Goal: Task Accomplishment & Management: Manage account settings

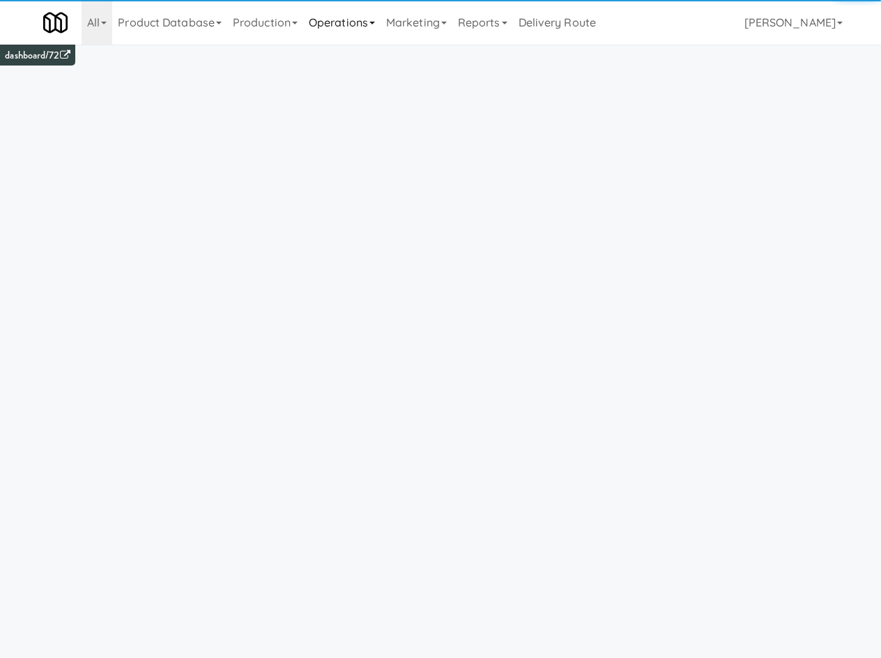
click at [328, 26] on link "Operations" at bounding box center [341, 22] width 77 height 45
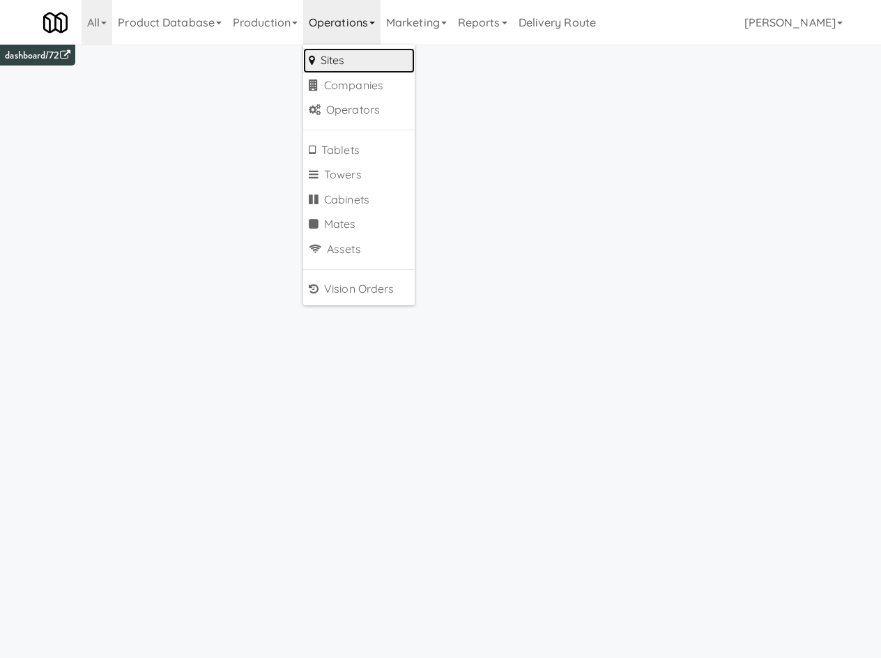
click at [385, 57] on link "Sites" at bounding box center [359, 60] width 112 height 25
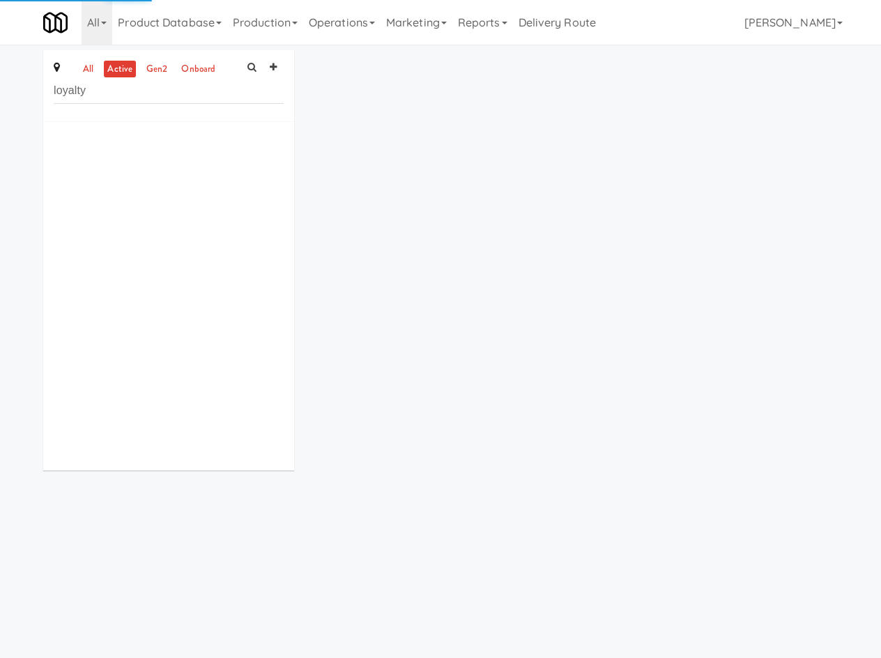
type input "loyalty"
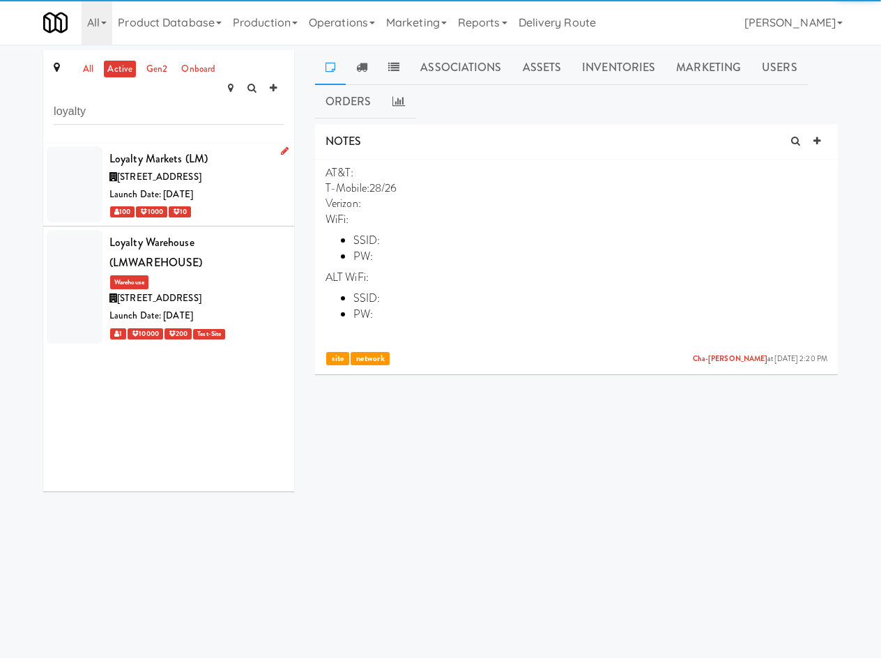
click at [226, 122] on div "all active gen2 onboard loyalty Loyalty Markets (LM) [STREET_ADDRESS] Date: [DA…" at bounding box center [168, 270] width 251 height 441
click at [216, 169] on div "[STREET_ADDRESS]" at bounding box center [196, 177] width 174 height 17
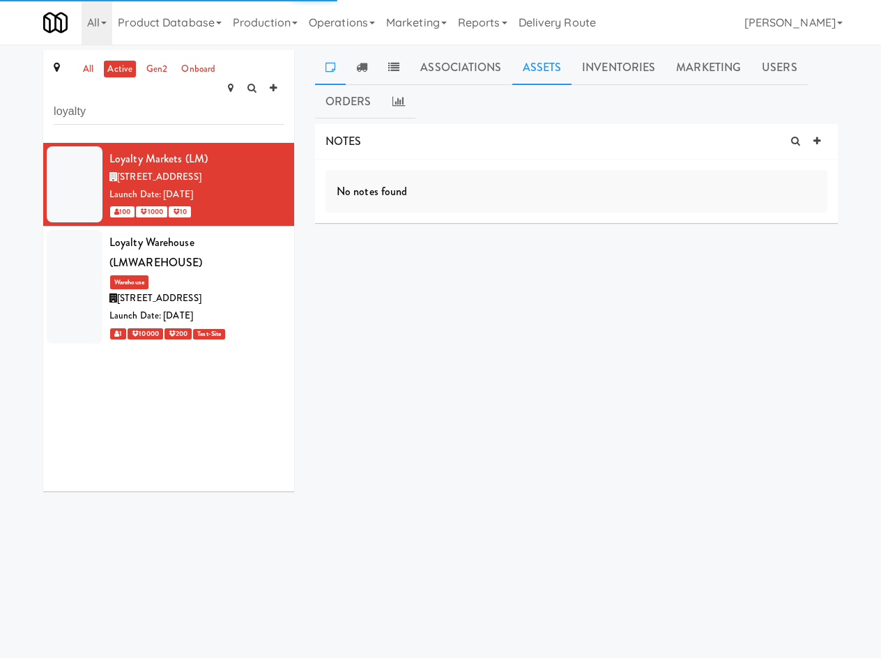
click at [539, 66] on link "Assets" at bounding box center [542, 67] width 60 height 35
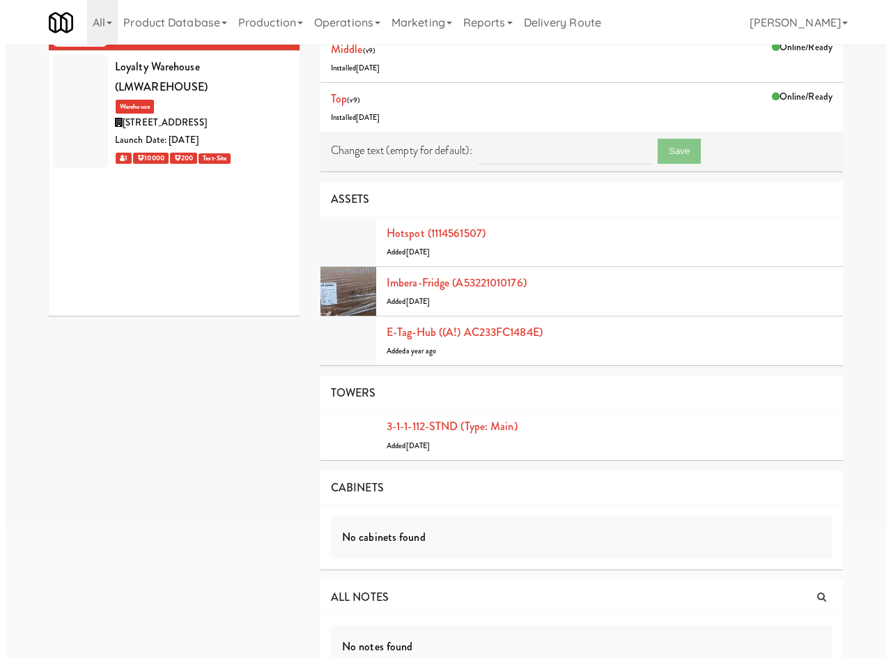
scroll to position [207, 0]
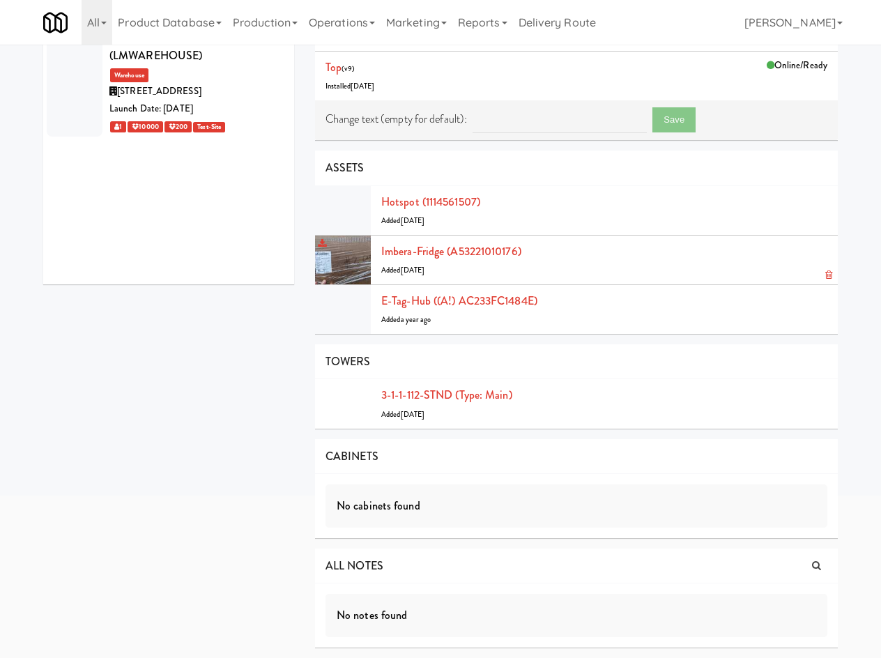
drag, startPoint x: 534, startPoint y: 234, endPoint x: 519, endPoint y: 245, distance: 18.0
click at [534, 234] on li "Hotspot (1114561507) Added [DATE]" at bounding box center [576, 210] width 523 height 49
click at [510, 252] on link "Imbera-fridge (A53221010176)" at bounding box center [451, 251] width 140 height 16
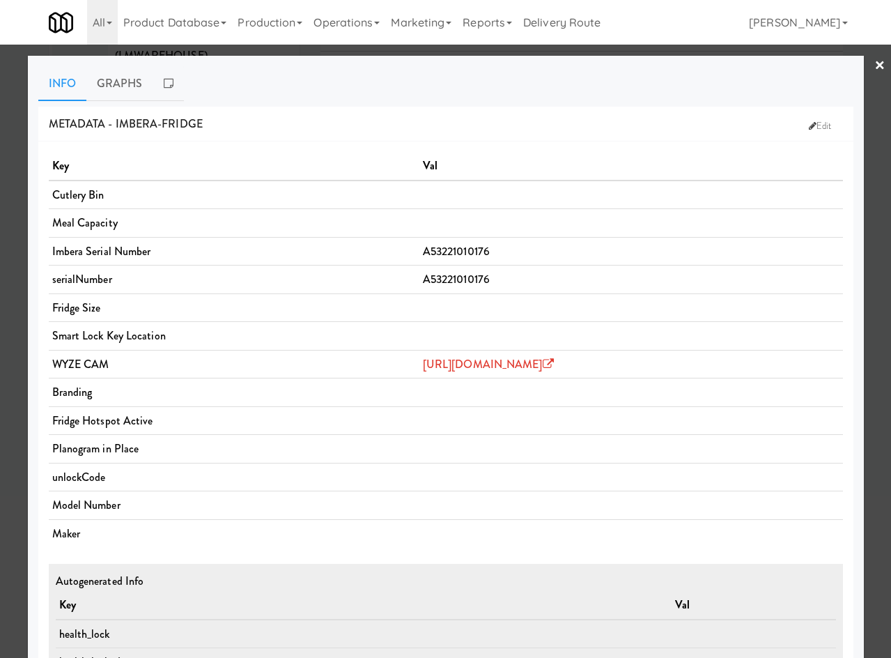
click at [875, 65] on link "×" at bounding box center [880, 66] width 11 height 43
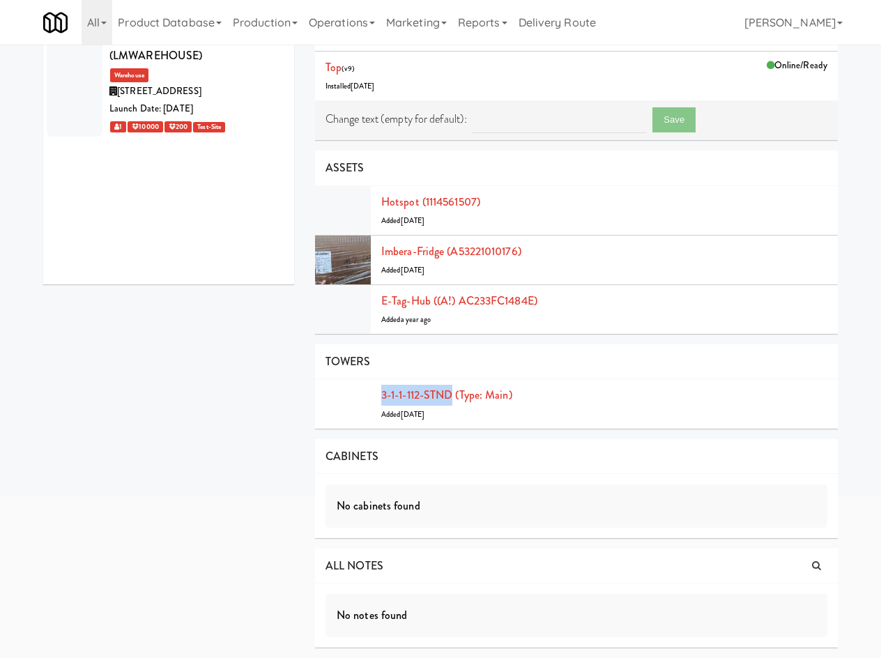
drag, startPoint x: 374, startPoint y: 388, endPoint x: 452, endPoint y: 378, distance: 79.4
click at [452, 385] on li "3-1-1-112-STND (type: main) Added [DATE]" at bounding box center [576, 403] width 523 height 49
copy link "3-1-1-112-STND"
click at [474, 254] on link "Imbera-fridge (A53221010176)" at bounding box center [451, 251] width 140 height 16
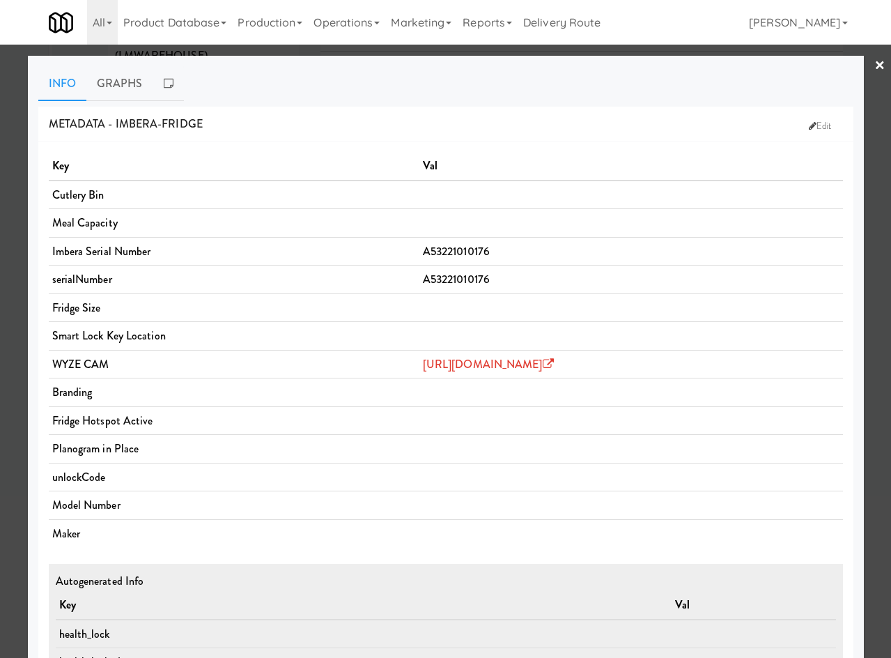
click at [17, 275] on div at bounding box center [445, 329] width 891 height 658
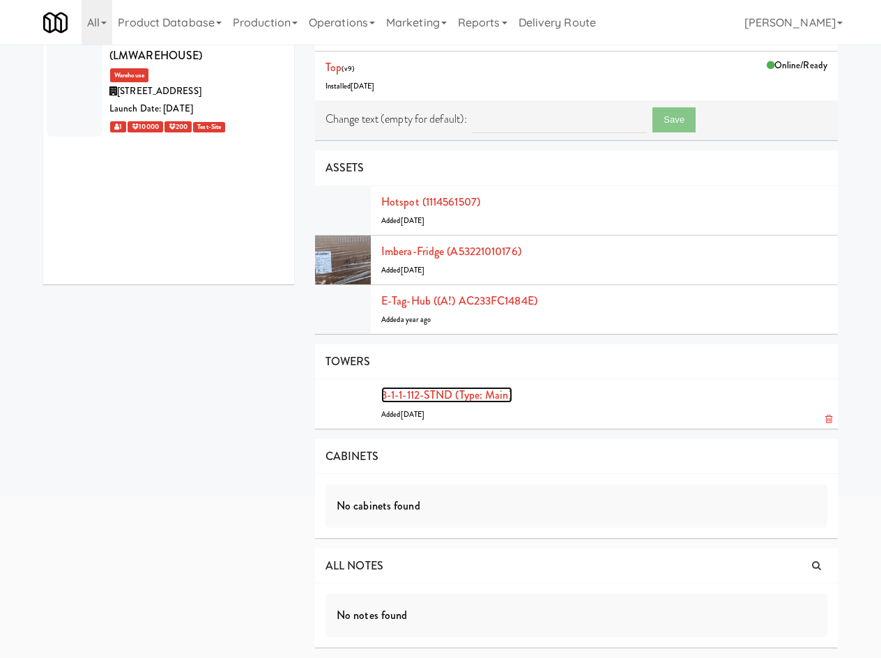
click at [466, 395] on link "3-1-1-112-STND (type: main)" at bounding box center [446, 395] width 131 height 16
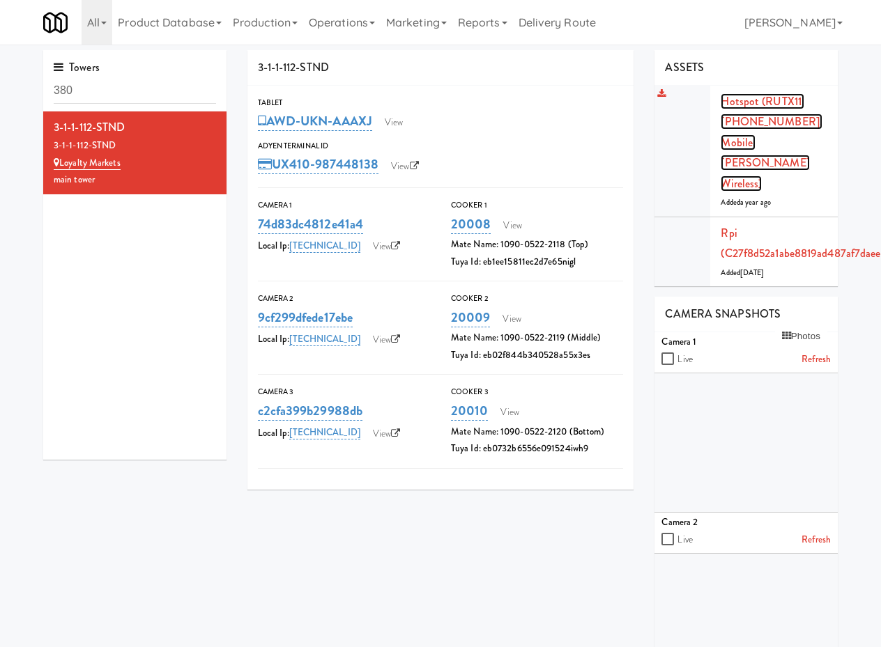
click at [776, 141] on link "Hotspot (RUTX11, [PHONE_NUMBER], Mobile, [PERSON_NAME] Wireless)" at bounding box center [772, 142] width 102 height 98
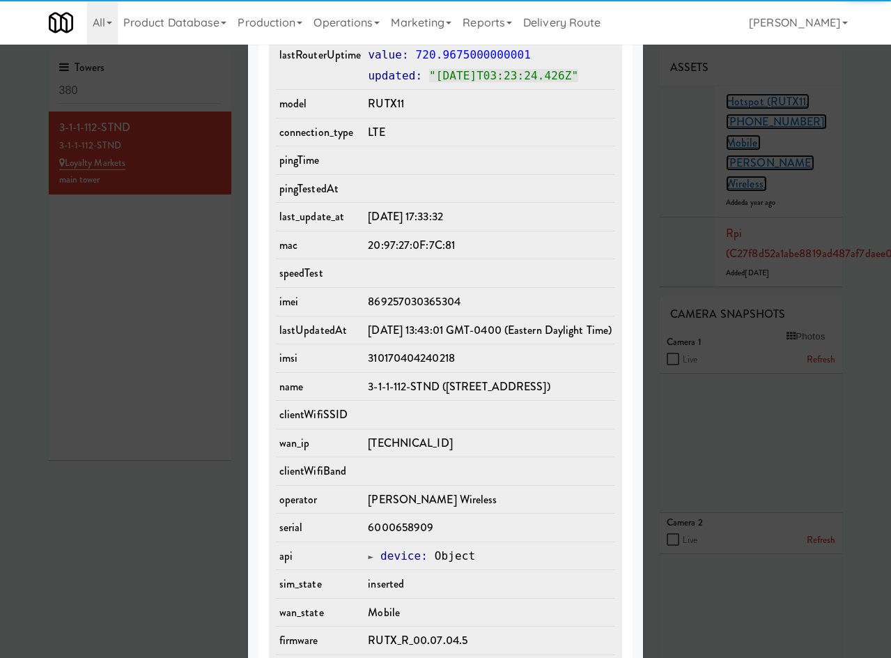
scroll to position [788, 0]
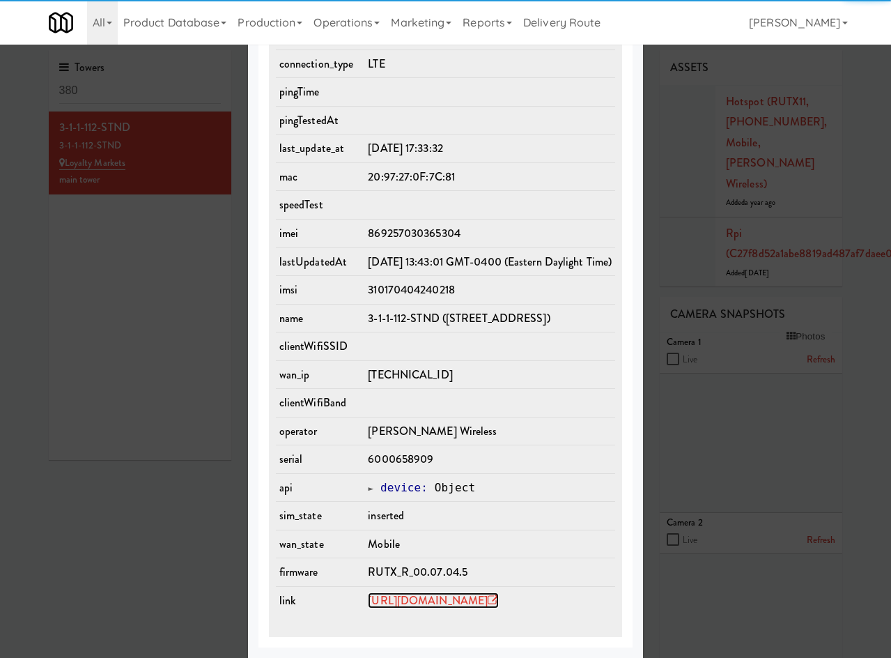
click at [420, 595] on link "[URL][DOMAIN_NAME]" at bounding box center [433, 600] width 131 height 16
drag, startPoint x: 103, startPoint y: 286, endPoint x: 12, endPoint y: 1, distance: 300.0
click at [103, 280] on div at bounding box center [445, 329] width 891 height 658
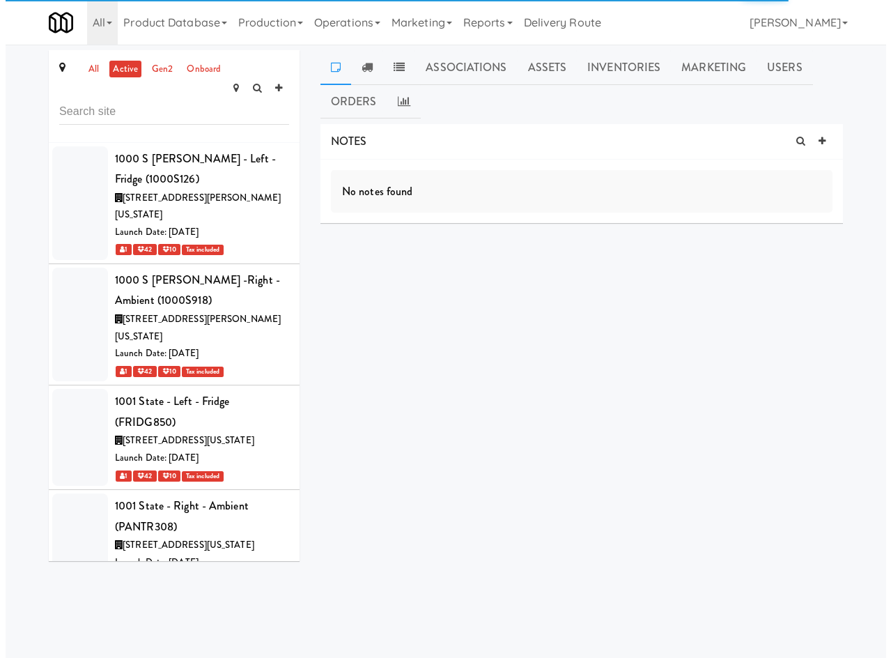
scroll to position [49787, 0]
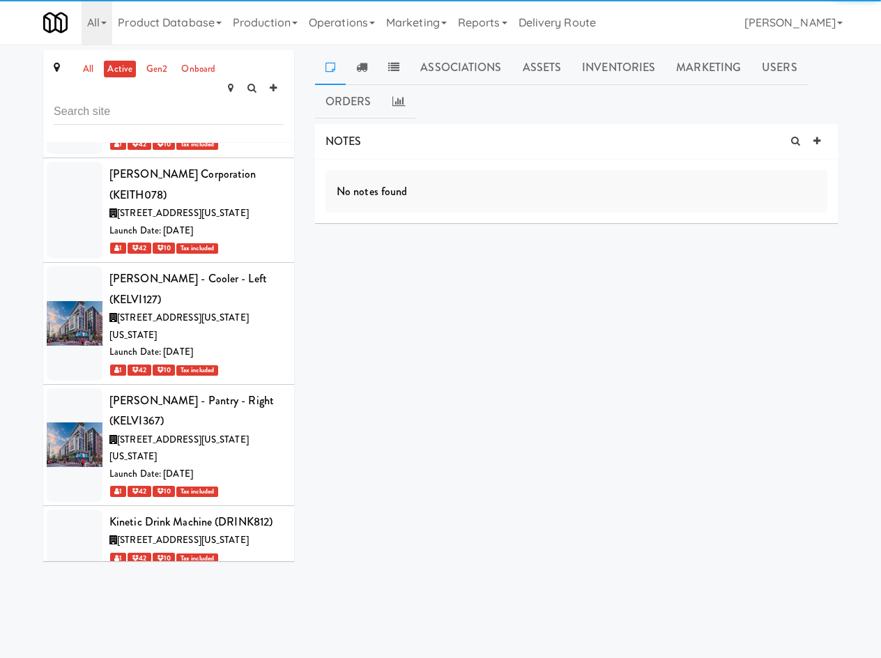
click at [531, 49] on div "all active gen2 onboard 1000 S Clark - Left - Fridge (1000S126) 1000 South Clar…" at bounding box center [440, 308] width 881 height 527
click at [534, 63] on link "Assets" at bounding box center [542, 67] width 60 height 35
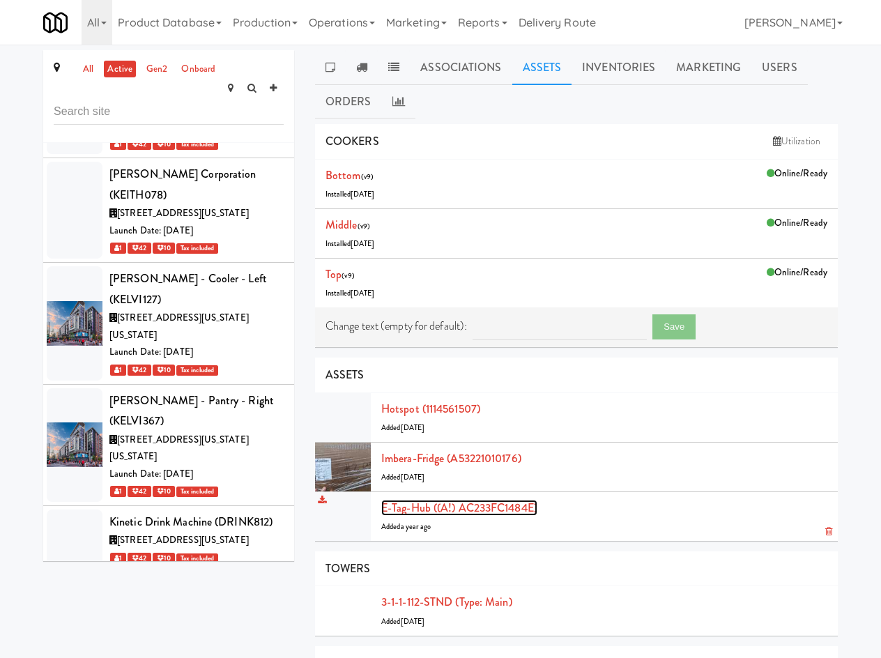
click at [507, 509] on link "E-tag-hub ((A!) AC233FC1484E)" at bounding box center [459, 508] width 156 height 16
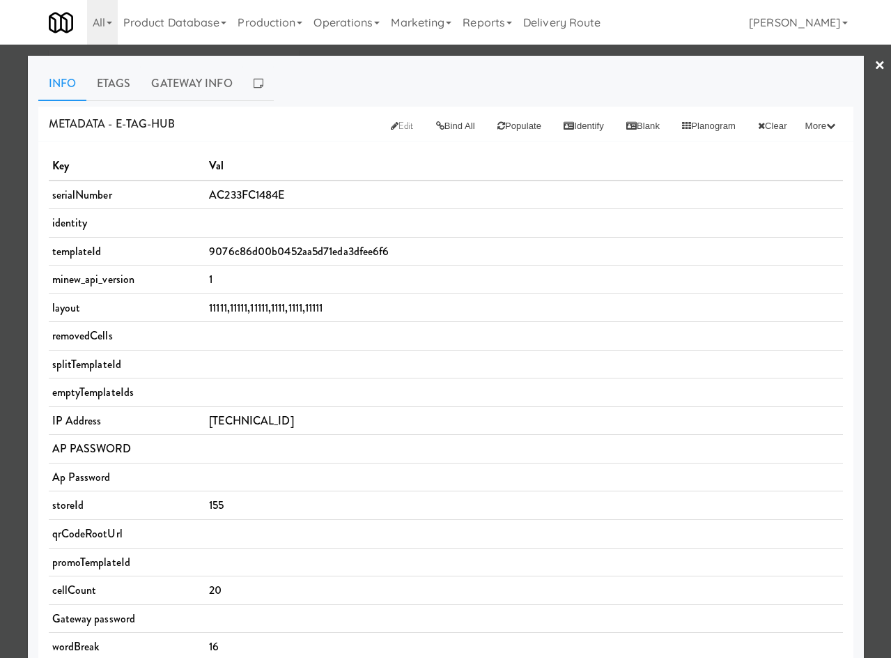
click at [328, 49] on div at bounding box center [445, 329] width 891 height 658
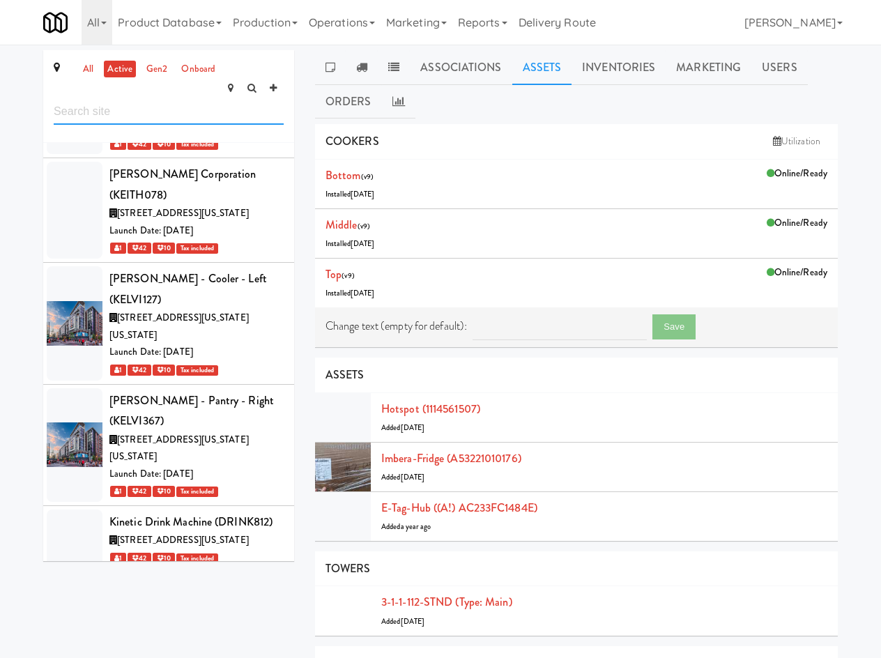
click at [97, 99] on input "text" at bounding box center [169, 112] width 230 height 26
type input "lm"
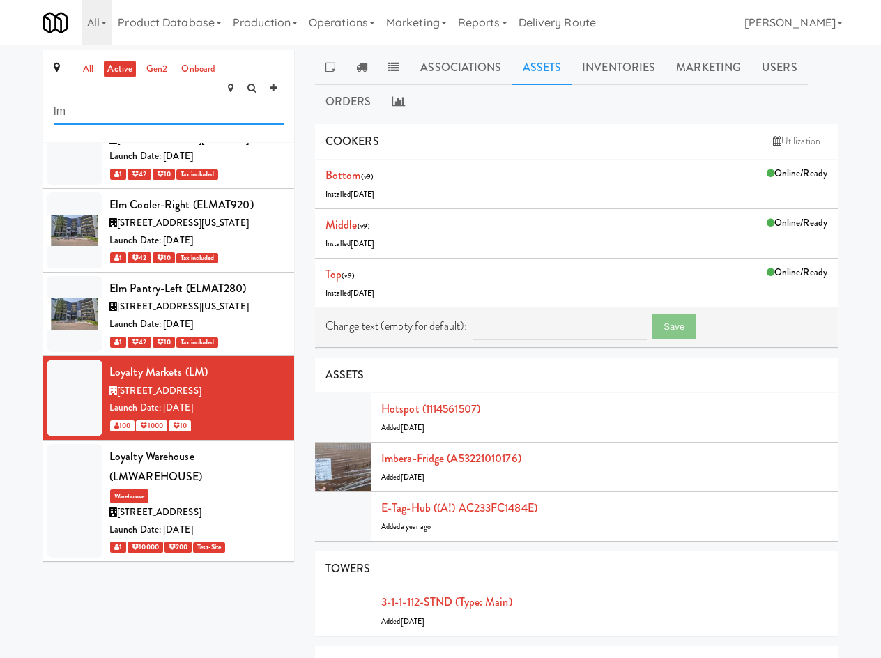
scroll to position [298, 0]
click at [218, 417] on div "100 1000 10" at bounding box center [196, 425] width 174 height 17
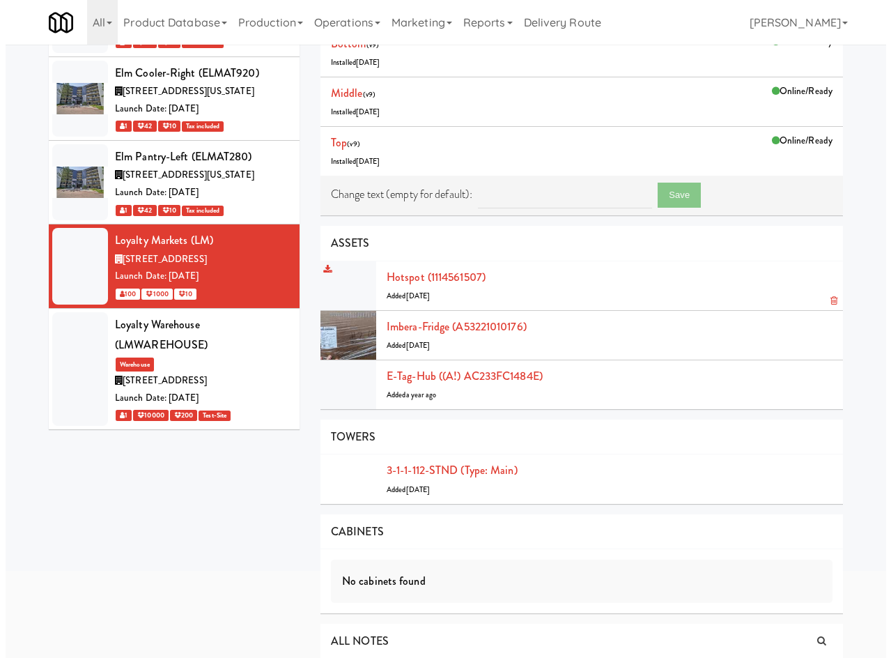
scroll to position [162, 0]
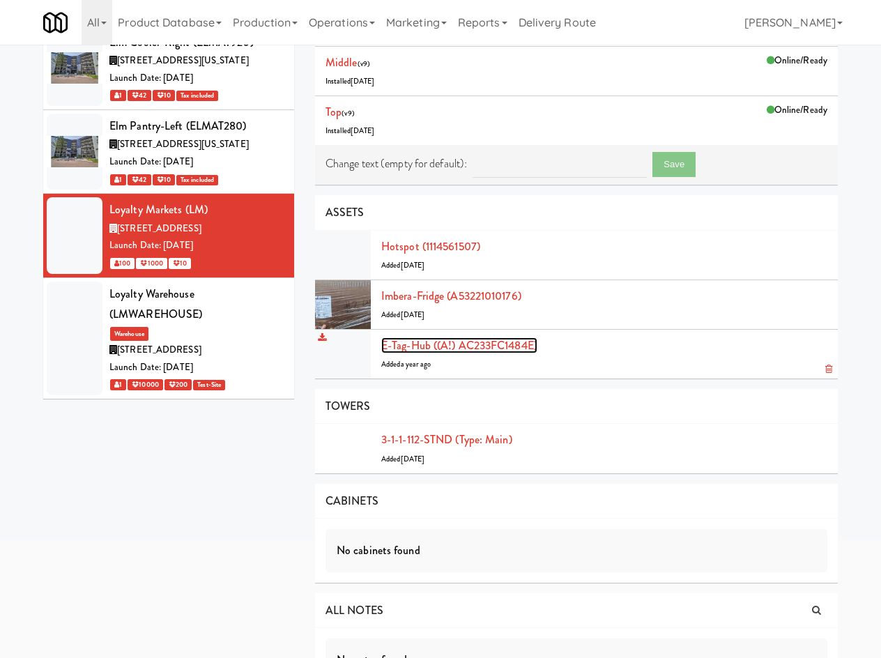
click at [528, 350] on link "E-tag-hub ((A!) AC233FC1484E)" at bounding box center [459, 345] width 156 height 16
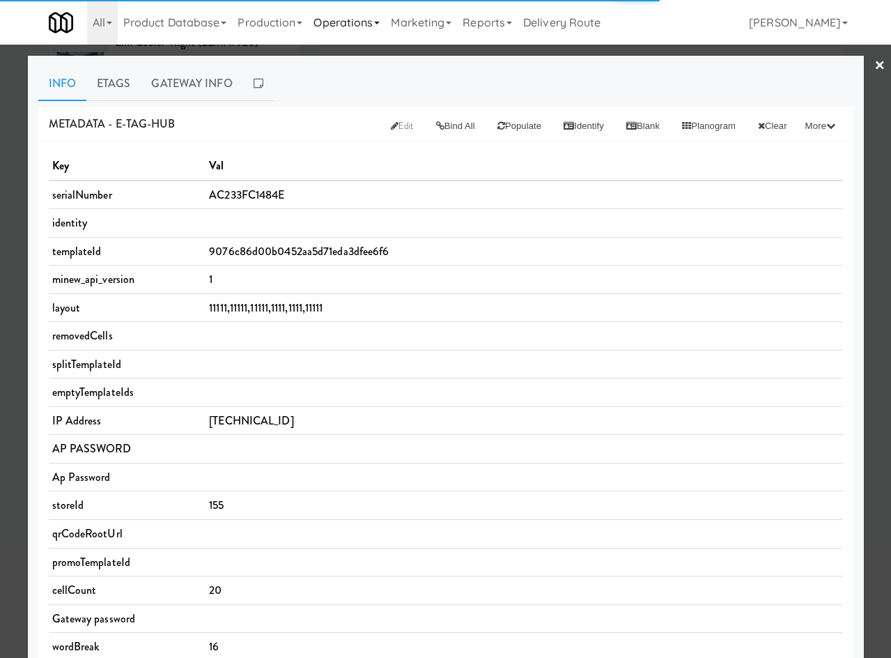
click at [332, 25] on link "Operations" at bounding box center [346, 22] width 77 height 45
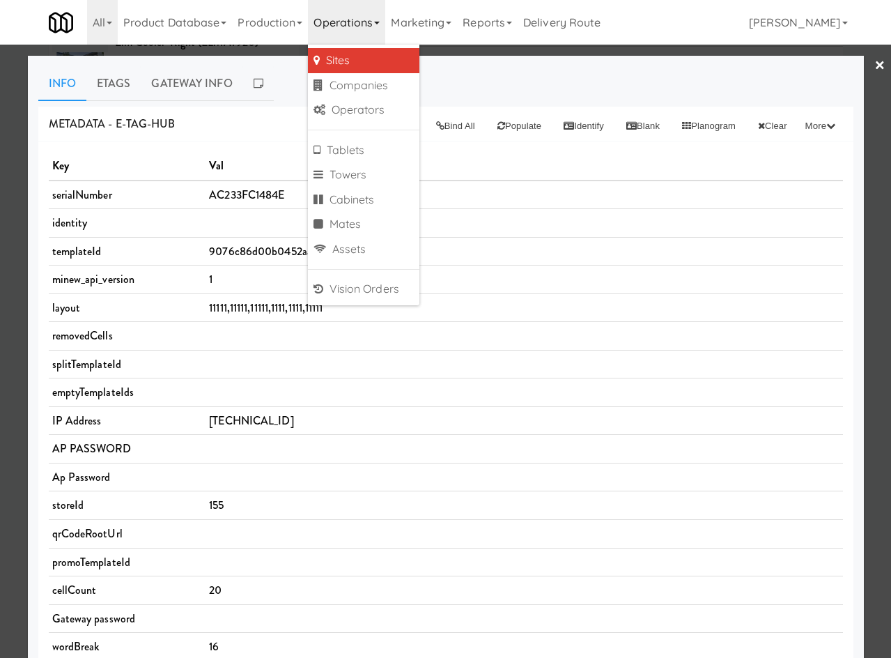
click at [236, 192] on span "AC233FC1484E" at bounding box center [246, 195] width 75 height 16
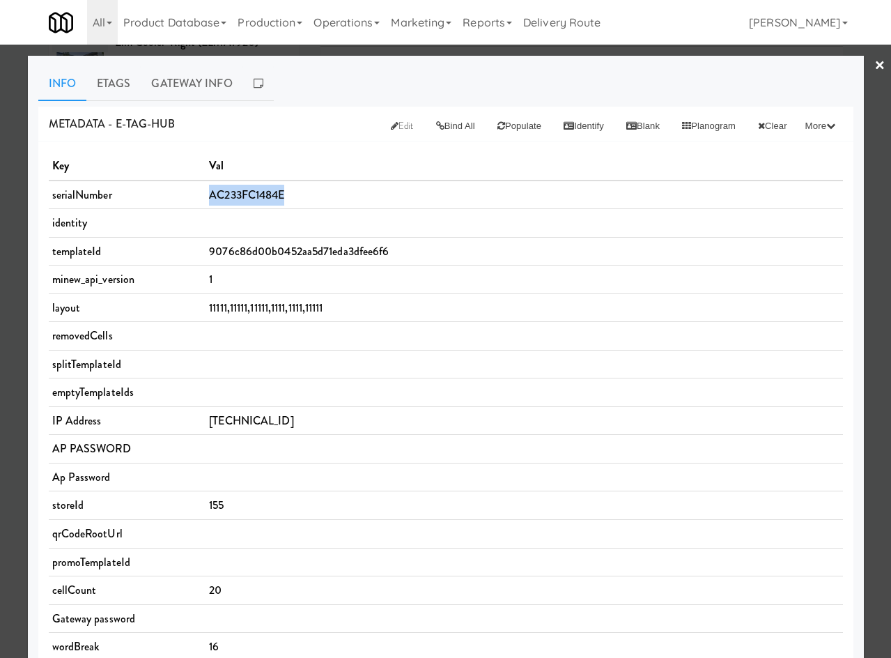
click at [236, 192] on span "AC233FC1484E" at bounding box center [246, 195] width 75 height 16
click at [240, 202] on span "AC233FC1484E" at bounding box center [246, 195] width 75 height 16
click at [239, 201] on span "AC233FC1484E" at bounding box center [246, 195] width 75 height 16
click at [203, 87] on link "Gateway Info" at bounding box center [192, 83] width 102 height 35
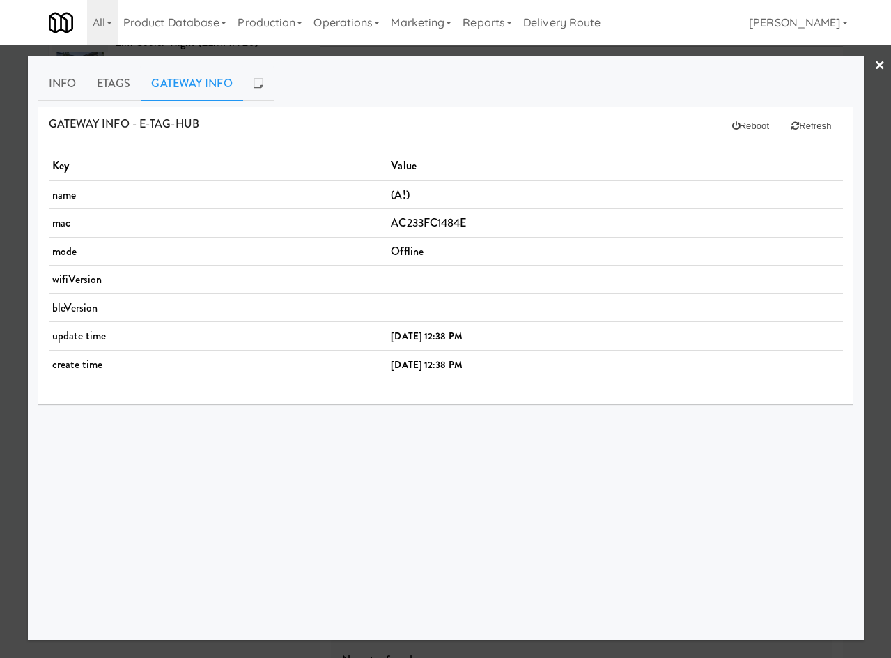
click at [222, 47] on div at bounding box center [445, 329] width 891 height 658
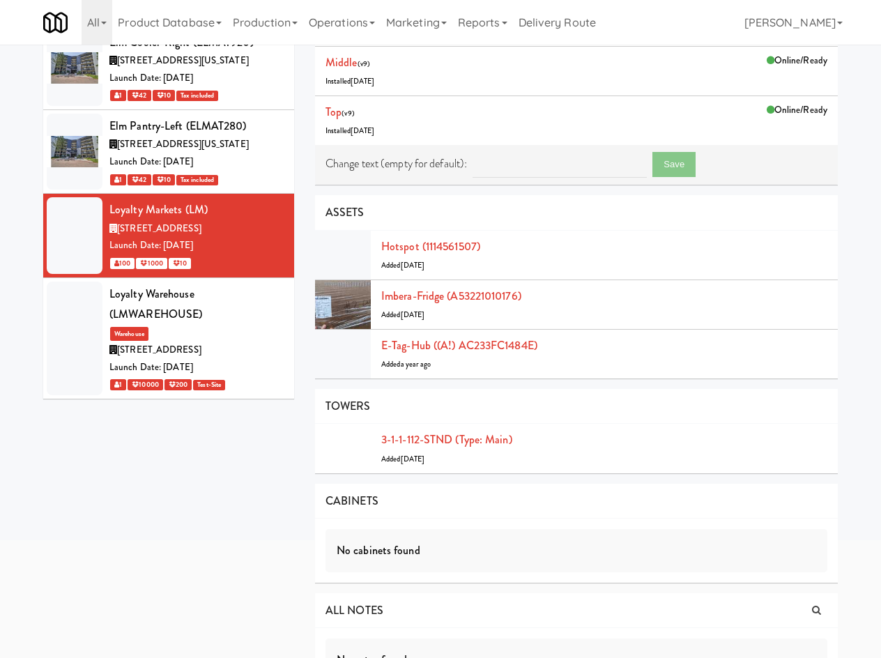
drag, startPoint x: 337, startPoint y: 29, endPoint x: 335, endPoint y: 58, distance: 29.3
click at [335, 29] on link "Operations" at bounding box center [341, 22] width 77 height 45
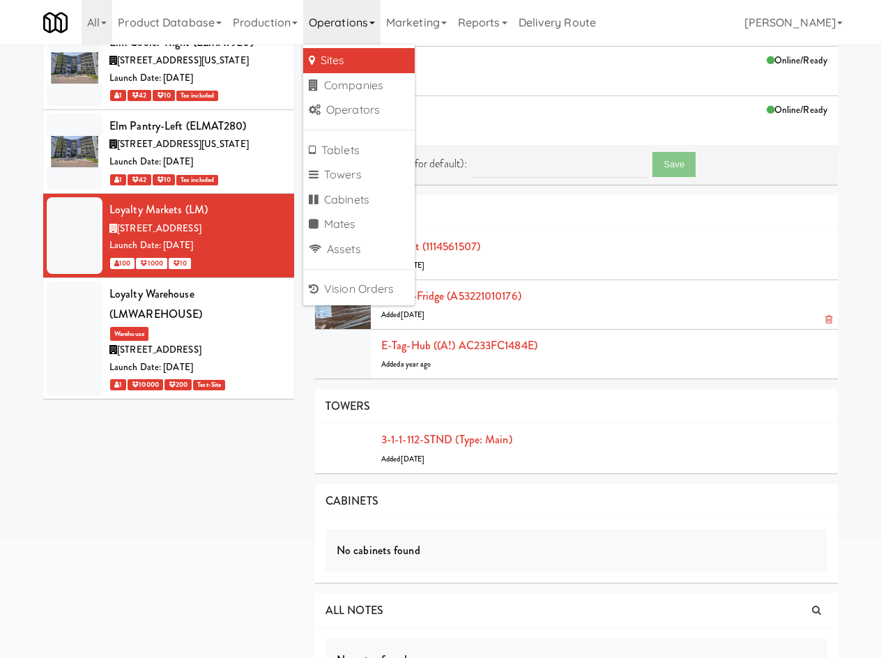
click at [507, 316] on div "Imbera-fridge (A53221010176) Added 2 years ago" at bounding box center [604, 305] width 446 height 38
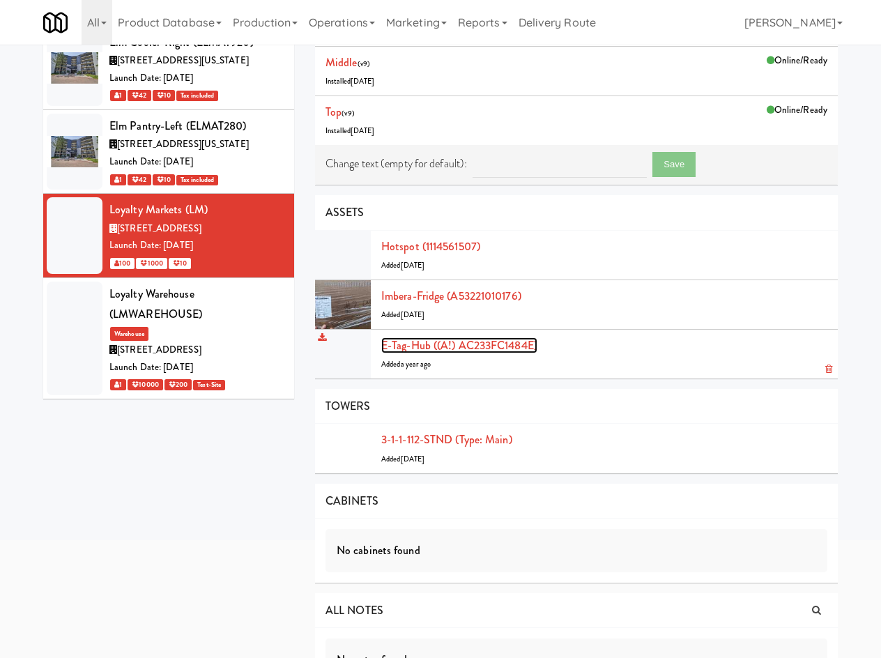
click at [467, 344] on link "E-tag-hub ((A!) AC233FC1484E)" at bounding box center [459, 345] width 156 height 16
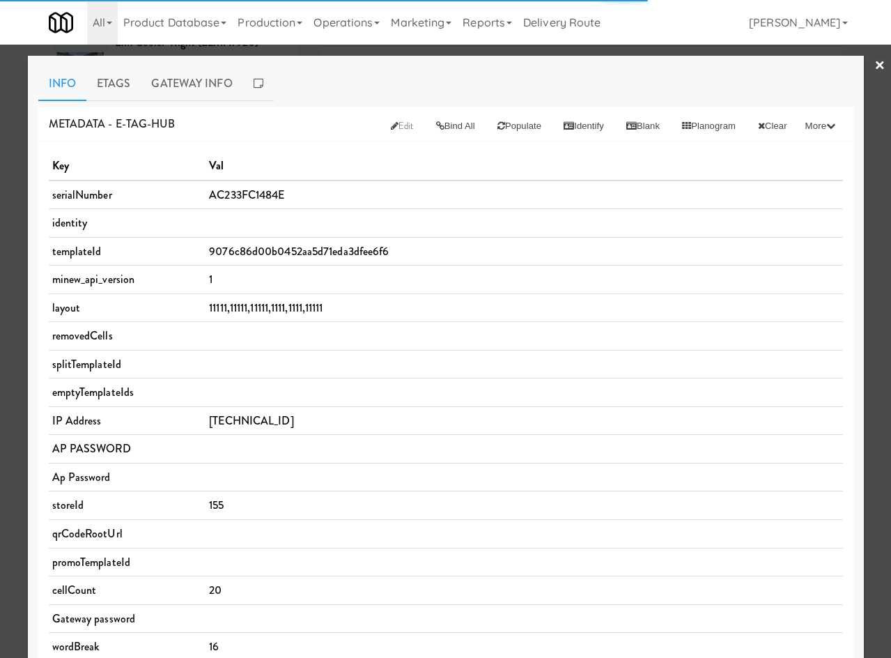
click at [243, 199] on span "AC233FC1484E" at bounding box center [246, 195] width 75 height 16
click at [243, 201] on span "AC233FC1484E" at bounding box center [246, 195] width 75 height 16
copy span "AC233FC1484E"
click at [291, 52] on div at bounding box center [445, 329] width 891 height 658
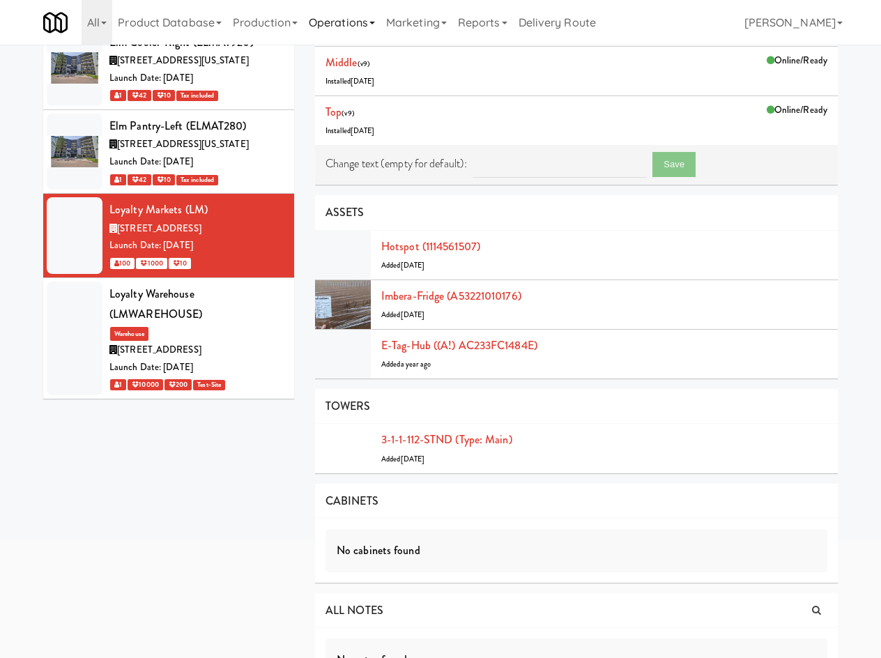
drag, startPoint x: 328, startPoint y: 27, endPoint x: 343, endPoint y: 168, distance: 141.5
click at [328, 28] on link "Operations" at bounding box center [341, 22] width 77 height 45
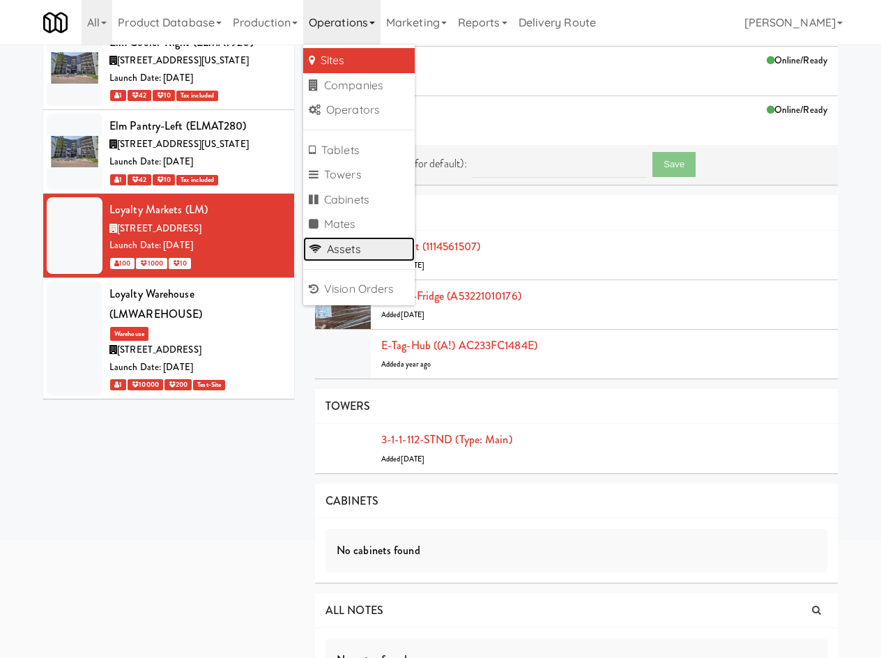
click at [356, 257] on link "Assets" at bounding box center [359, 249] width 112 height 25
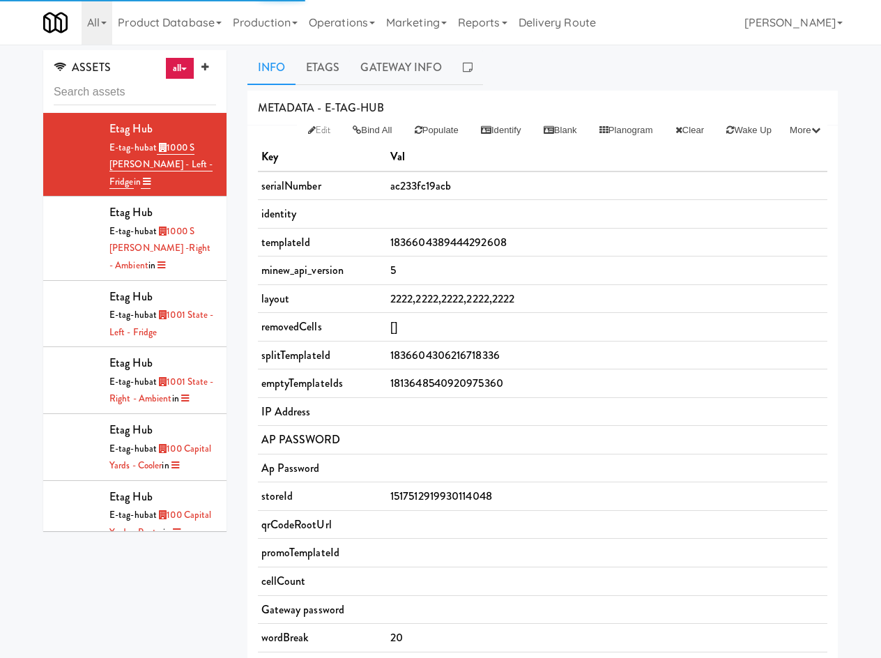
click at [151, 94] on input "text" at bounding box center [135, 92] width 162 height 26
type input "AC233FC1484E"
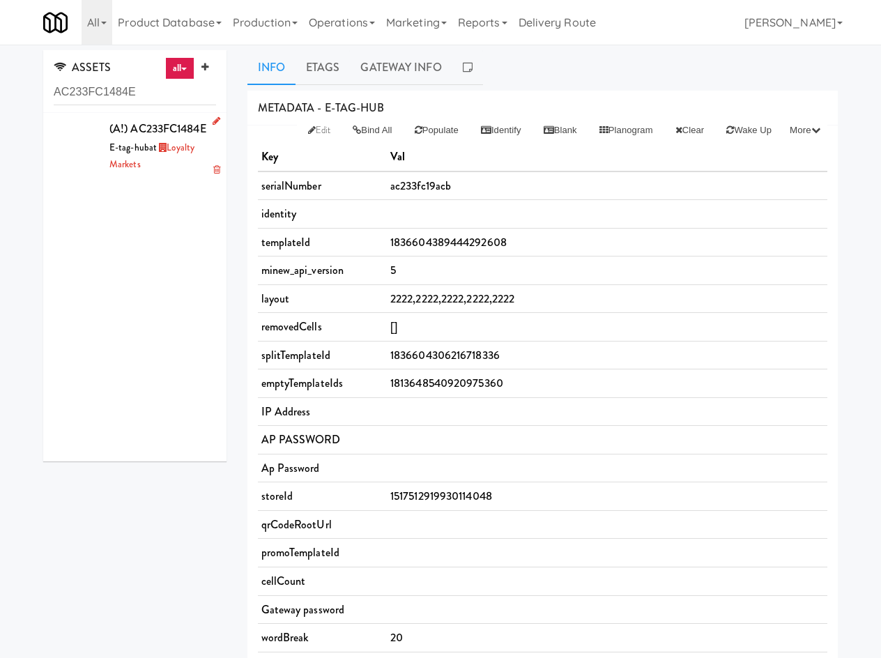
click at [143, 137] on span "(A!) AC233FC1484E" at bounding box center [157, 129] width 97 height 16
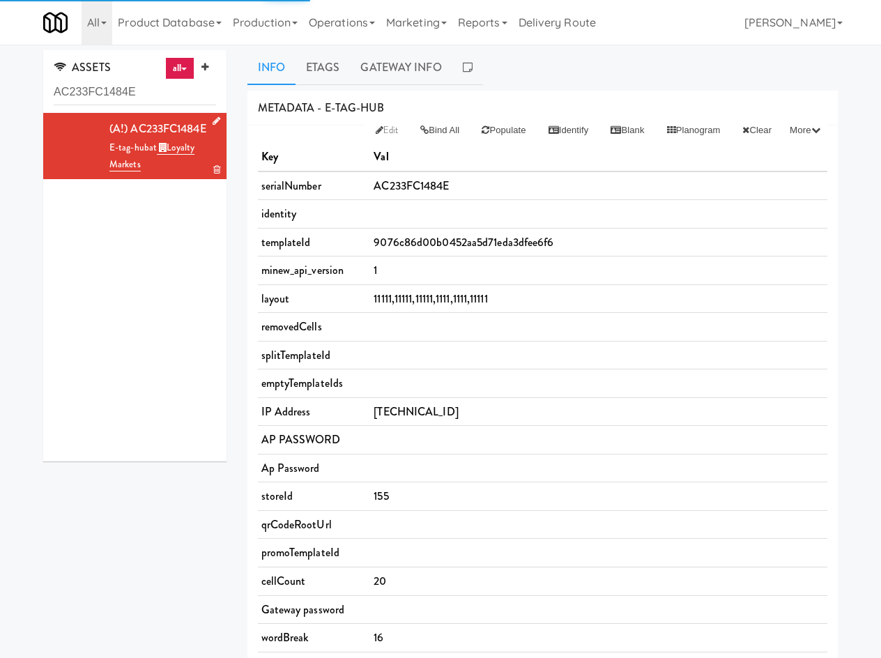
click at [213, 122] on icon at bounding box center [217, 120] width 8 height 9
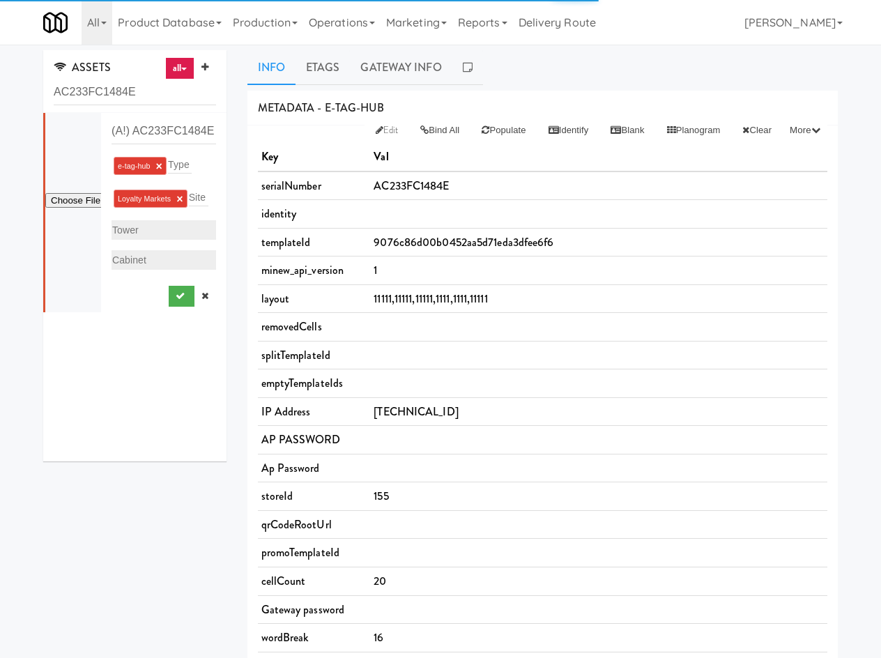
click at [170, 210] on div "Loyalty Markets × Site" at bounding box center [164, 198] width 105 height 22
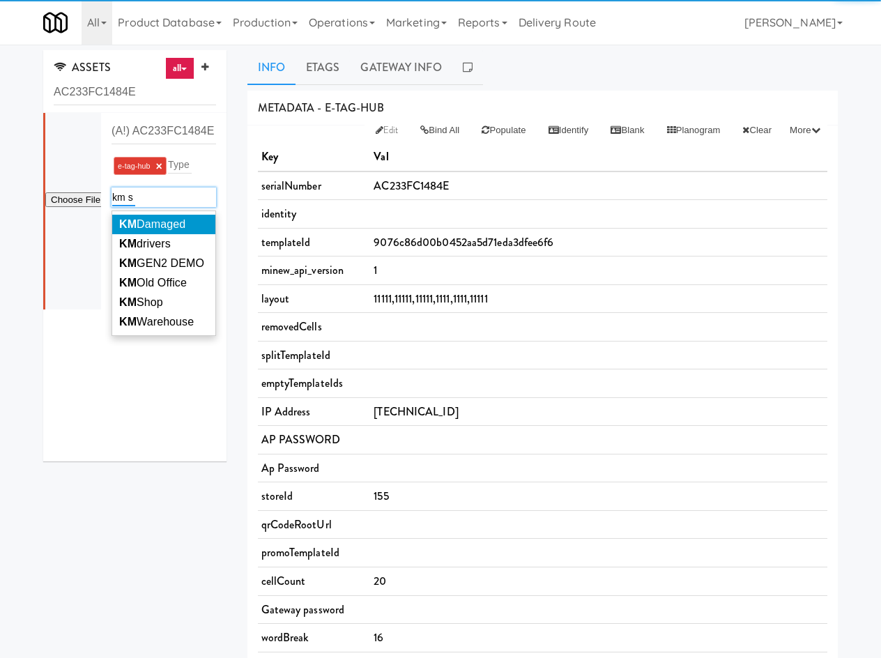
type input "km sh"
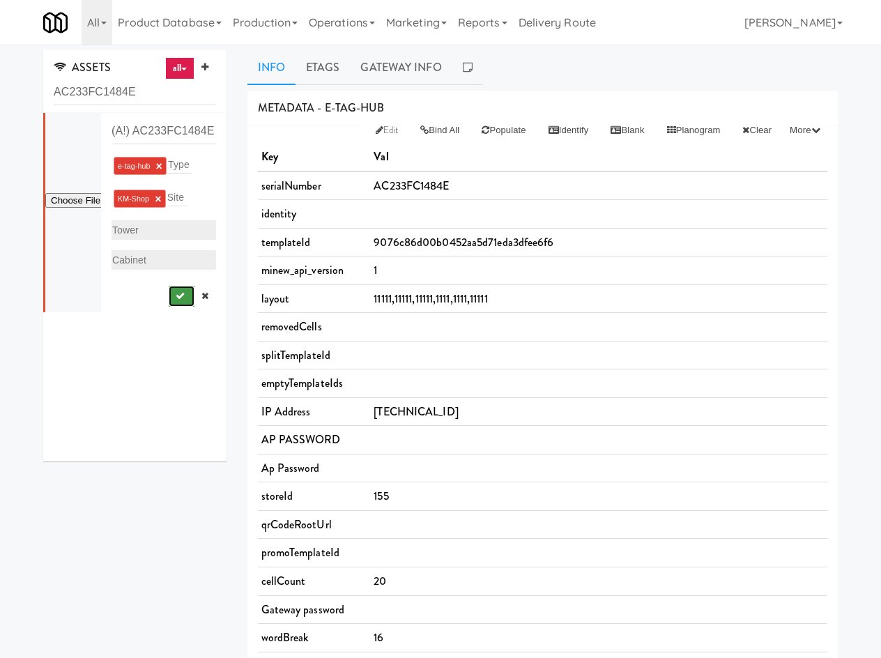
click at [176, 296] on icon "submit" at bounding box center [180, 295] width 9 height 9
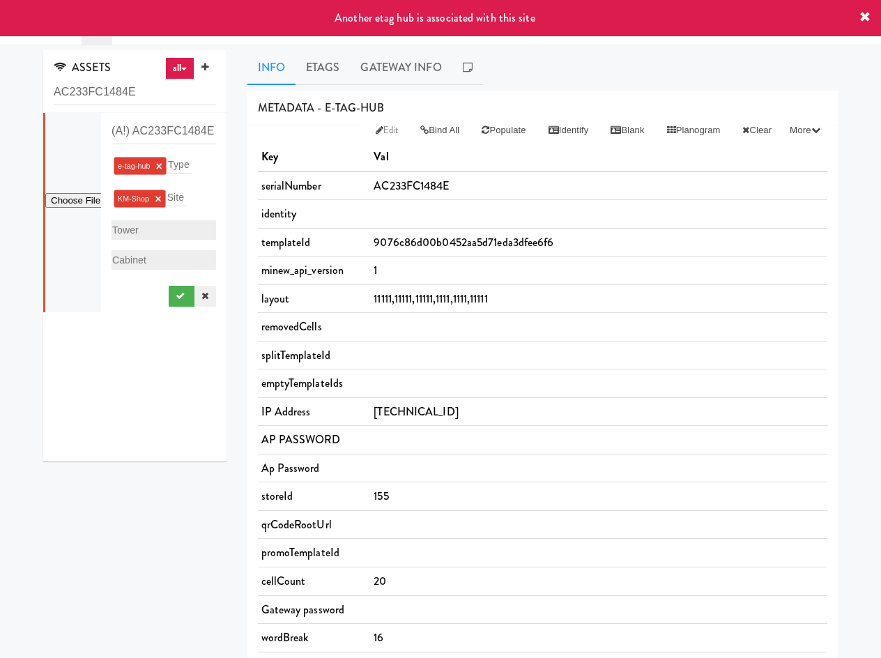
click at [204, 298] on link at bounding box center [204, 296] width 21 height 21
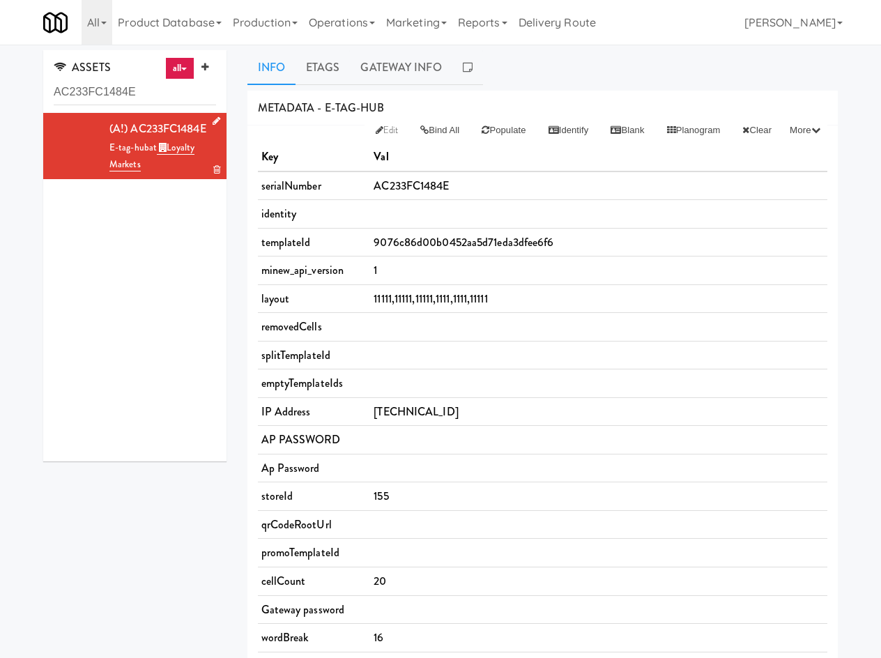
click at [213, 121] on icon at bounding box center [217, 120] width 8 height 9
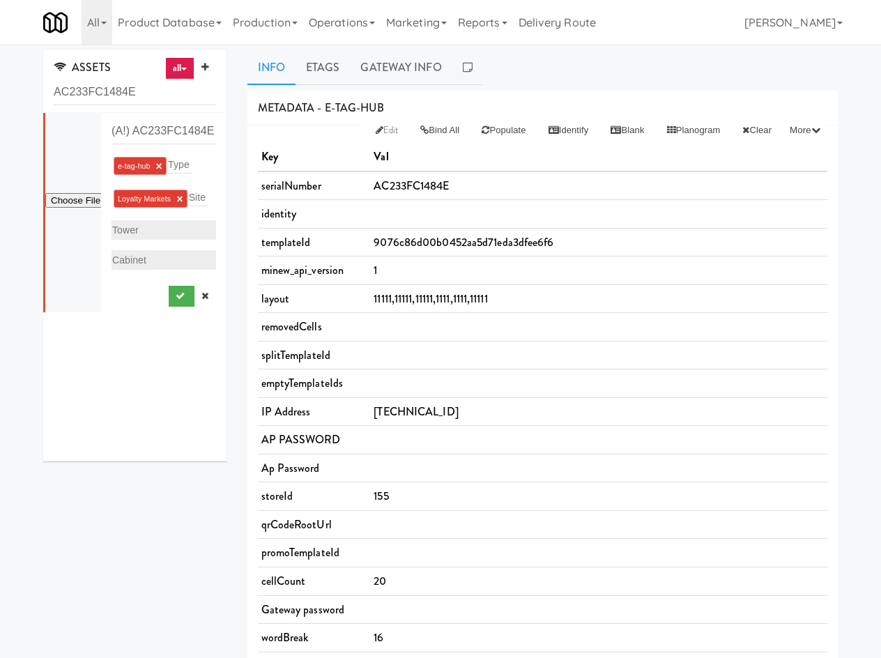
click at [183, 199] on li "Loyalty Markets ×" at bounding box center [151, 199] width 74 height 18
click at [180, 194] on link "×" at bounding box center [179, 199] width 6 height 12
click at [176, 289] on icon "submit" at bounding box center [180, 293] width 9 height 9
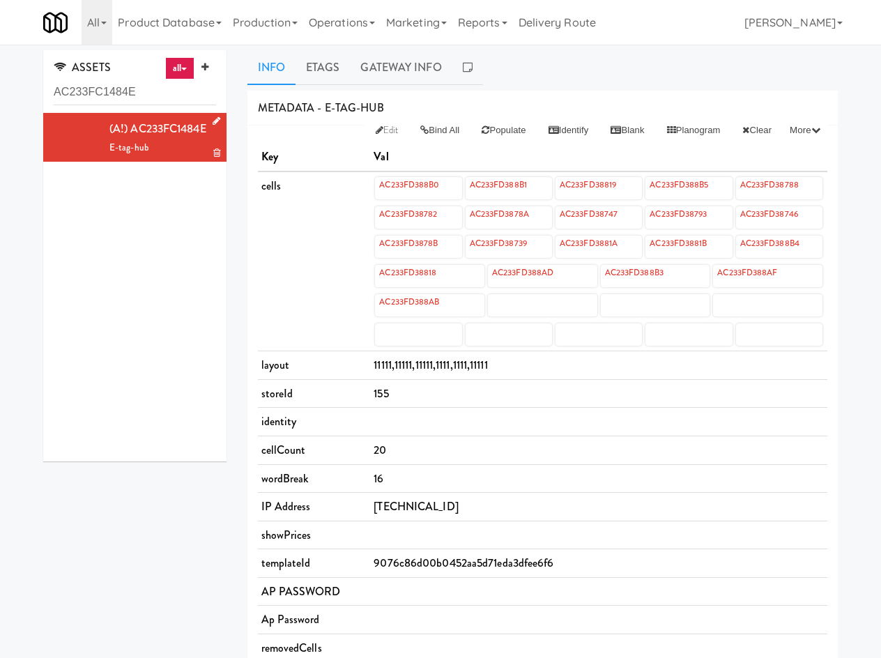
click at [181, 293] on div "(A!) AC233FC1484E E-tag-hub" at bounding box center [134, 287] width 183 height 348
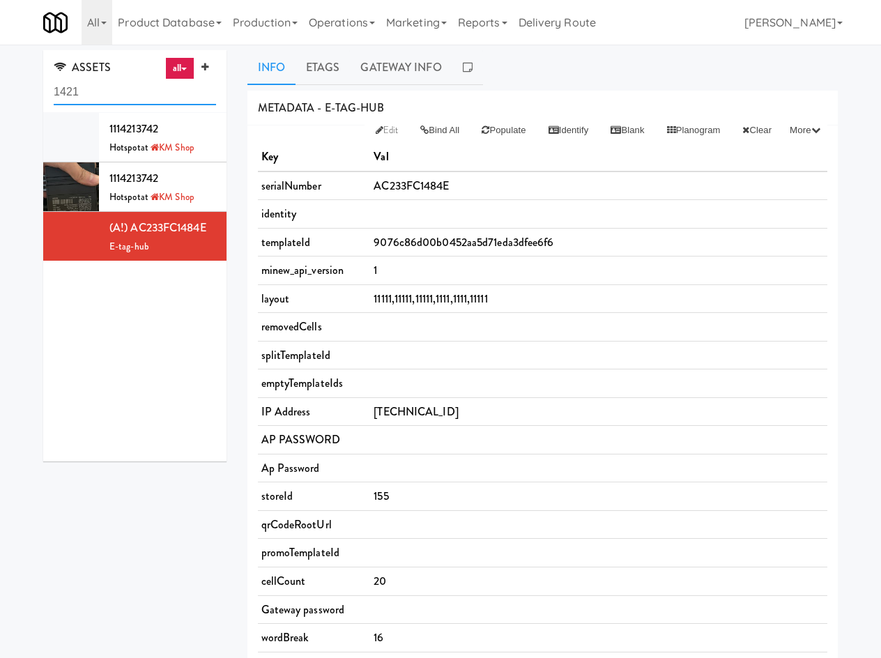
click at [181, 100] on input "1421" at bounding box center [135, 92] width 162 height 26
paste input "ac:23:3f:c1:46:4e"
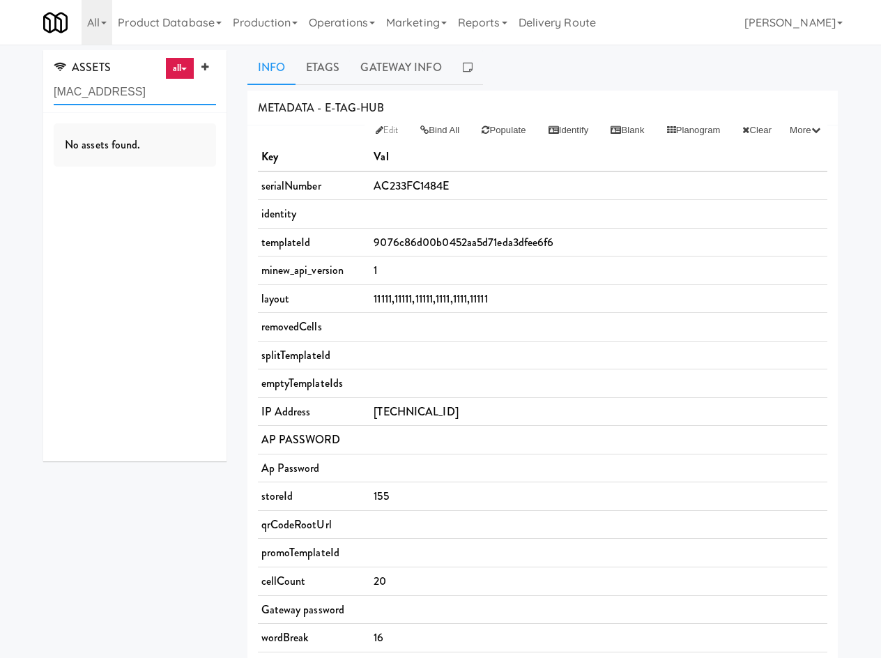
click at [67, 91] on input "ac:23:3f:c1:46:4e" at bounding box center [135, 92] width 162 height 26
type input "ac233fc1464e"
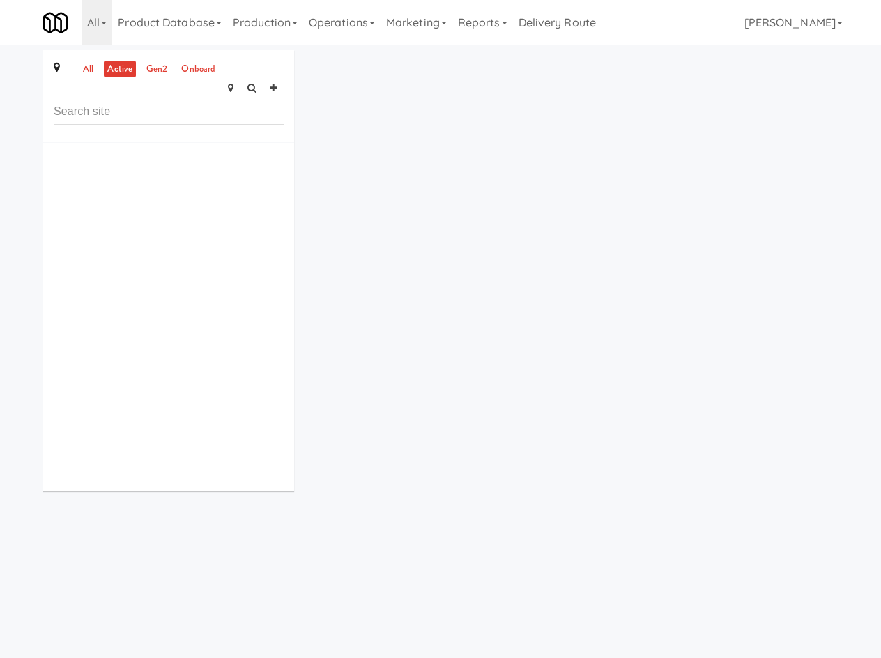
scroll to position [45, 0]
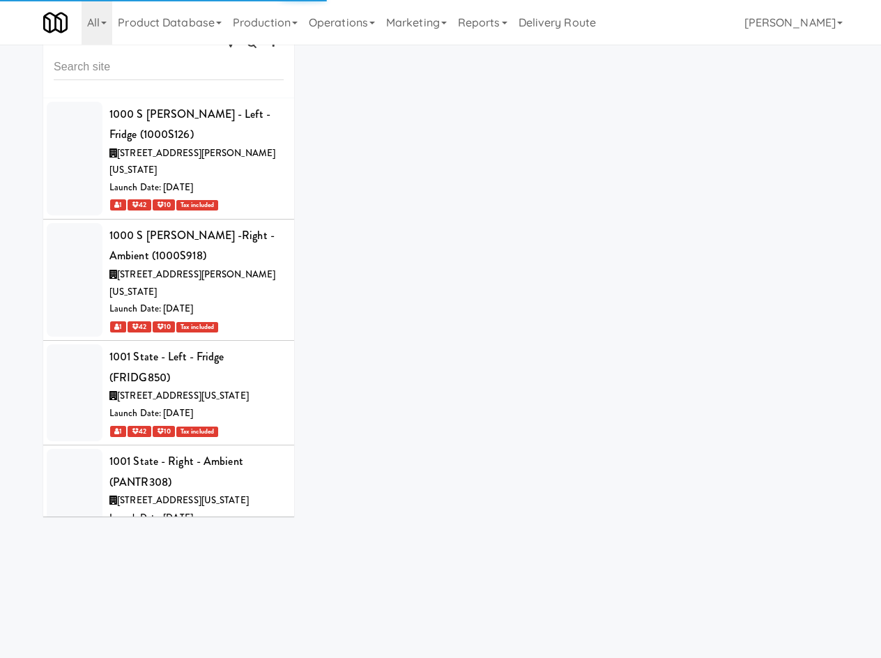
scroll to position [49787, 0]
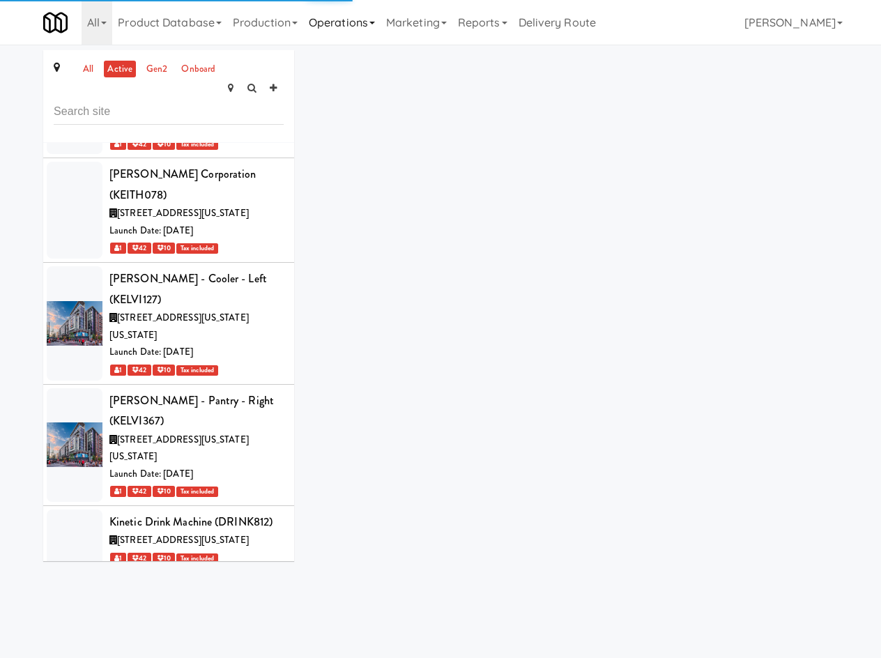
click at [374, 32] on link "Operations" at bounding box center [341, 22] width 77 height 45
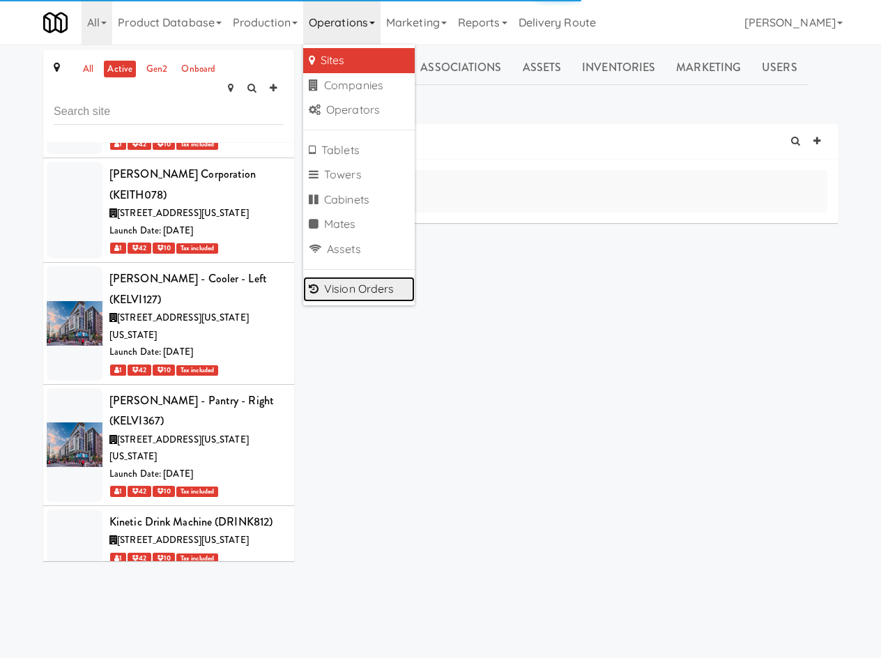
click at [367, 293] on link "Vision Orders" at bounding box center [359, 289] width 112 height 25
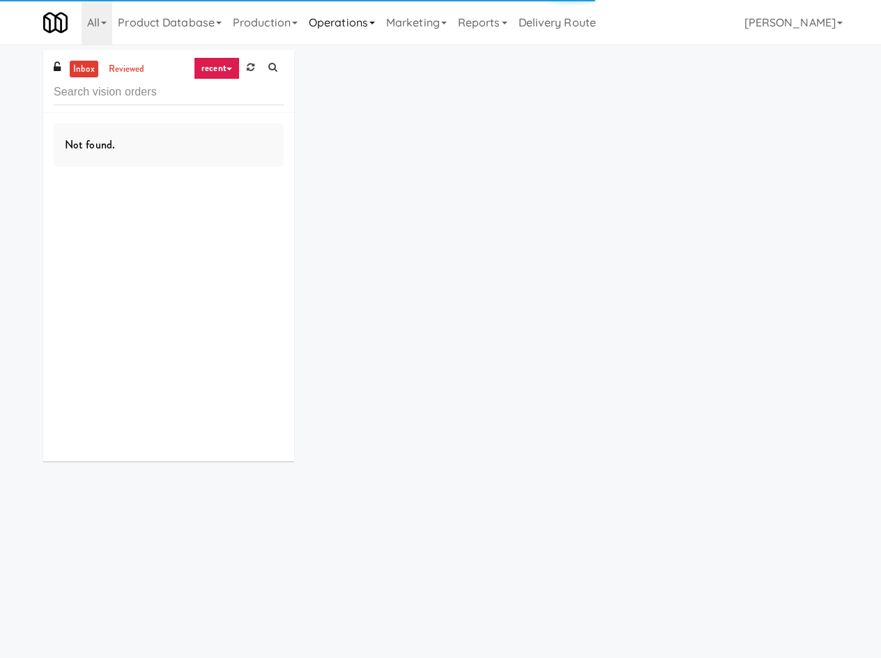
drag, startPoint x: 340, startPoint y: 41, endPoint x: 340, endPoint y: 24, distance: 17.4
click at [340, 36] on link "Operations" at bounding box center [341, 22] width 77 height 45
click at [340, 22] on link "Operations" at bounding box center [341, 22] width 77 height 45
drag, startPoint x: 346, startPoint y: 23, endPoint x: 360, endPoint y: 78, distance: 56.8
click at [346, 26] on link "Operations" at bounding box center [341, 22] width 77 height 45
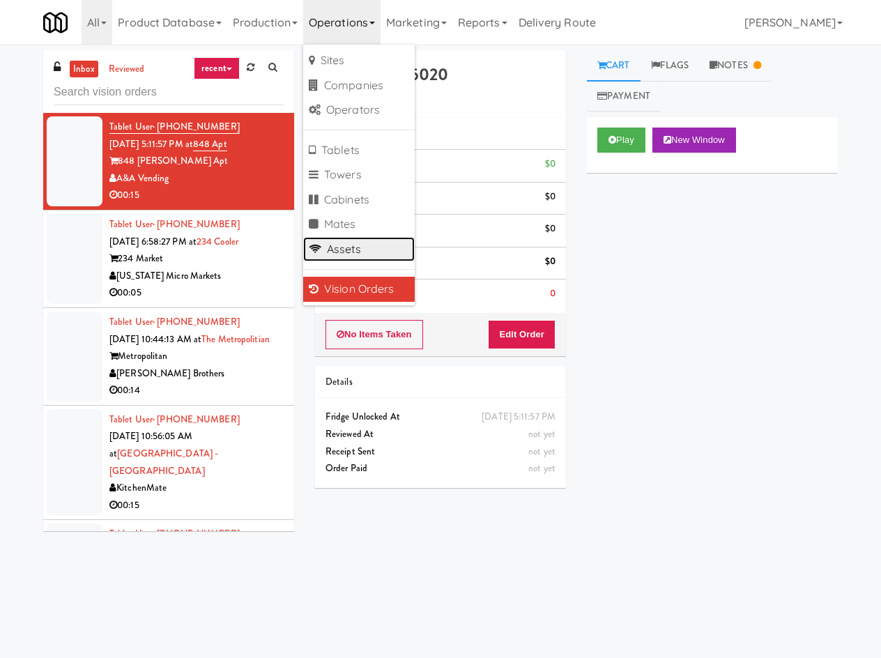
click at [355, 256] on link "Assets" at bounding box center [359, 249] width 112 height 25
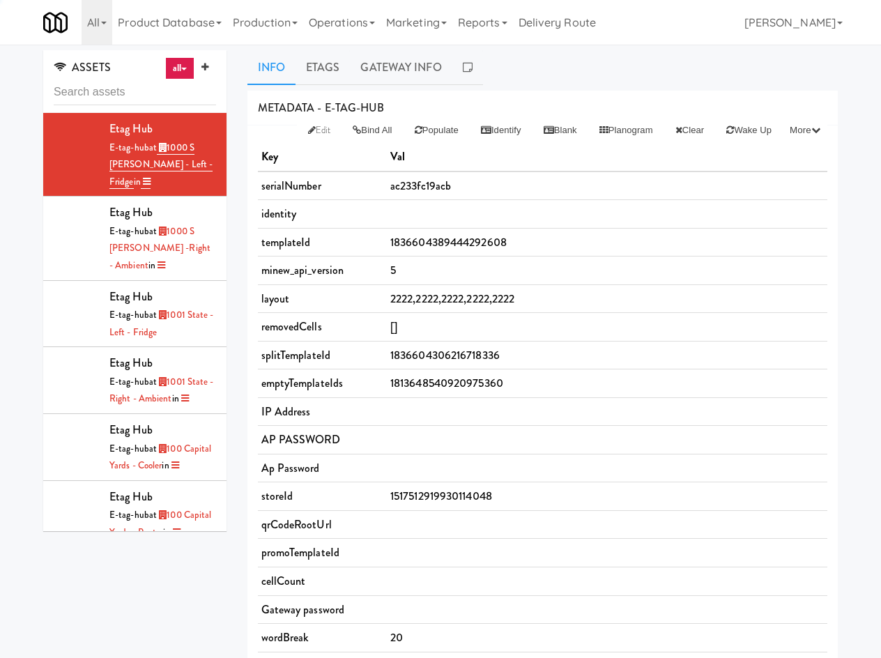
click at [184, 95] on input "text" at bounding box center [135, 92] width 162 height 26
type input "AC233FC1484E"
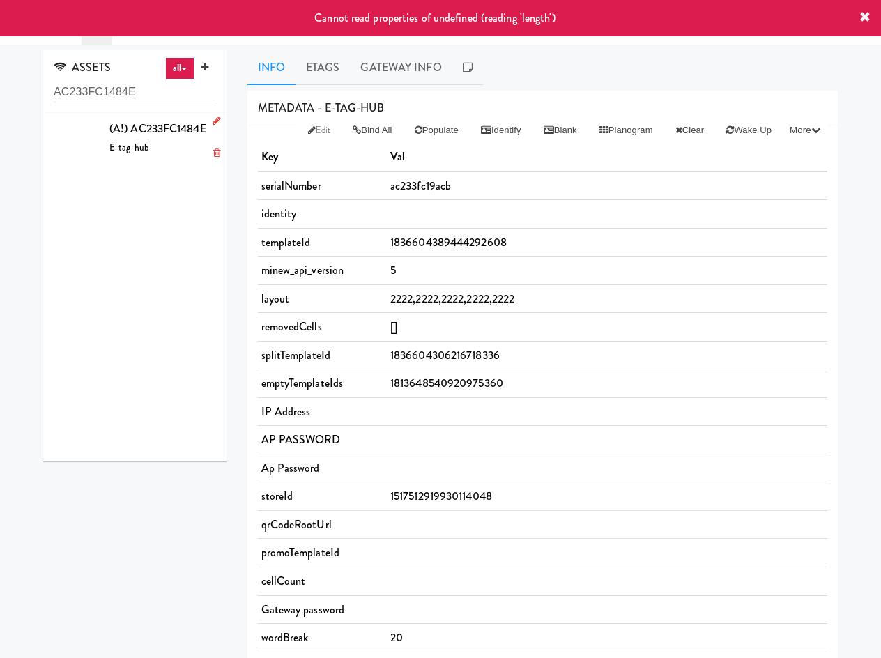
click at [160, 137] on span "(A!) AC233FC1484E" at bounding box center [157, 129] width 97 height 16
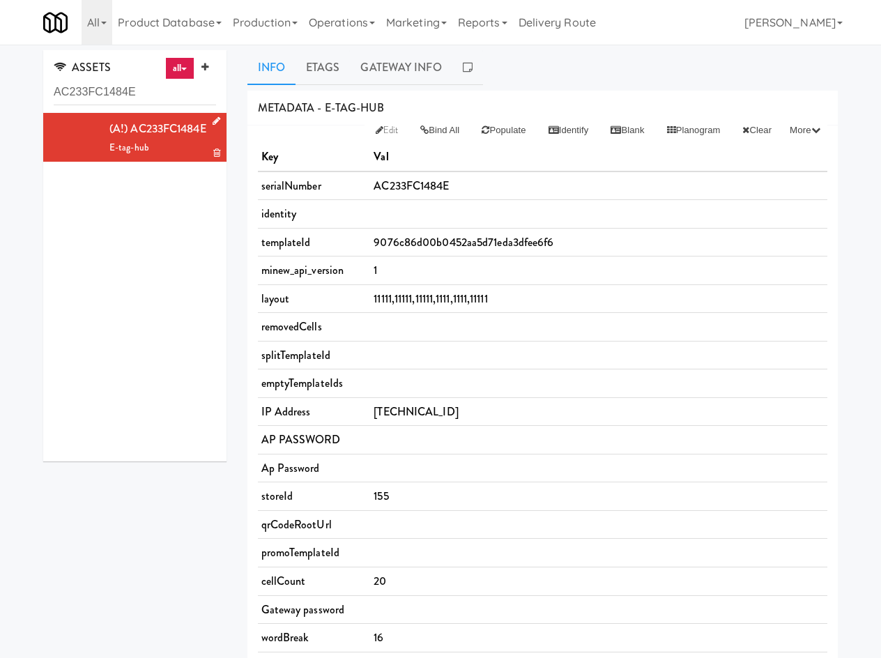
click at [213, 118] on icon at bounding box center [217, 120] width 8 height 9
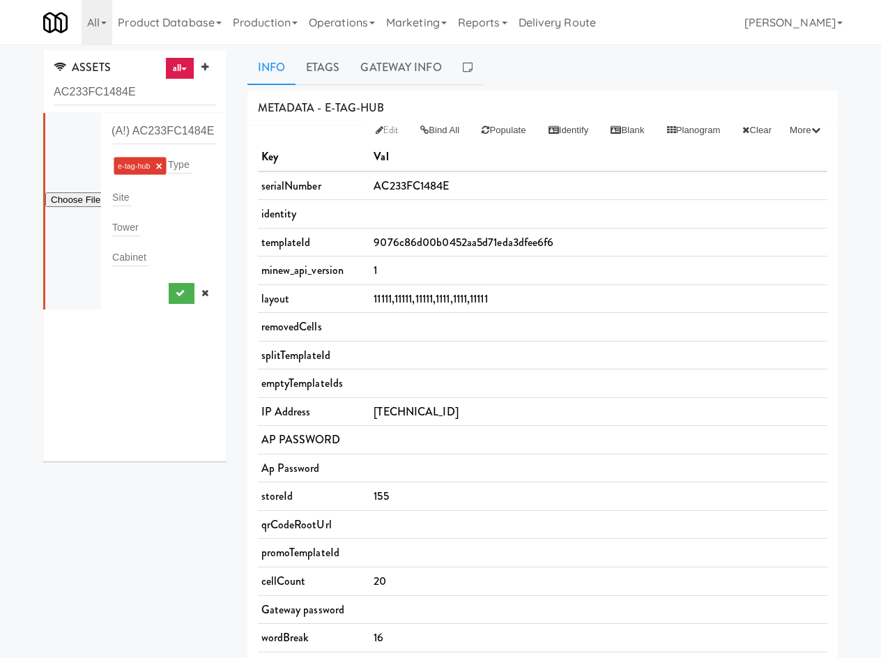
click at [135, 201] on div "Site" at bounding box center [164, 197] width 105 height 20
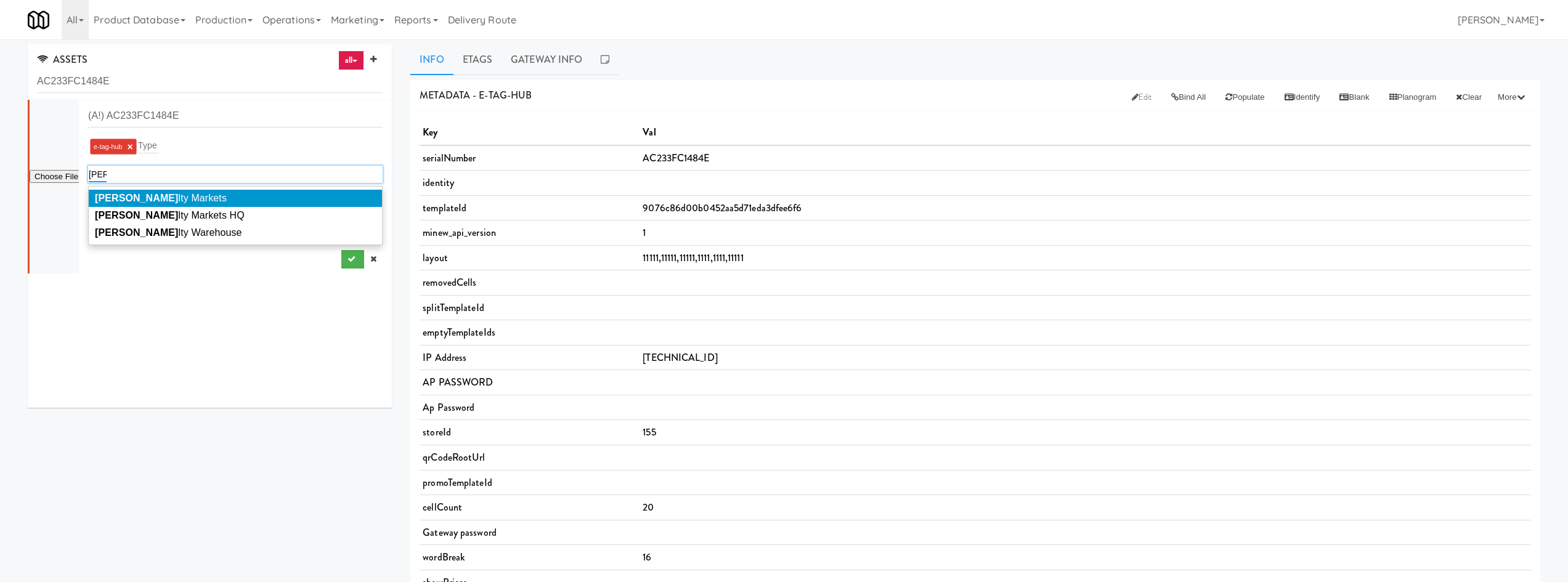
type input "loya"
click at [206, 195] on li "Loya lty Markets" at bounding box center [235, 199] width 293 height 18
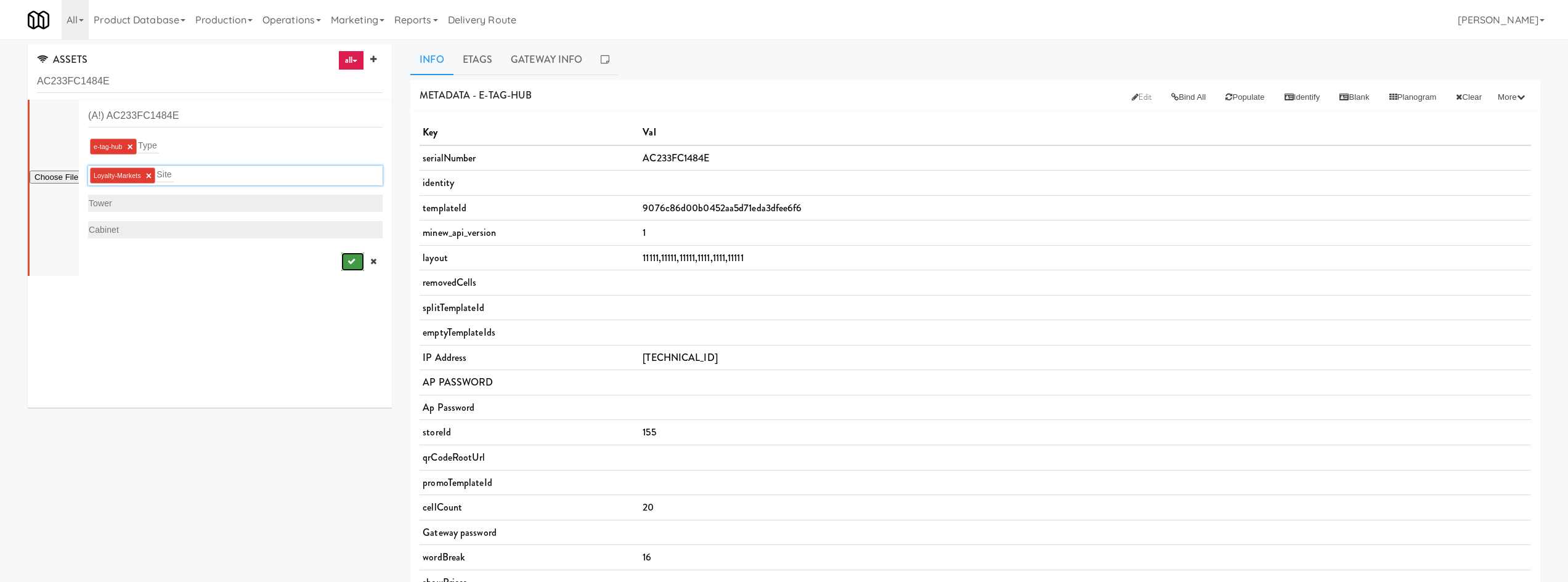
click at [347, 261] on icon "submit" at bounding box center [351, 261] width 8 height 8
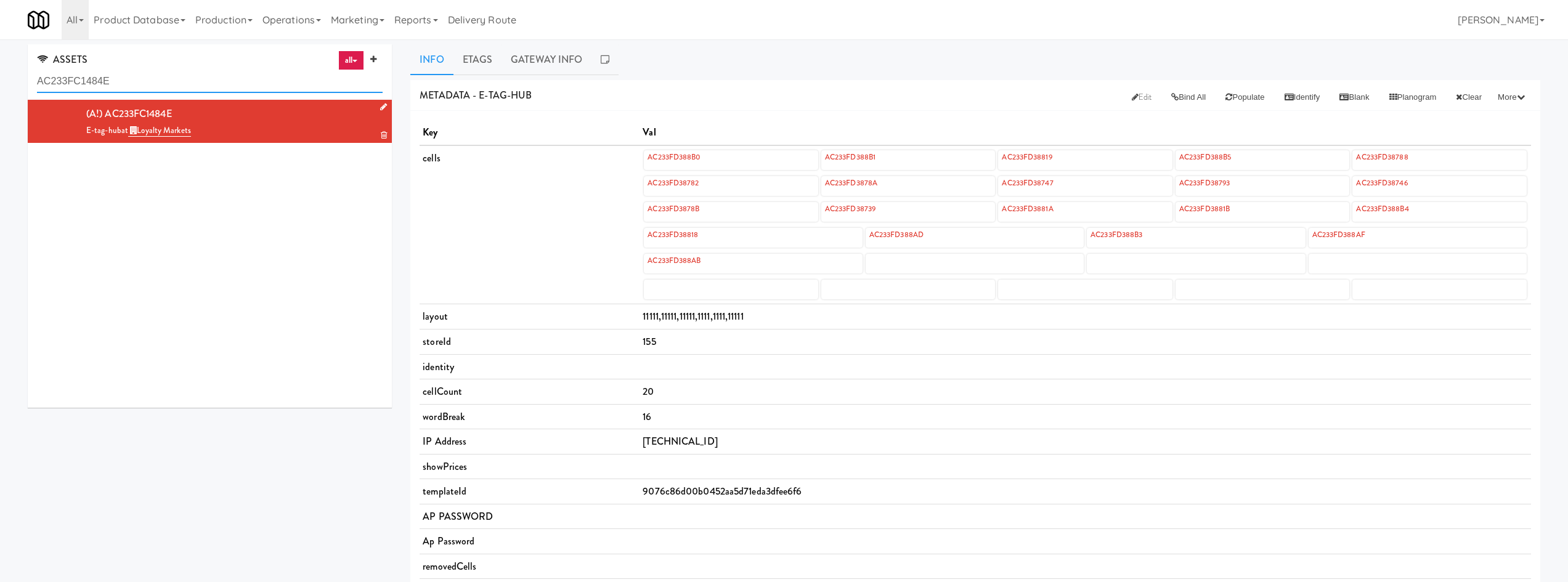
click at [127, 80] on input "AC233FC1484E" at bounding box center [209, 81] width 346 height 23
click at [126, 80] on input "AC233FC1484E" at bounding box center [209, 81] width 346 height 23
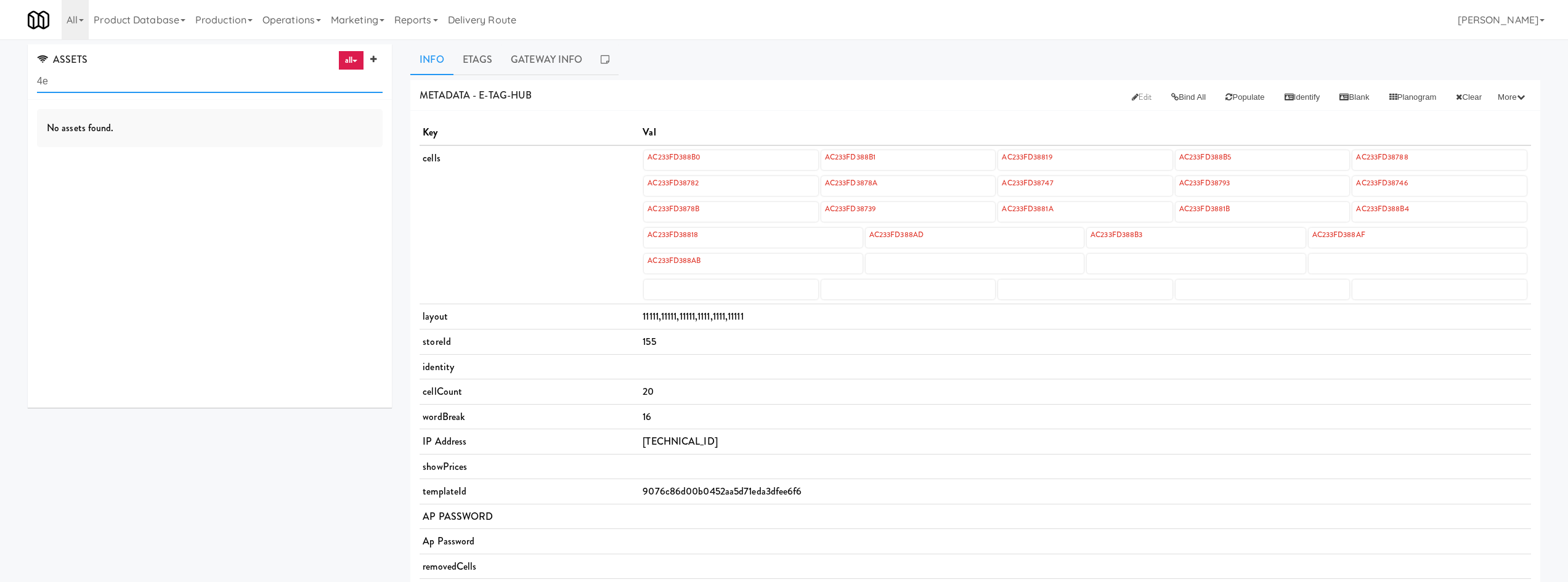
type input "4e"
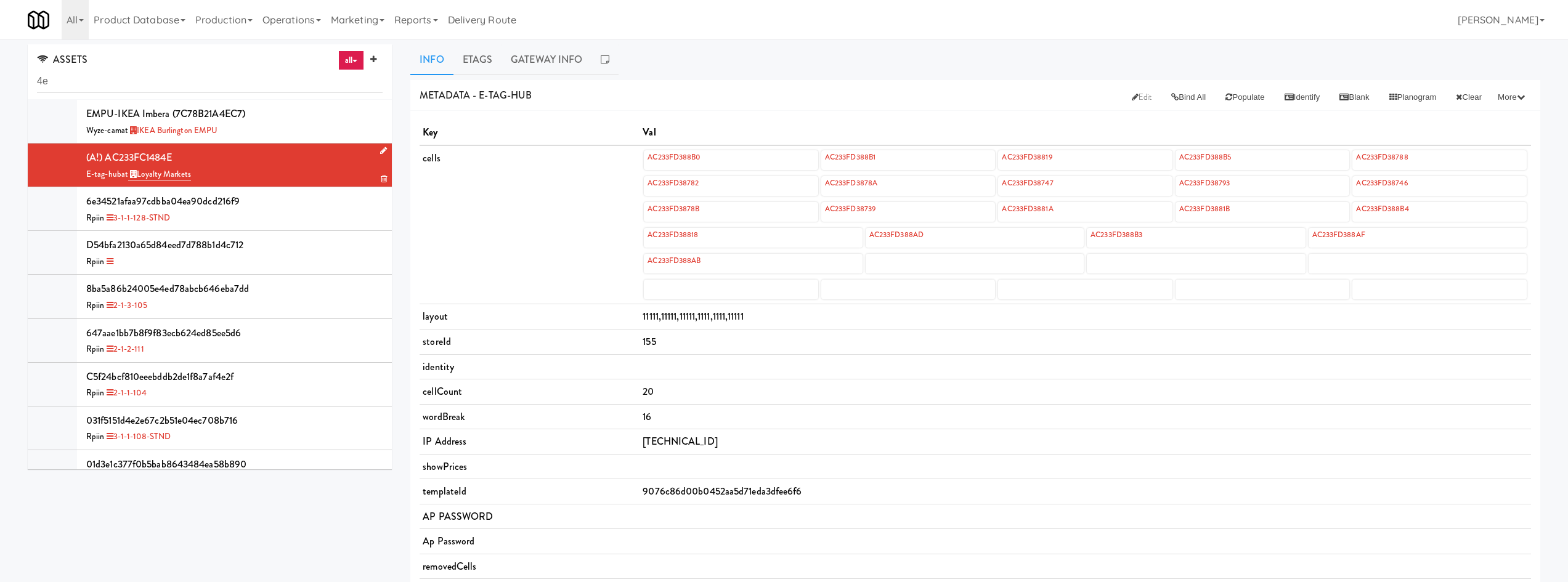
click at [270, 168] on div "E-tag-hub at Loyalty Markets" at bounding box center [234, 174] width 296 height 15
click at [352, 67] on link "all" at bounding box center [351, 60] width 26 height 19
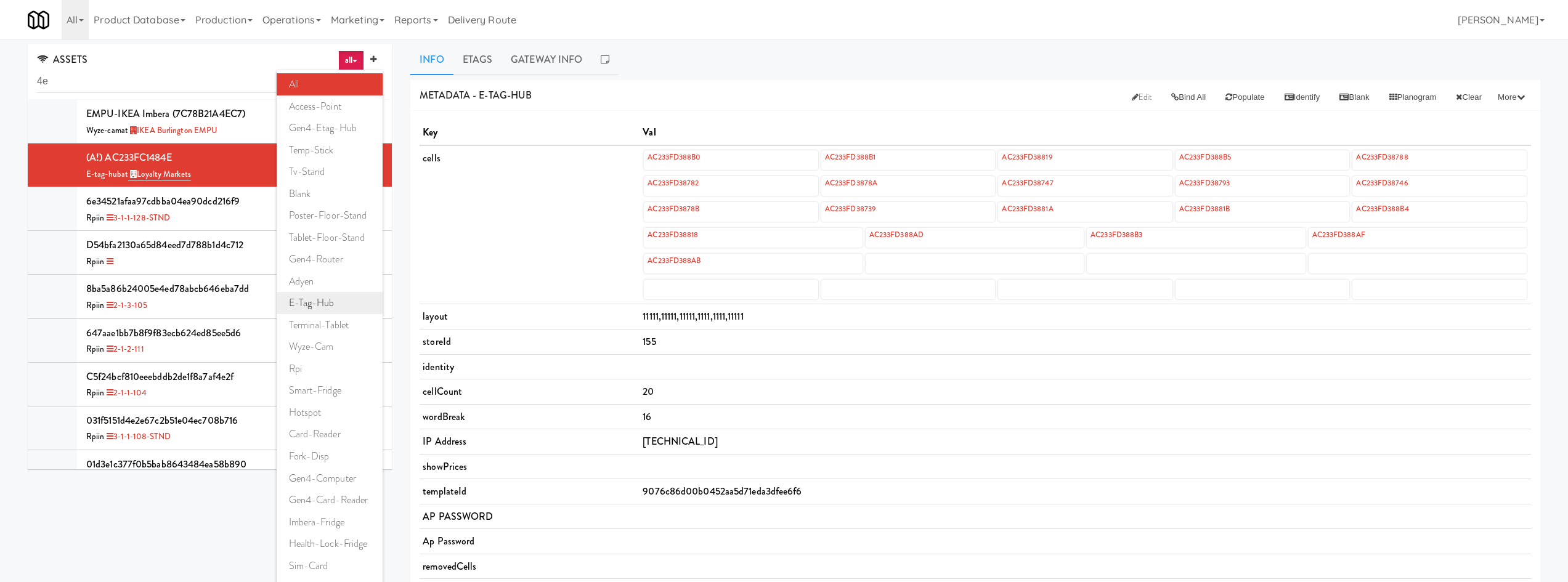
click at [323, 296] on link "e-tag-hub" at bounding box center [330, 302] width 107 height 22
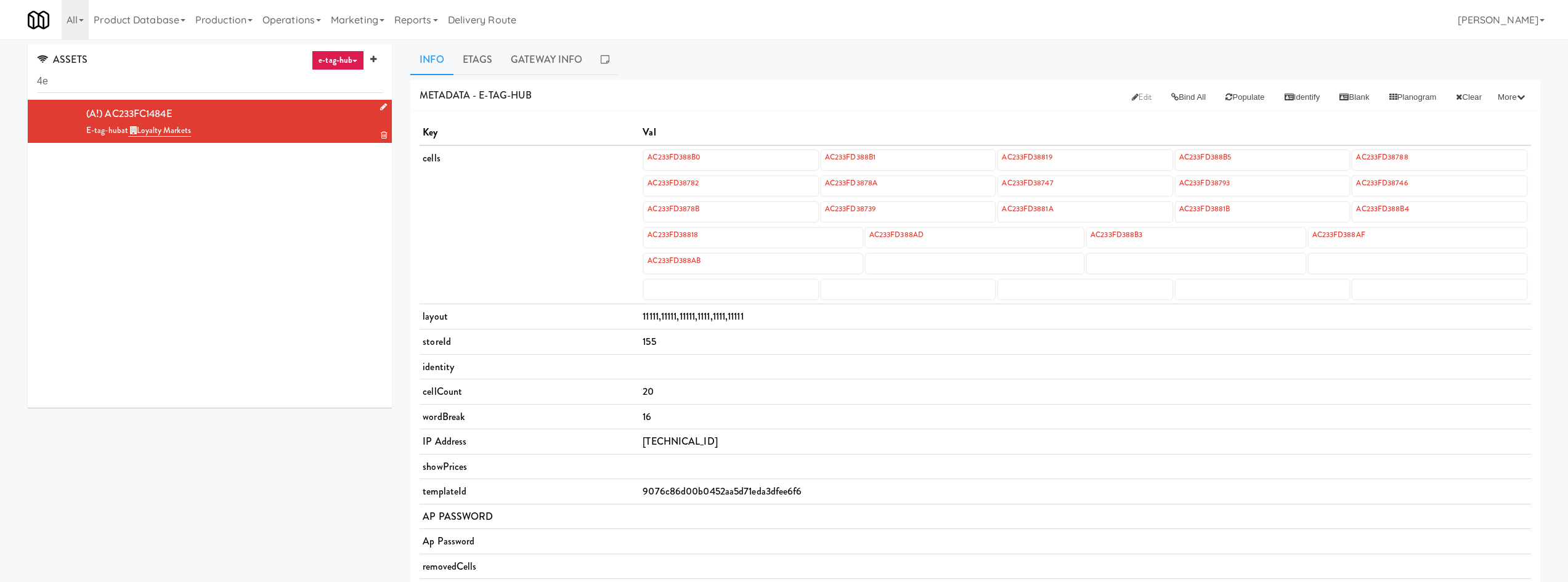
click at [272, 127] on div "E-tag-hub at Loyalty Markets" at bounding box center [234, 130] width 296 height 15
click at [225, 90] on input "4e" at bounding box center [209, 81] width 346 height 23
drag, startPoint x: 265, startPoint y: 113, endPoint x: 274, endPoint y: 117, distance: 9.8
click at [265, 113] on div "(A!) AC233FC1484E E-tag-hub at [GEOGRAPHIC_DATA]" at bounding box center [234, 121] width 296 height 34
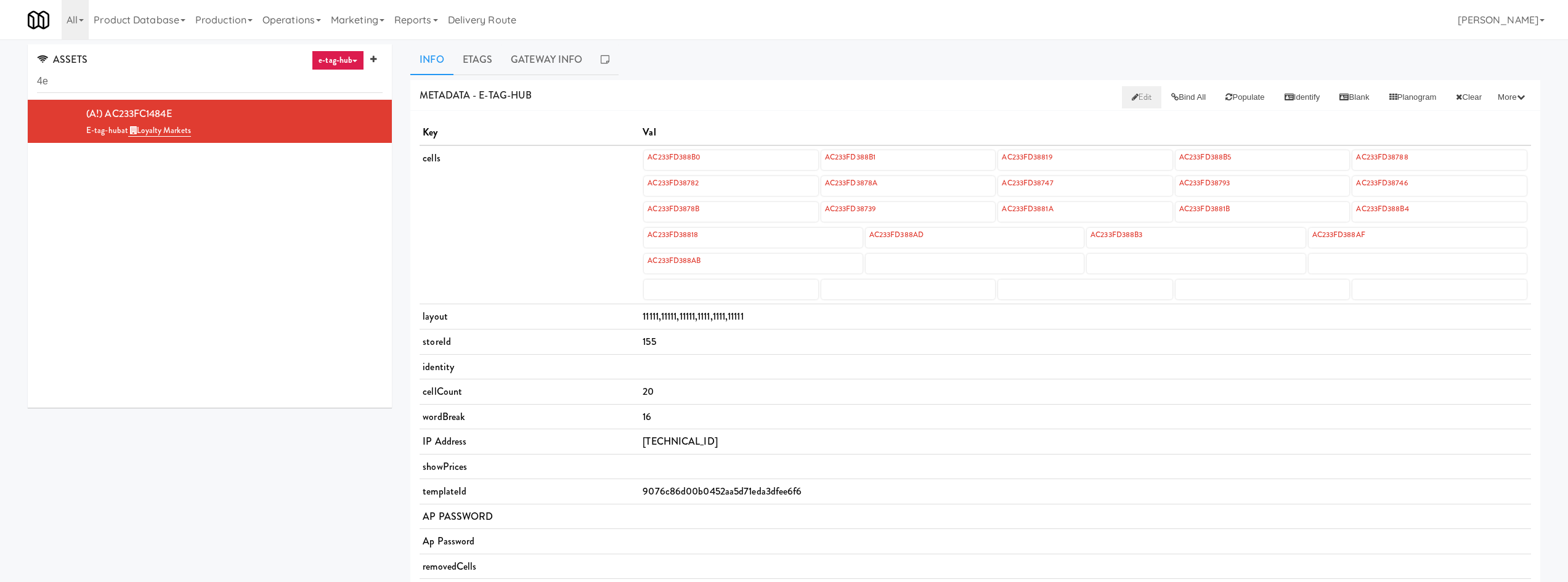
click at [788, 99] on link "Edit" at bounding box center [1141, 97] width 40 height 22
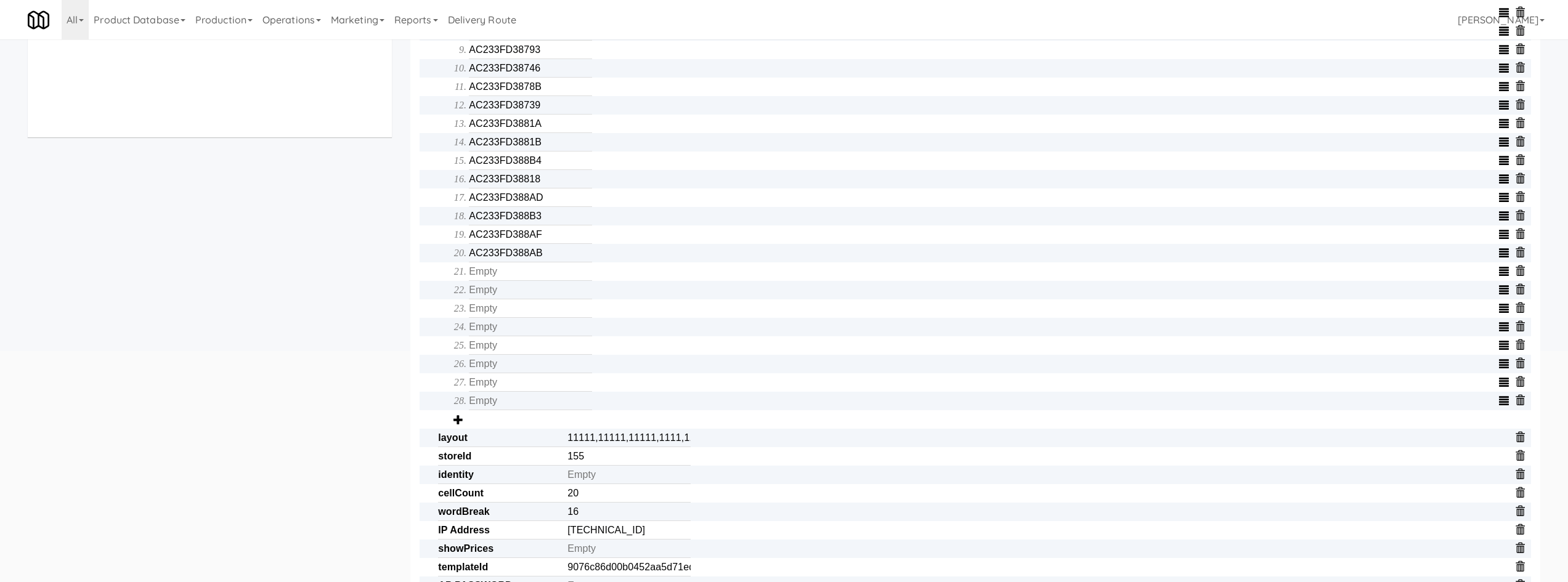
scroll to position [533, 0]
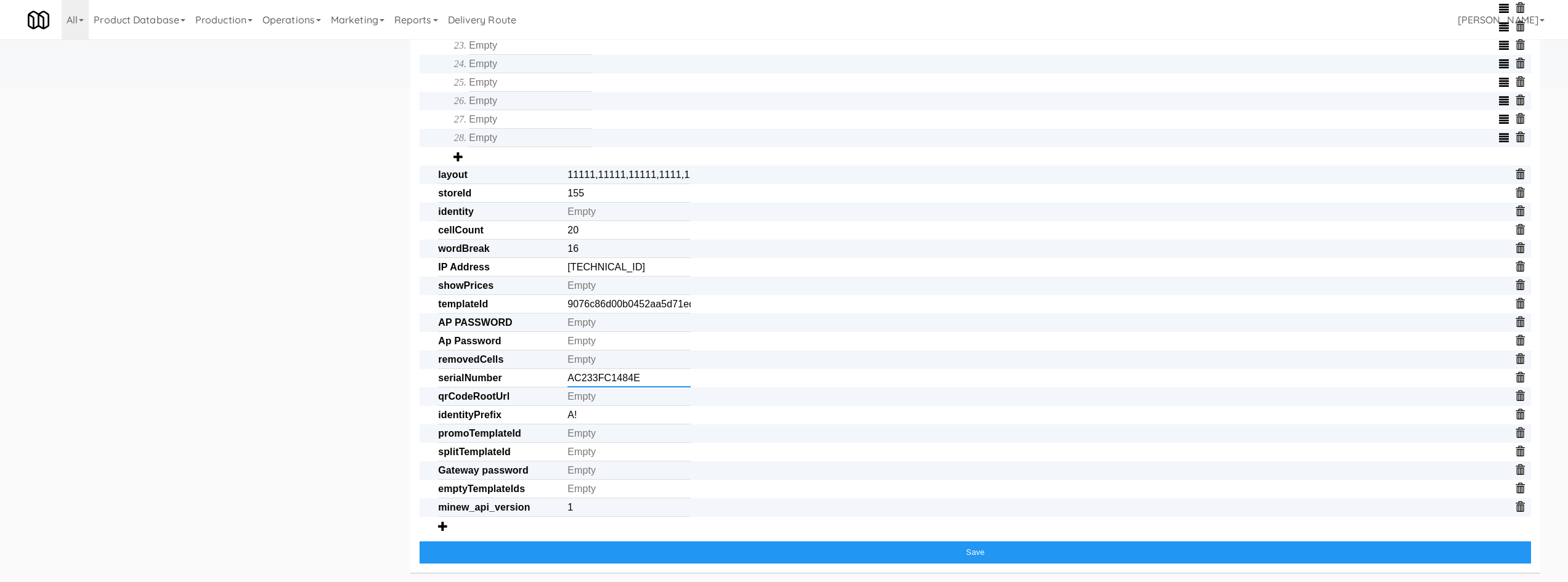
click at [631, 375] on input "AC233FC1484E" at bounding box center [628, 377] width 123 height 19
click at [629, 379] on input "AC233FC1484E" at bounding box center [628, 377] width 123 height 19
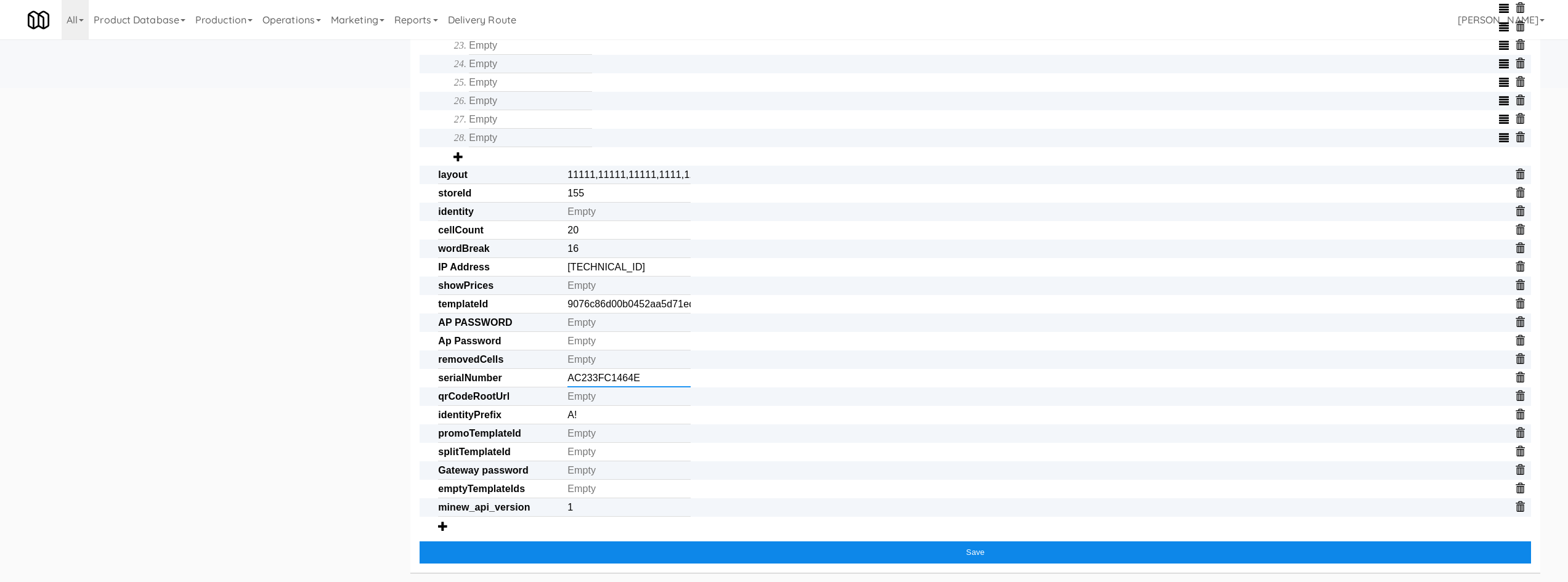
type input "AC233FC1464E"
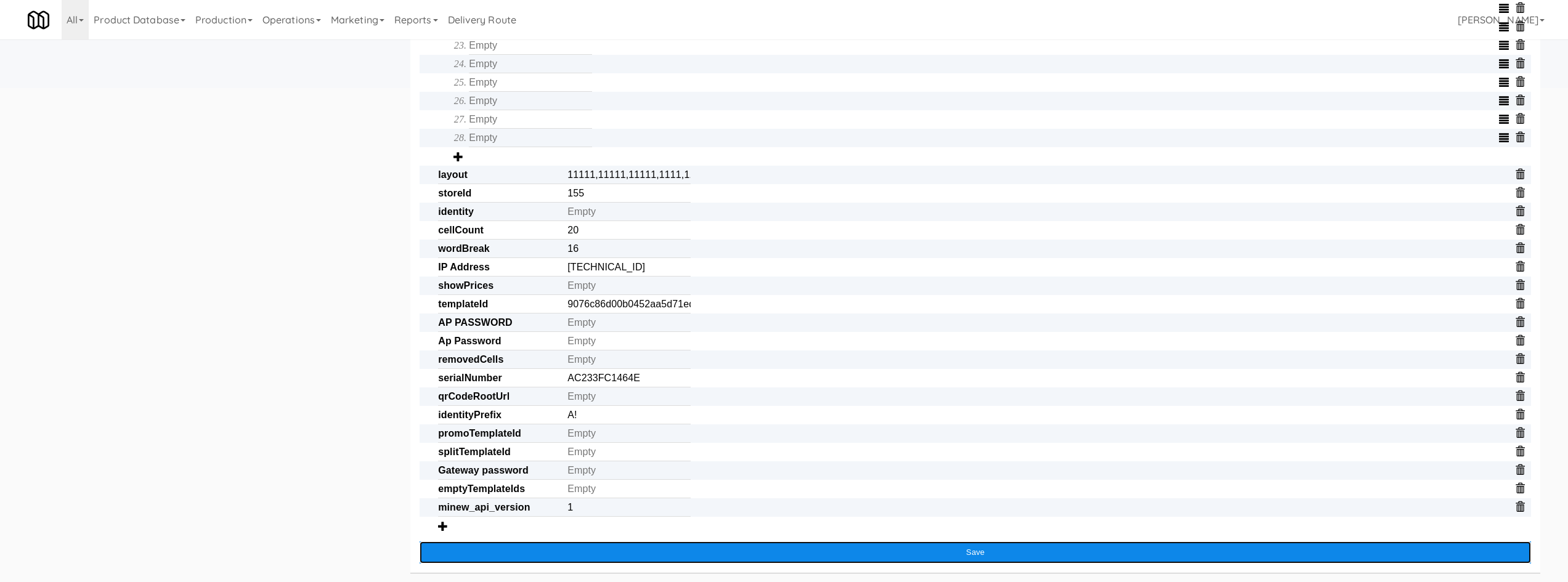
click at [625, 556] on button "Save" at bounding box center [975, 552] width 1111 height 22
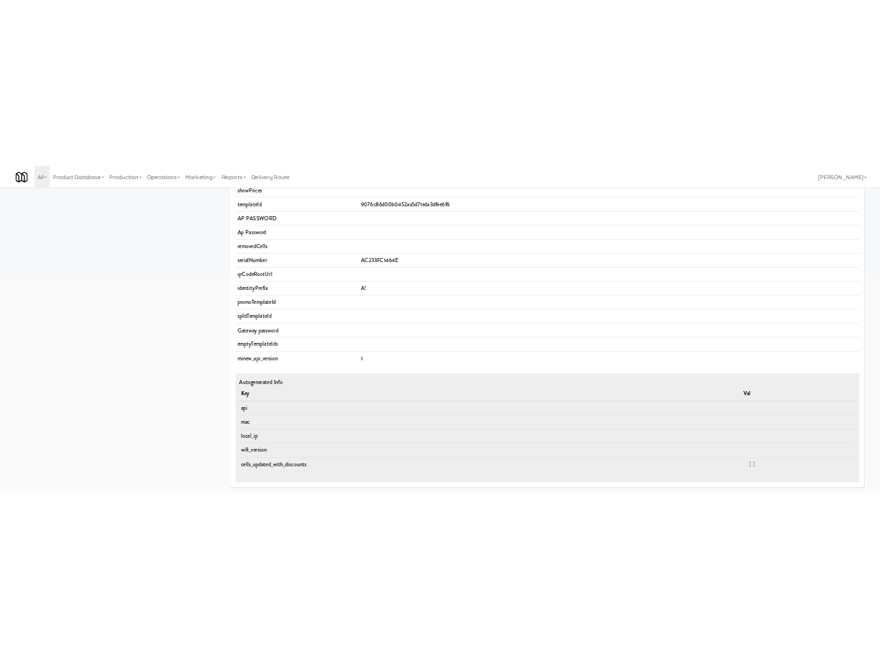
scroll to position [0, 0]
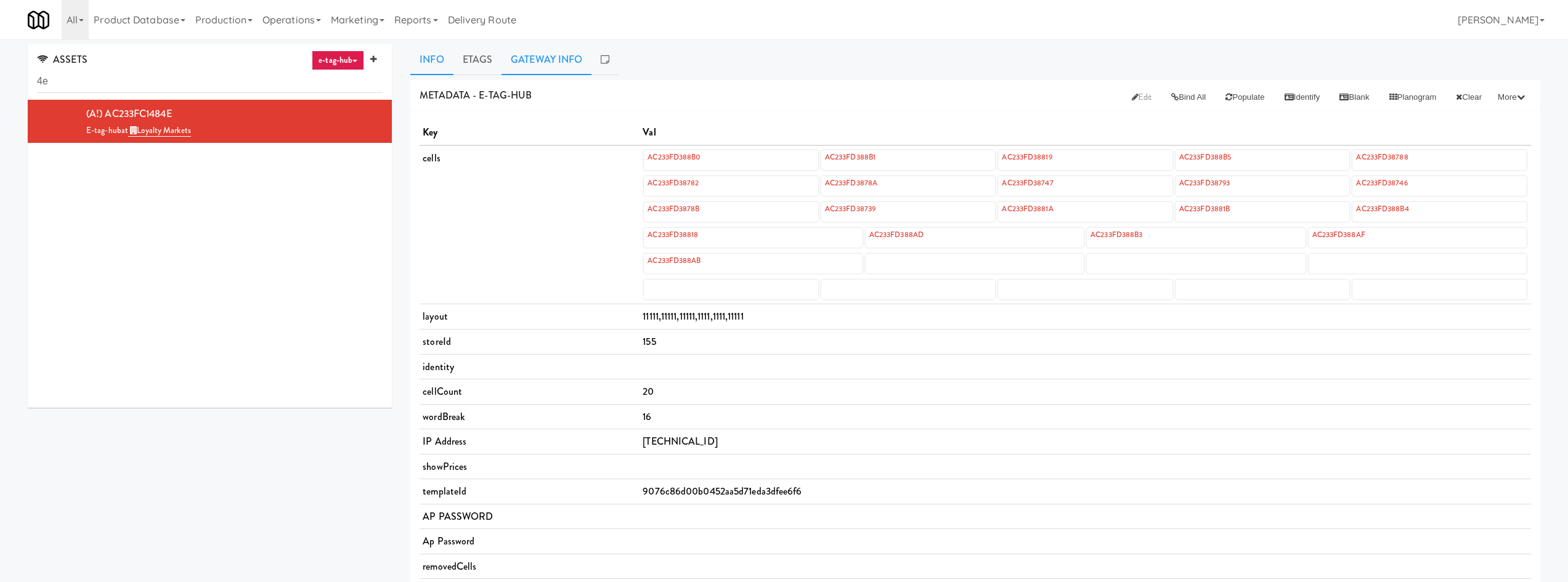
click at [568, 66] on link "Gateway Info" at bounding box center [546, 59] width 90 height 31
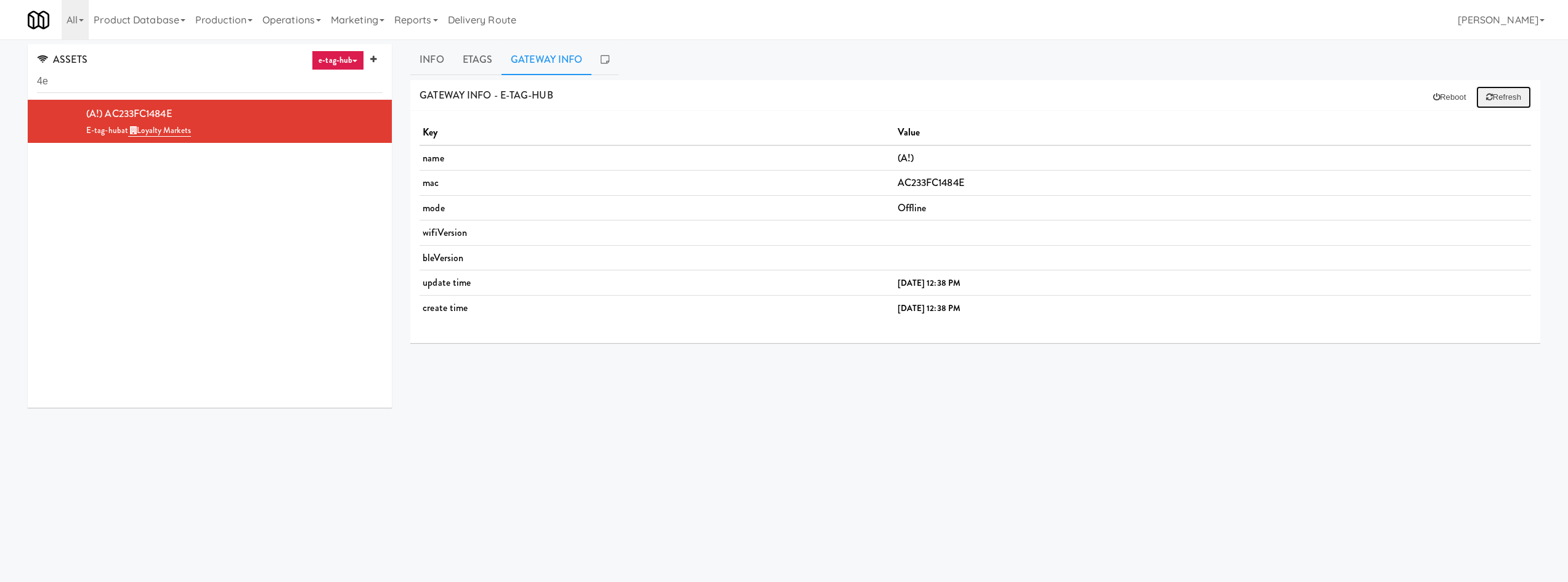
click at [788, 94] on button "Refresh" at bounding box center [1503, 97] width 55 height 22
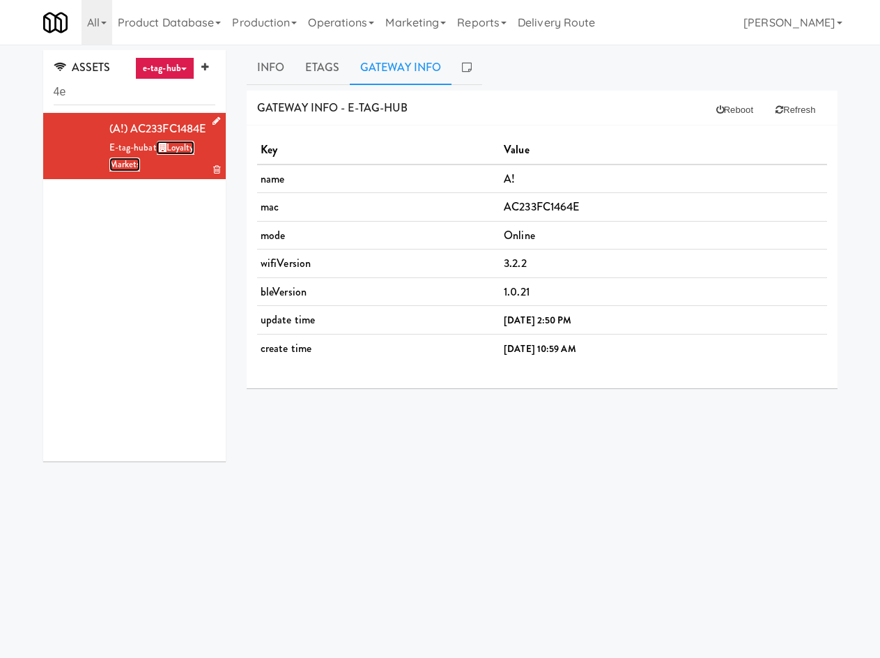
click at [188, 169] on link "Loyalty Markets" at bounding box center [151, 156] width 85 height 31
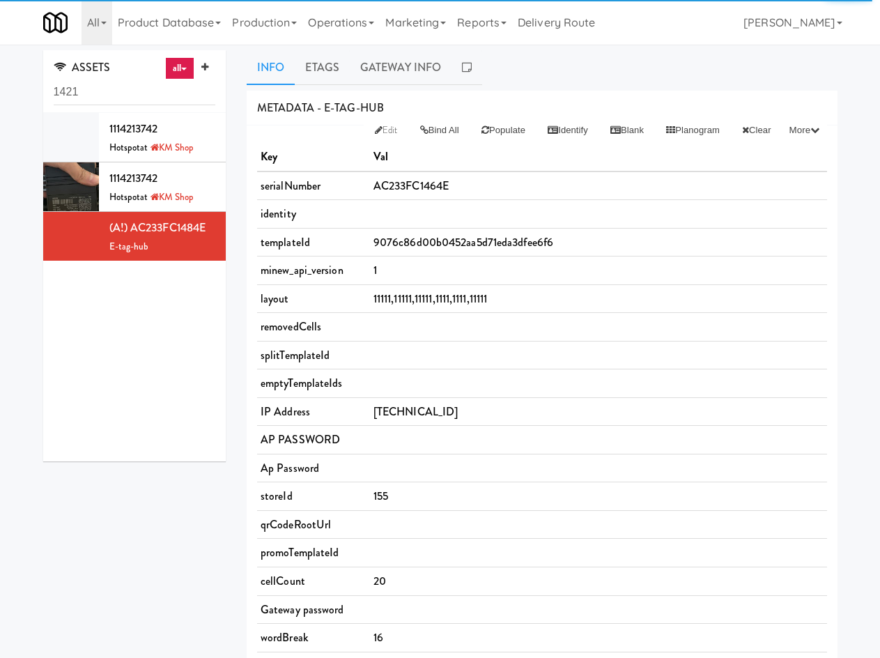
drag, startPoint x: 332, startPoint y: 16, endPoint x: 330, endPoint y: 52, distance: 36.3
click at [332, 16] on link "Operations" at bounding box center [340, 22] width 77 height 45
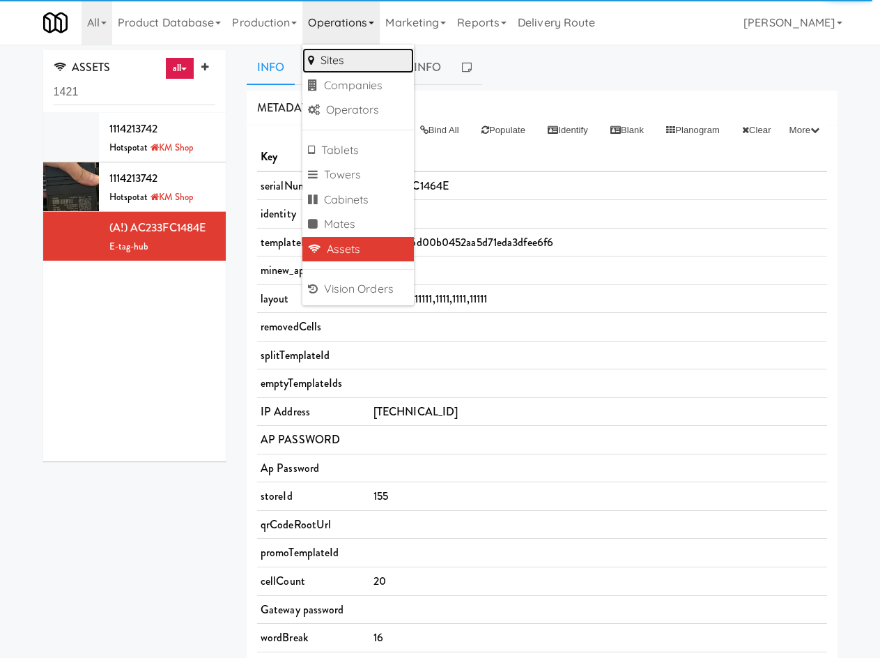
click at [346, 63] on link "Sites" at bounding box center [358, 60] width 112 height 25
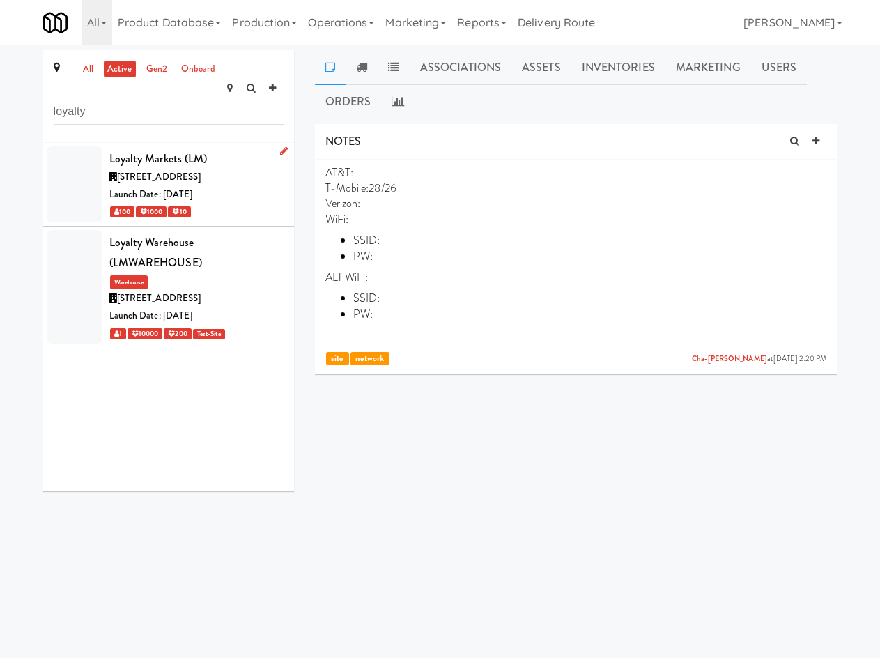
type input "loyalty"
click at [170, 186] on div "Launch Date: [DATE]" at bounding box center [196, 194] width 174 height 17
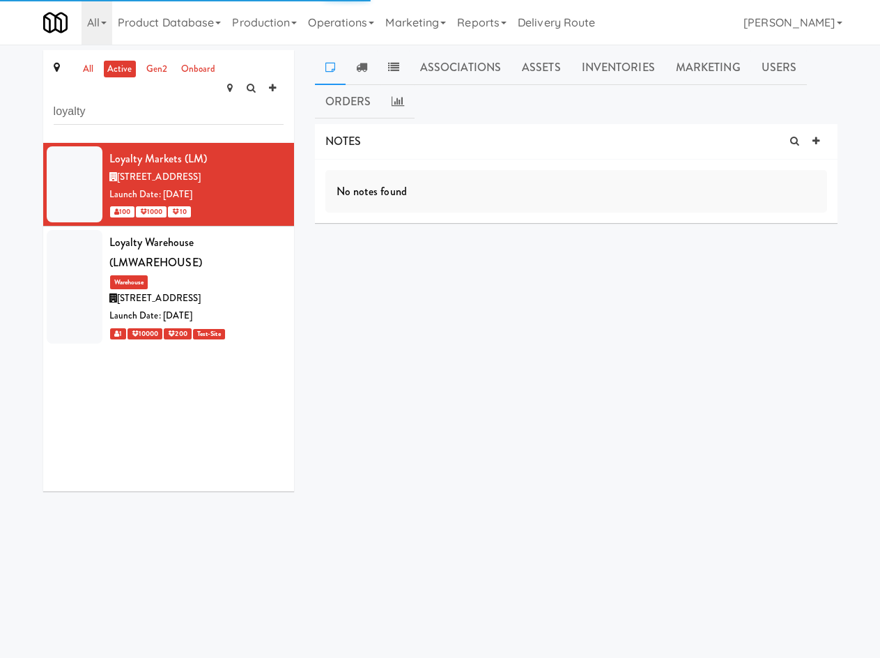
click at [545, 74] on link "Assets" at bounding box center [542, 67] width 60 height 35
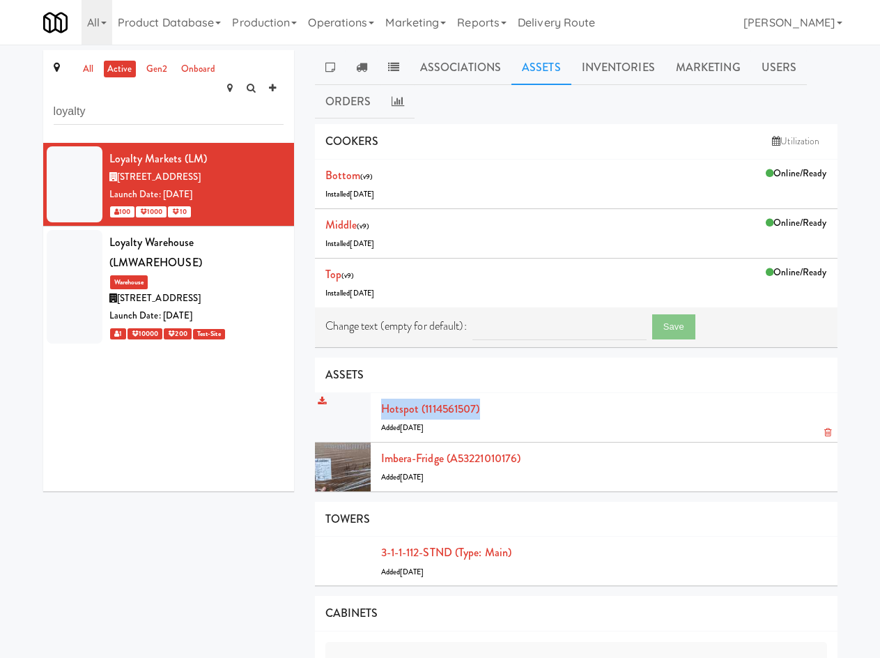
drag, startPoint x: 498, startPoint y: 404, endPoint x: 360, endPoint y: 422, distance: 138.4
click at [381, 418] on div "Hotspot (1114561507) Added 3 years ago" at bounding box center [604, 418] width 446 height 38
drag, startPoint x: 592, startPoint y: 457, endPoint x: 373, endPoint y: 463, distance: 219.0
click at [373, 463] on li "Imbera-fridge (A53221010176) Added 2 years ago" at bounding box center [576, 467] width 523 height 49
drag, startPoint x: 538, startPoint y: 555, endPoint x: 623, endPoint y: 545, distance: 85.6
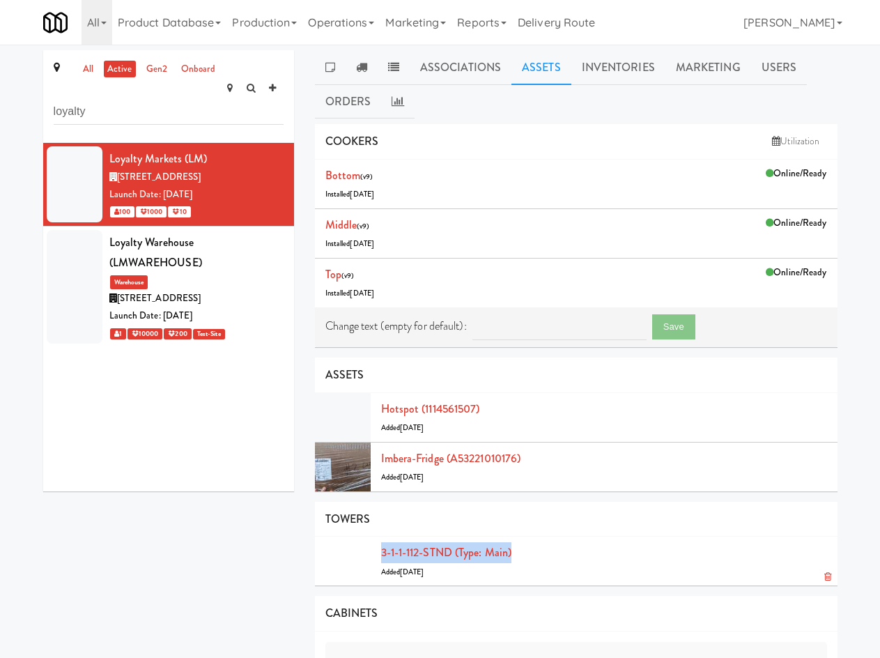
click at [376, 551] on li "3-1-1-112-STND (type: main) Added 2 years ago" at bounding box center [576, 561] width 523 height 49
copy link "3-1-1-112-STND (type: main)"
click at [268, 574] on div "all active gen2 onboard loyalty Loyalty Markets (LM) 1177 Caledonia Rd, Toronto…" at bounding box center [440, 432] width 815 height 765
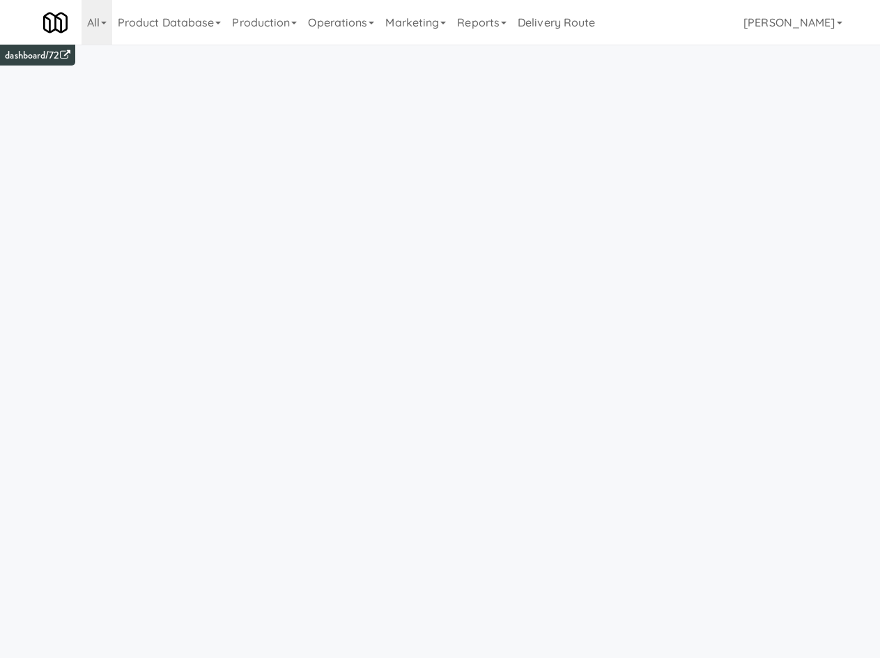
drag, startPoint x: 342, startPoint y: 13, endPoint x: 353, endPoint y: 208, distance: 195.4
click at [342, 14] on link "Operations" at bounding box center [340, 22] width 77 height 45
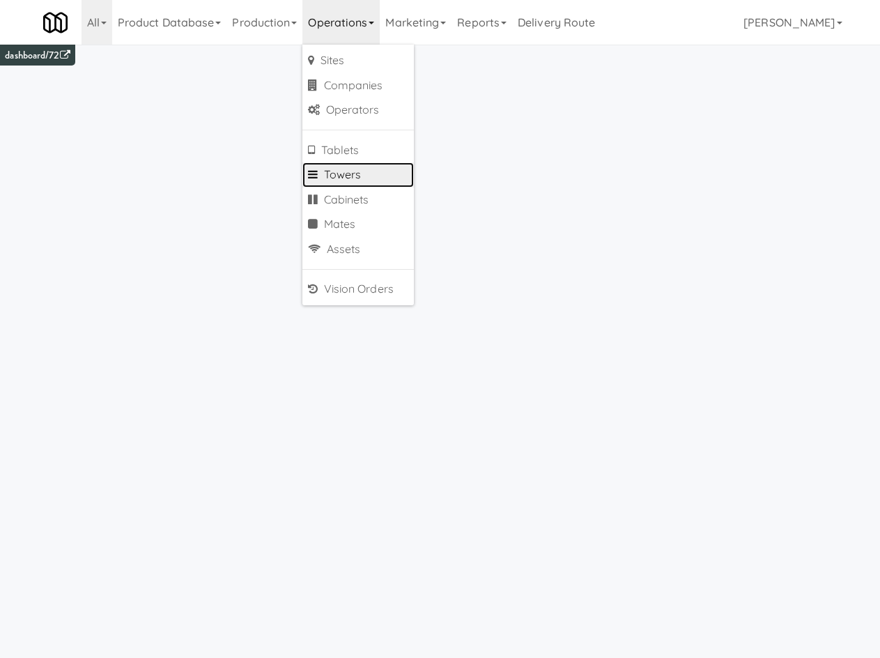
click at [360, 176] on link "Towers" at bounding box center [358, 174] width 112 height 25
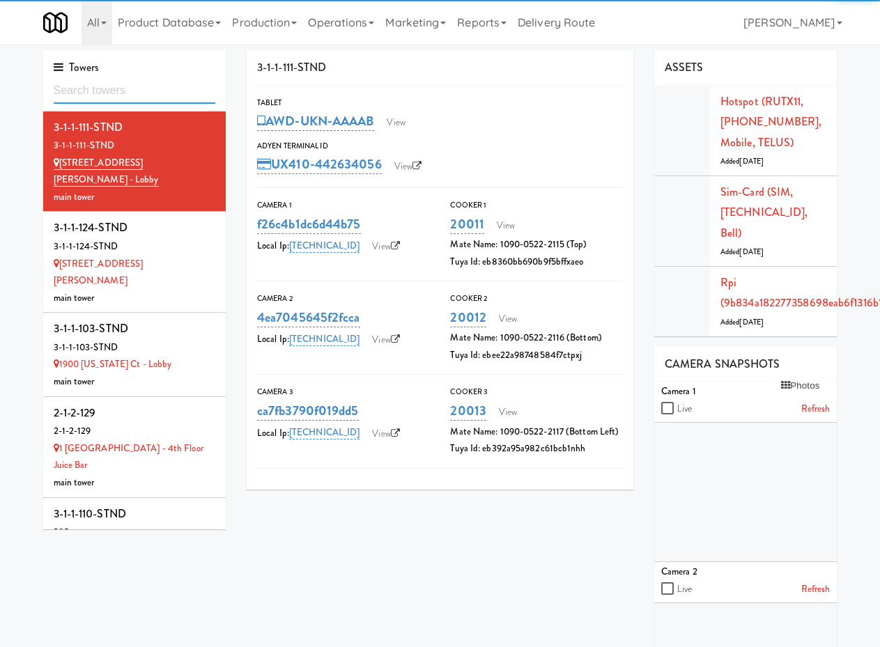
click at [81, 95] on input "text" at bounding box center [135, 91] width 162 height 26
paste input "3-1-1-112-STND (type: main)"
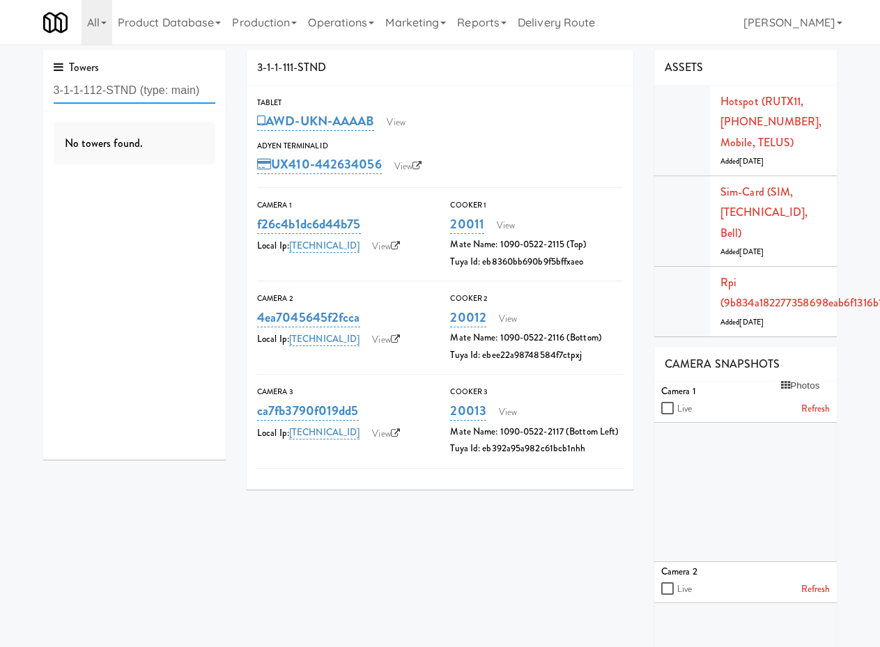
drag, startPoint x: 137, startPoint y: 89, endPoint x: 358, endPoint y: 97, distance: 221.1
click at [358, 97] on div "Towers 3-1-1-112-STND (type: main) No towers found. 3-1-1-111-STND Tablet AWD-U…" at bounding box center [440, 492] width 815 height 884
type input "3-1-1-112-STND"
click at [164, 159] on div "Loyalty Markets" at bounding box center [135, 163] width 162 height 17
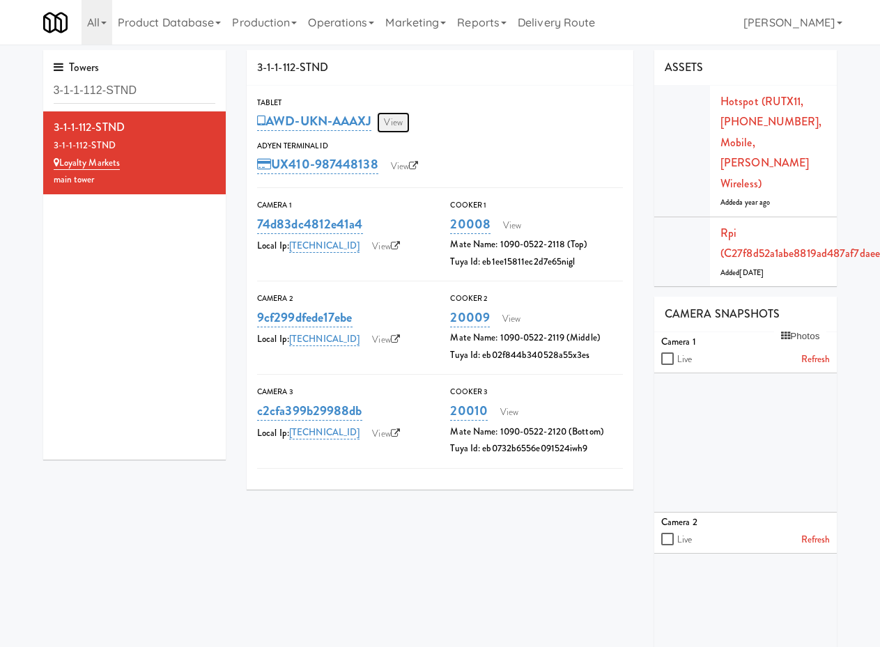
click at [401, 119] on link "View" at bounding box center [393, 122] width 32 height 21
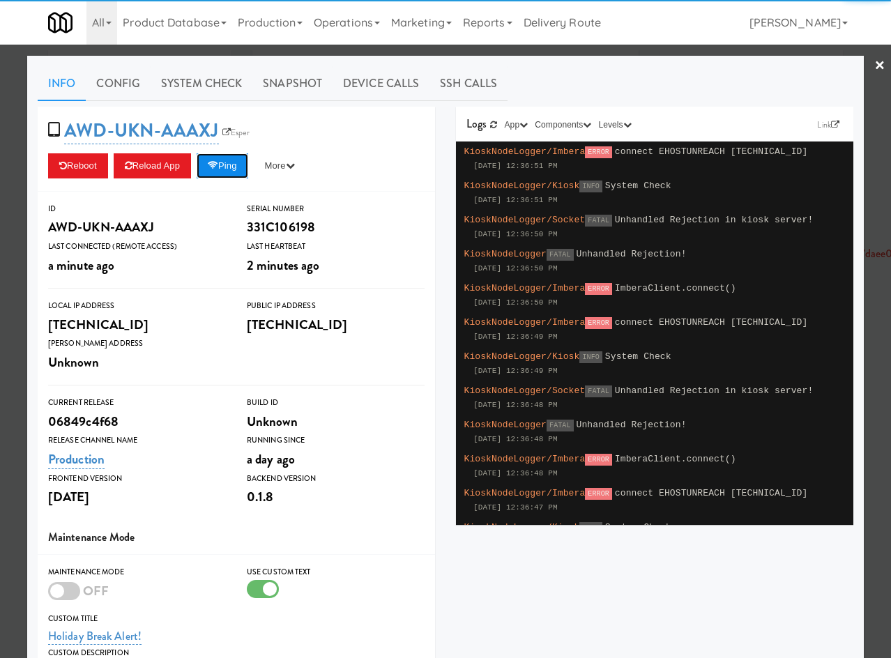
click at [224, 167] on button "Ping" at bounding box center [223, 165] width 52 height 25
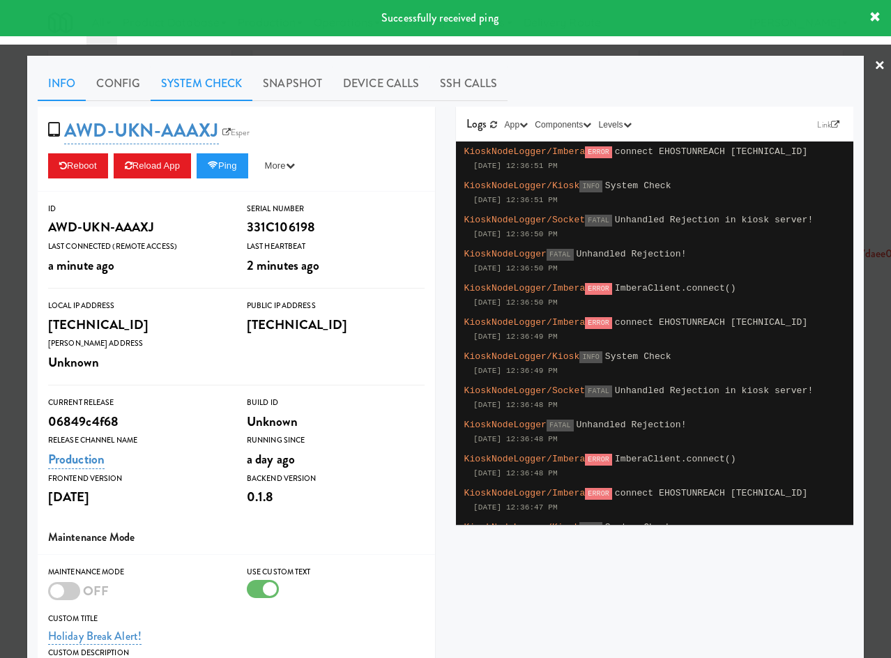
drag, startPoint x: 217, startPoint y: 90, endPoint x: 208, endPoint y: 93, distance: 10.4
click at [217, 90] on link "System Check" at bounding box center [202, 83] width 102 height 35
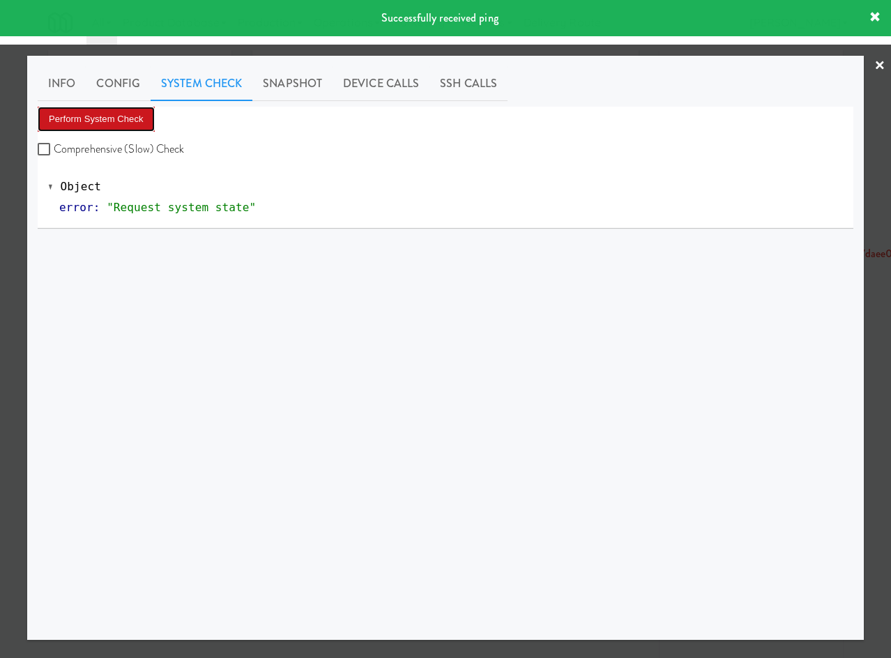
click at [135, 122] on button "Perform System Check" at bounding box center [96, 119] width 117 height 25
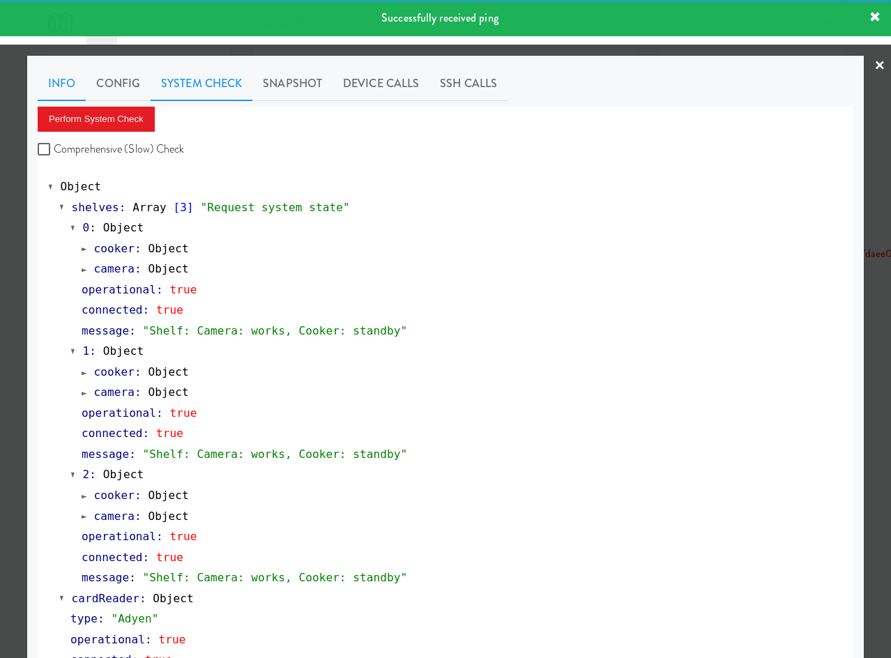
click at [52, 84] on link "Info" at bounding box center [62, 83] width 48 height 35
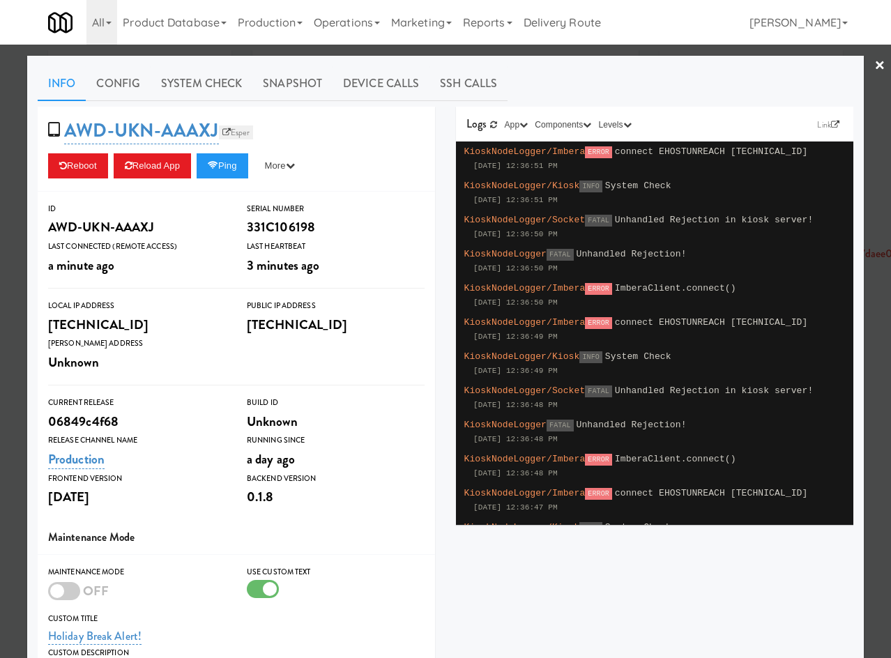
click at [242, 130] on link "Esper" at bounding box center [236, 132] width 35 height 14
click at [228, 166] on button "Ping" at bounding box center [223, 165] width 52 height 25
click at [232, 164] on button "Ping" at bounding box center [223, 165] width 52 height 25
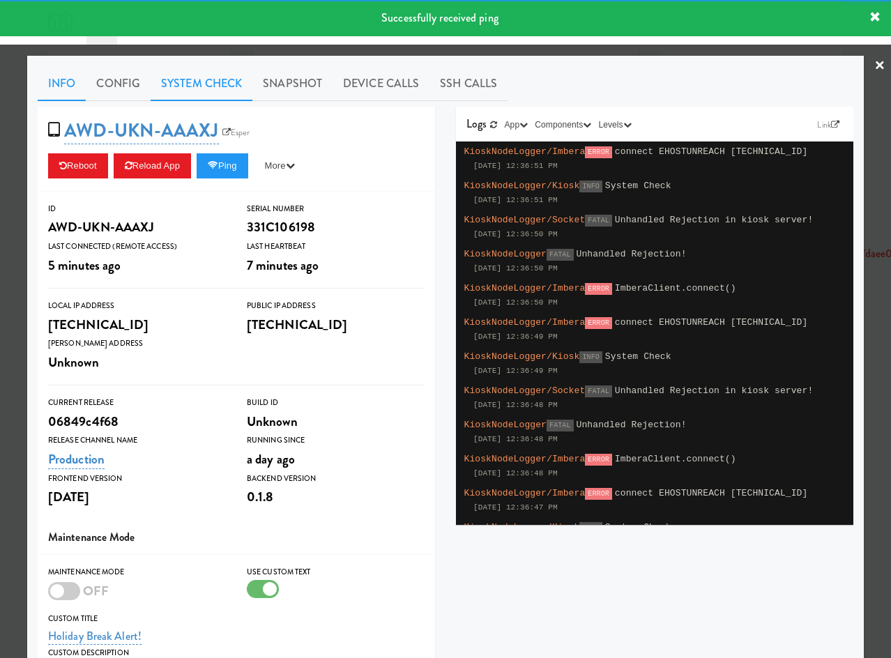
drag, startPoint x: 210, startPoint y: 91, endPoint x: 202, endPoint y: 96, distance: 9.7
click at [210, 91] on link "System Check" at bounding box center [202, 83] width 102 height 35
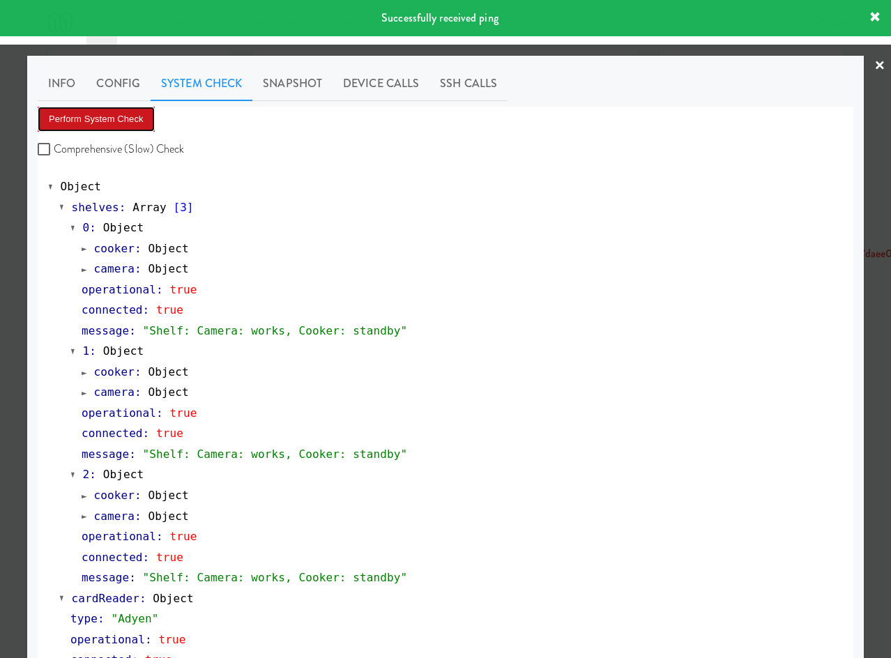
click at [120, 118] on button "Perform System Check" at bounding box center [96, 119] width 117 height 25
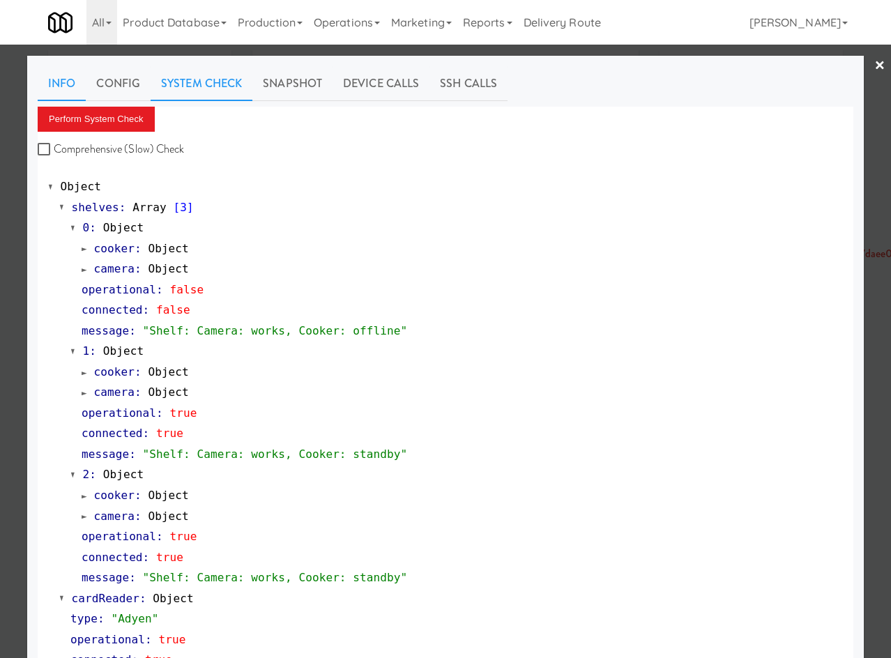
click at [70, 94] on link "Info" at bounding box center [62, 83] width 48 height 35
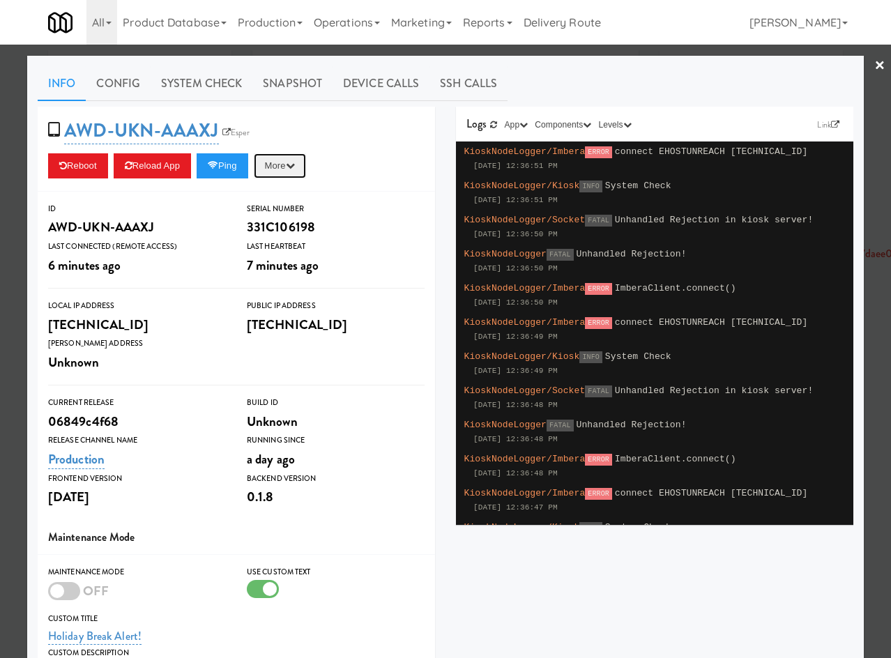
click at [304, 169] on button "More" at bounding box center [280, 165] width 52 height 25
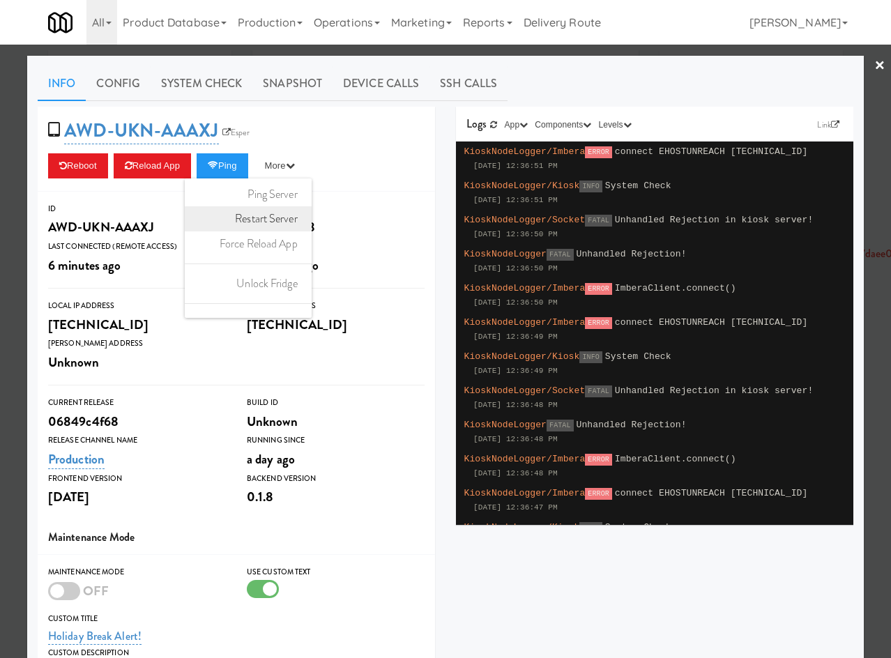
click at [287, 218] on link "Restart Server" at bounding box center [248, 218] width 127 height 25
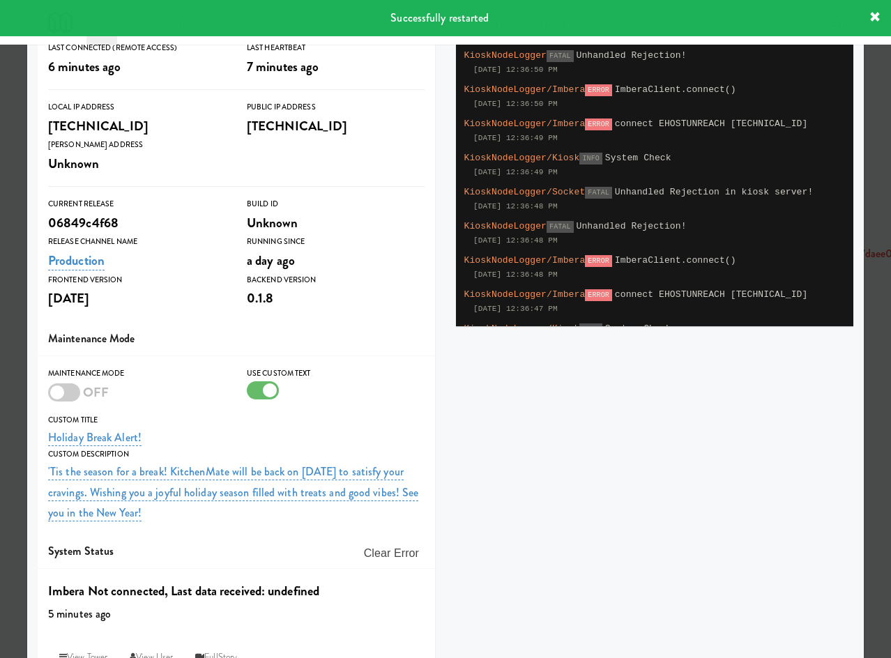
scroll to position [231, 0]
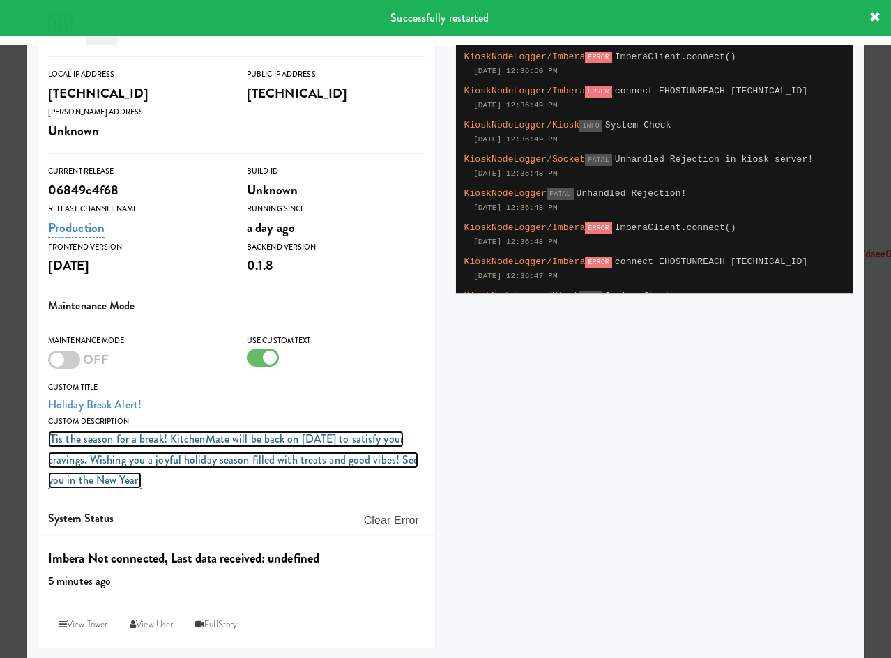
click at [125, 459] on link "'Tis the season for a break! KitchenMate will be back on January 6 to satisfy y…" at bounding box center [233, 460] width 370 height 58
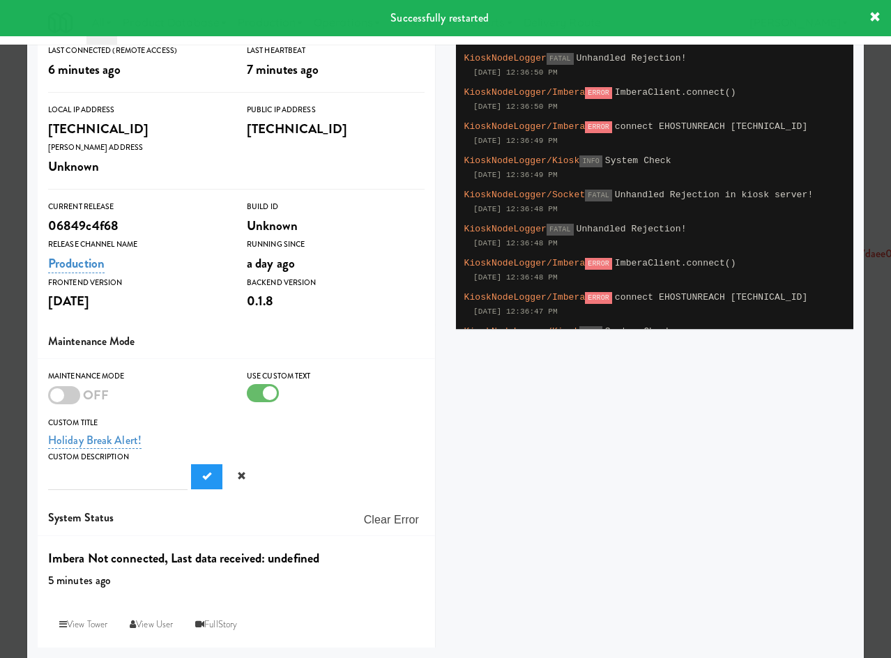
scroll to position [0, 0]
click at [191, 464] on button "Submit" at bounding box center [206, 476] width 31 height 25
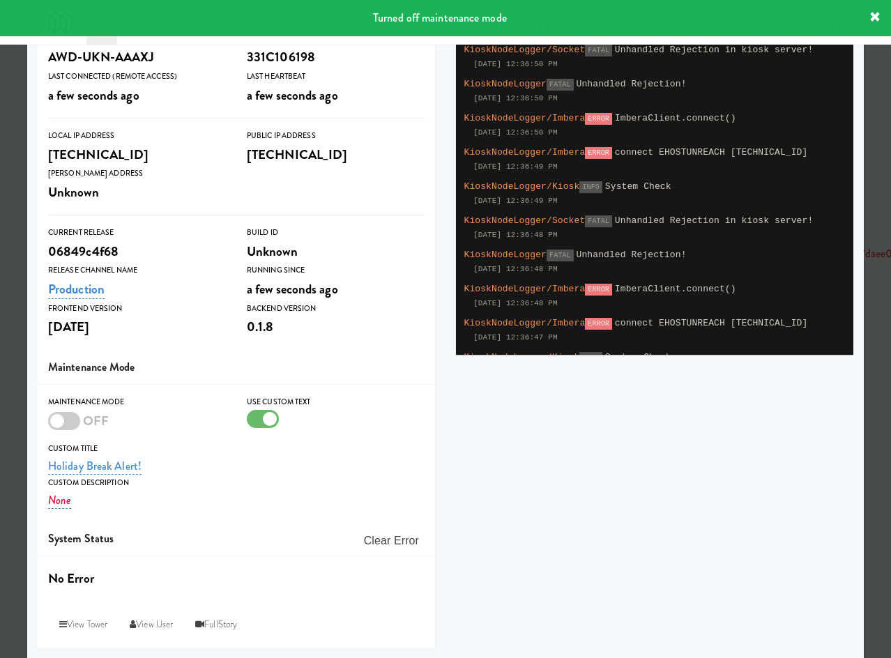
scroll to position [170, 0]
click at [111, 459] on link "Holiday Break Alert!" at bounding box center [94, 466] width 93 height 17
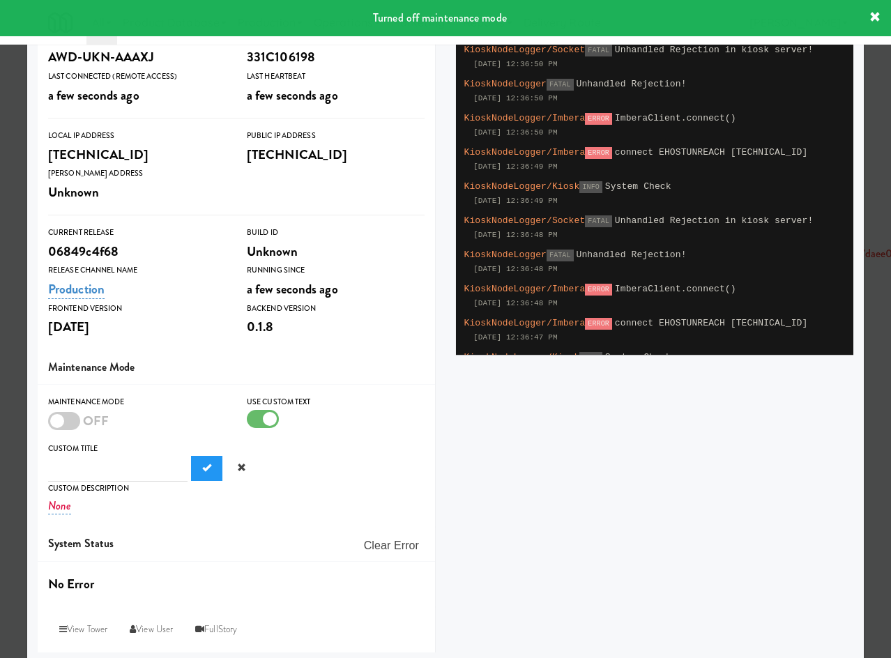
click at [191, 456] on button "Submit" at bounding box center [206, 468] width 31 height 25
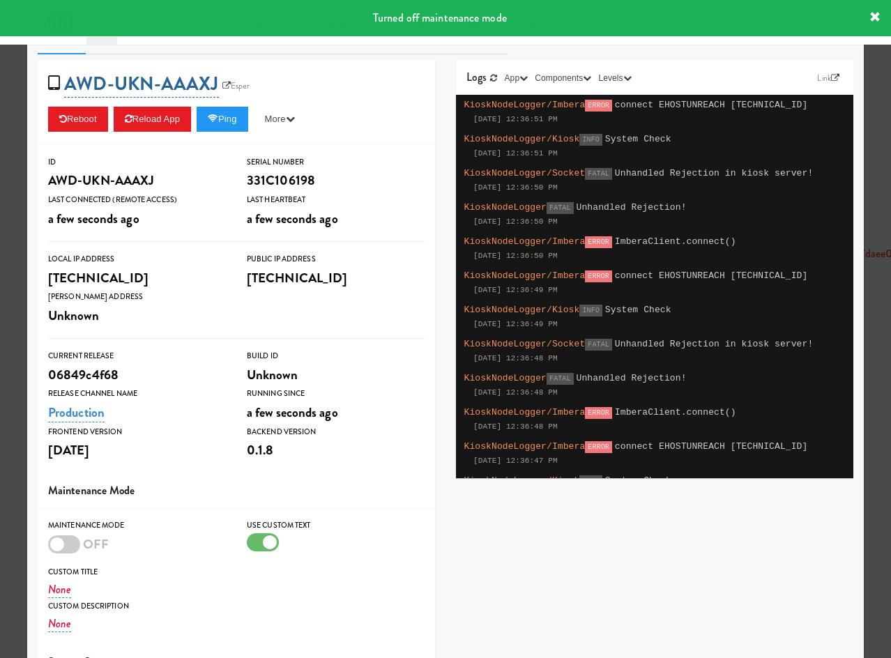
scroll to position [0, 0]
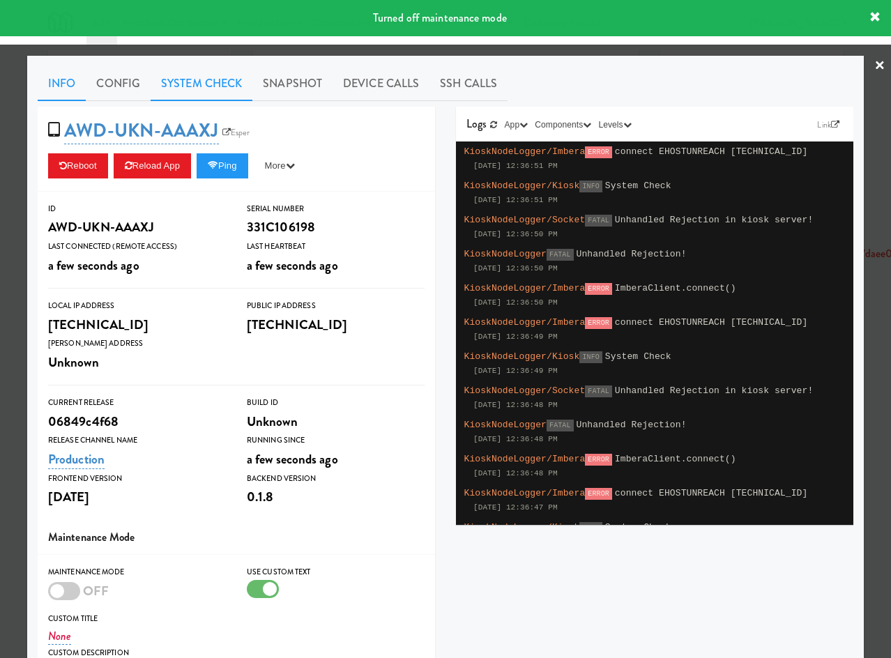
click at [203, 85] on link "System Check" at bounding box center [202, 83] width 102 height 35
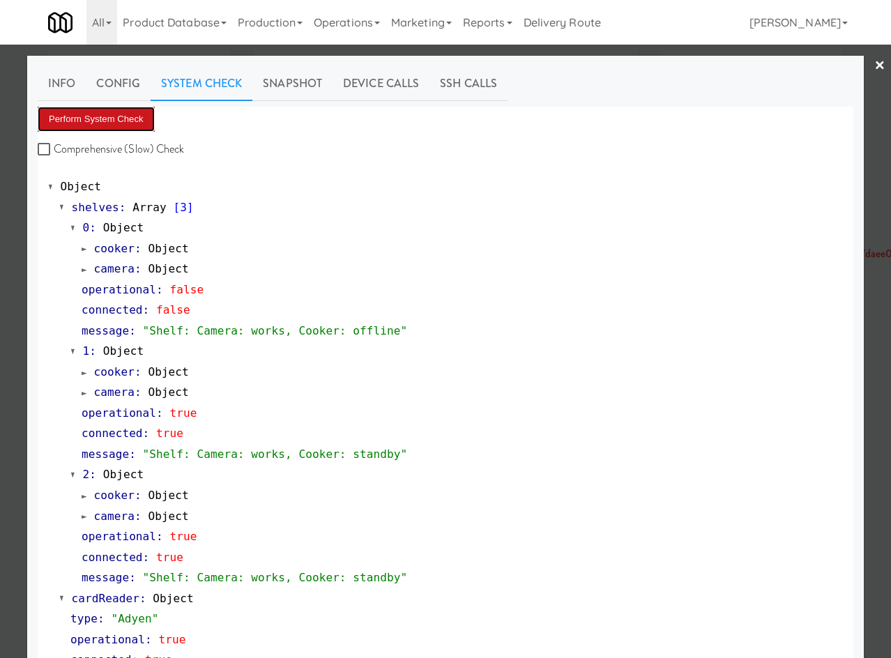
click at [102, 121] on button "Perform System Check" at bounding box center [96, 119] width 117 height 25
click at [54, 79] on link "Info" at bounding box center [62, 83] width 48 height 35
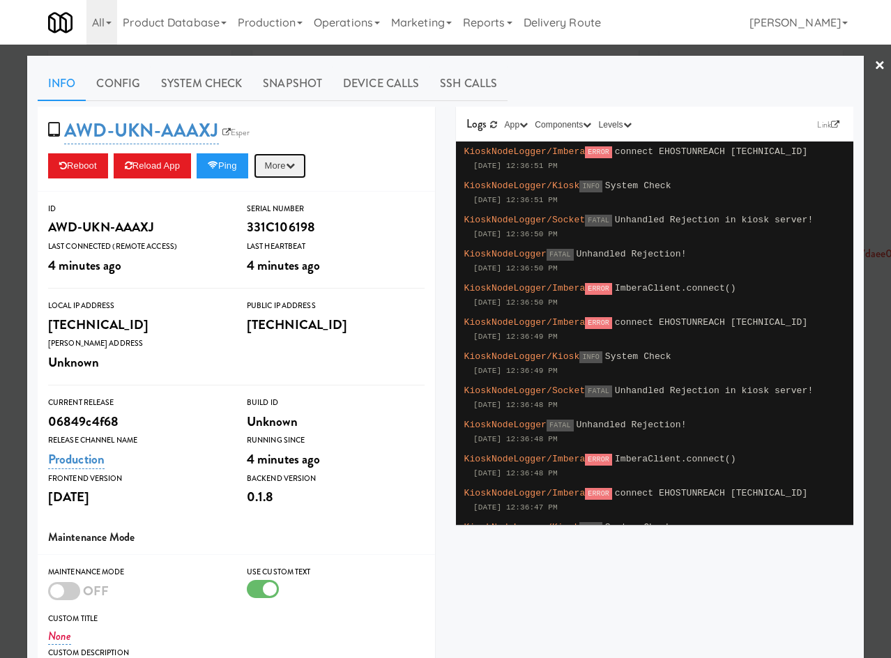
click at [272, 167] on button "More" at bounding box center [280, 165] width 52 height 25
drag, startPoint x: 282, startPoint y: 224, endPoint x: 503, endPoint y: 68, distance: 270.5
click at [282, 224] on link "Restart Server" at bounding box center [248, 218] width 127 height 25
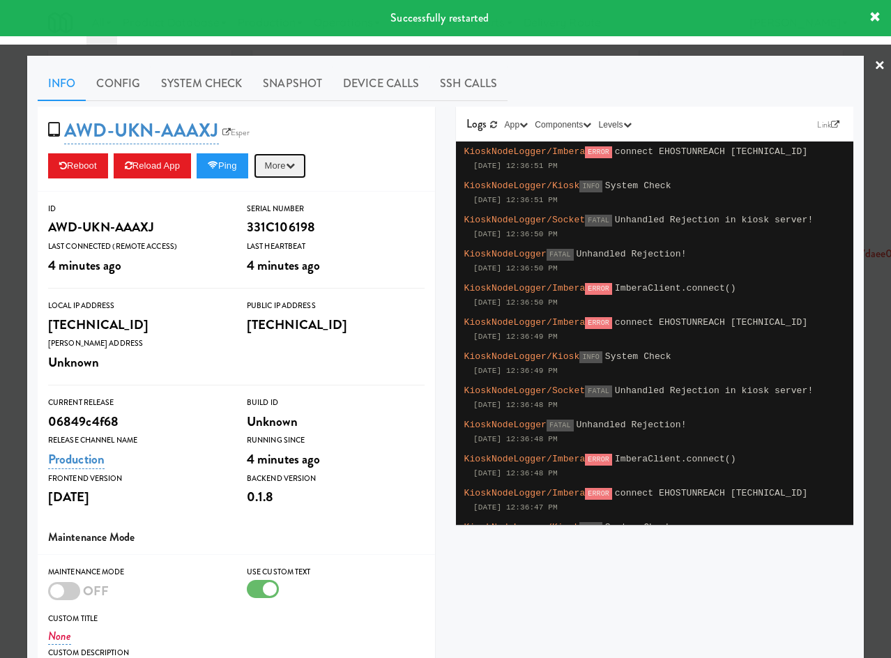
click at [286, 171] on button "More" at bounding box center [280, 165] width 52 height 25
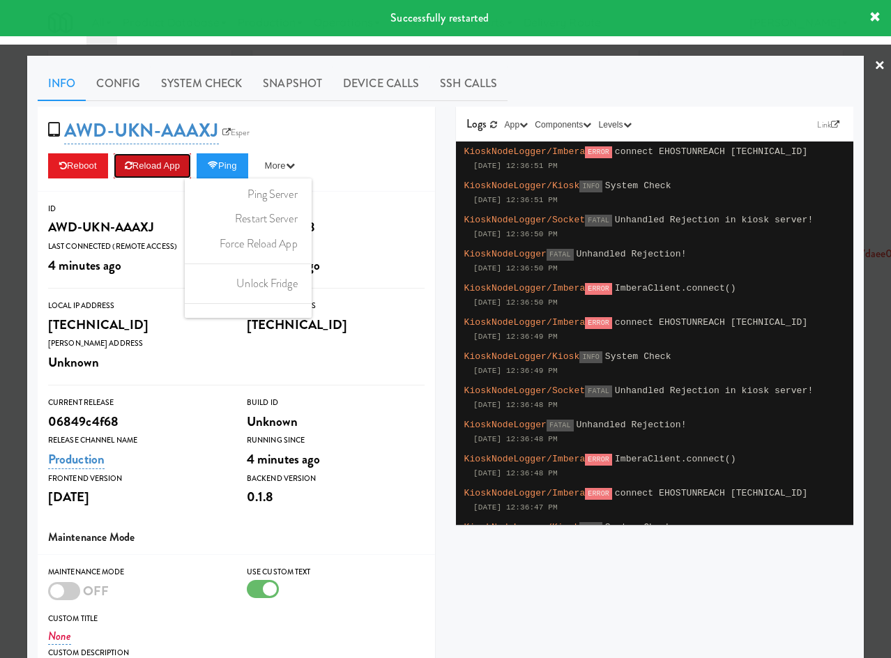
click at [146, 167] on button "Reload App" at bounding box center [152, 165] width 77 height 25
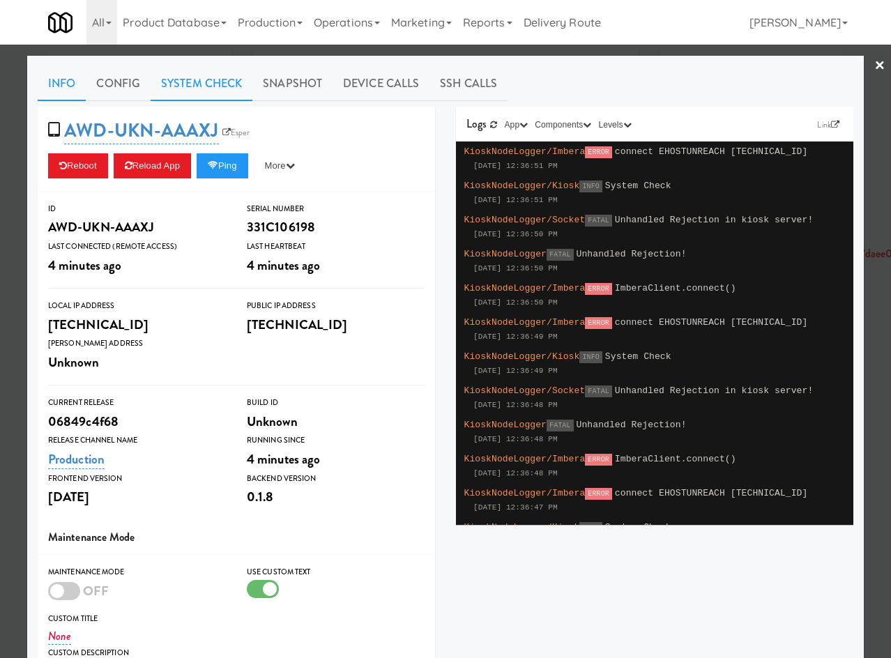
click at [183, 85] on link "System Check" at bounding box center [202, 83] width 102 height 35
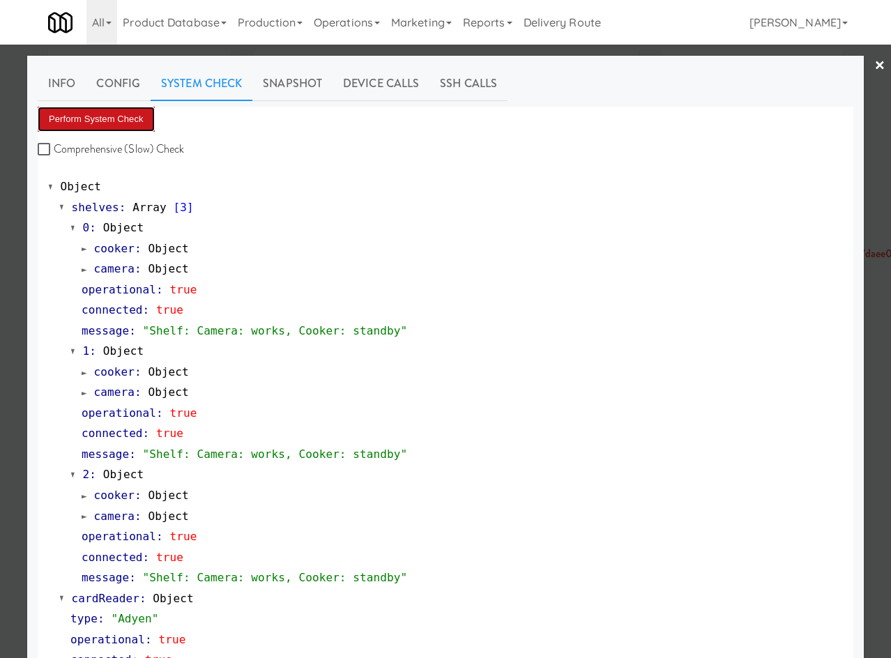
click at [123, 116] on button "Perform System Check" at bounding box center [96, 119] width 117 height 25
click at [12, 241] on div at bounding box center [445, 329] width 891 height 658
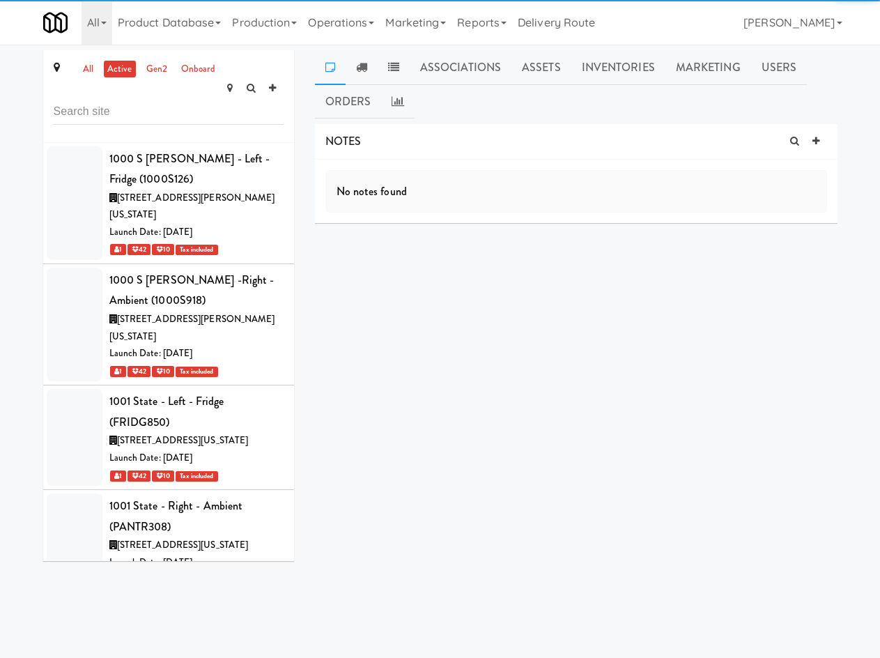
scroll to position [49787, 0]
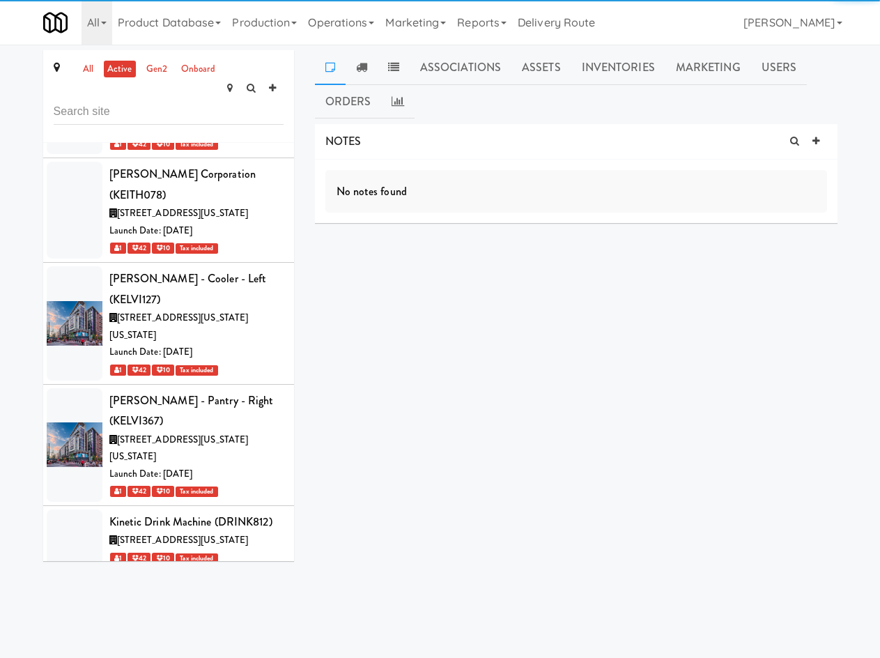
click at [181, 99] on input "text" at bounding box center [169, 112] width 230 height 26
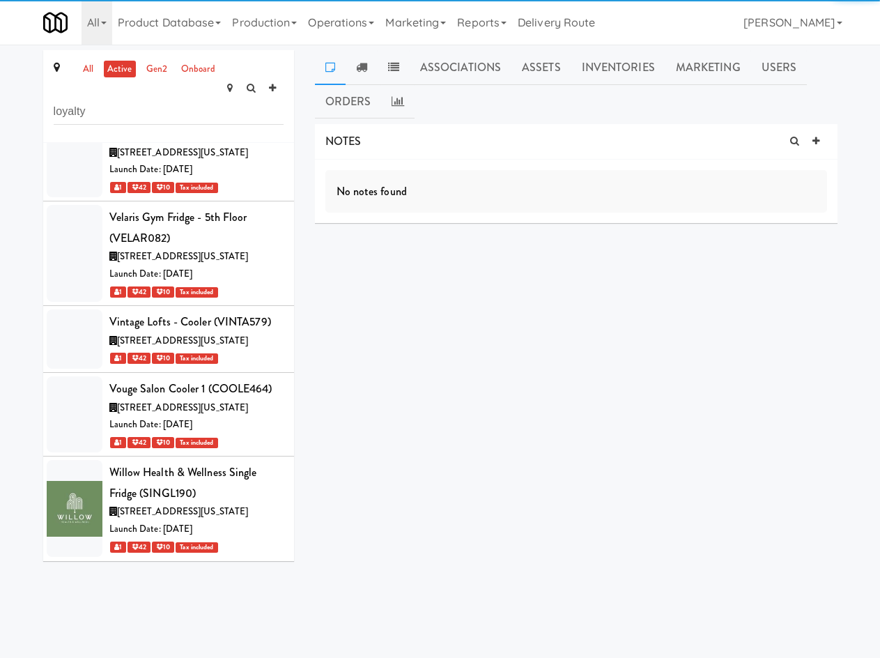
type input "loyalty"
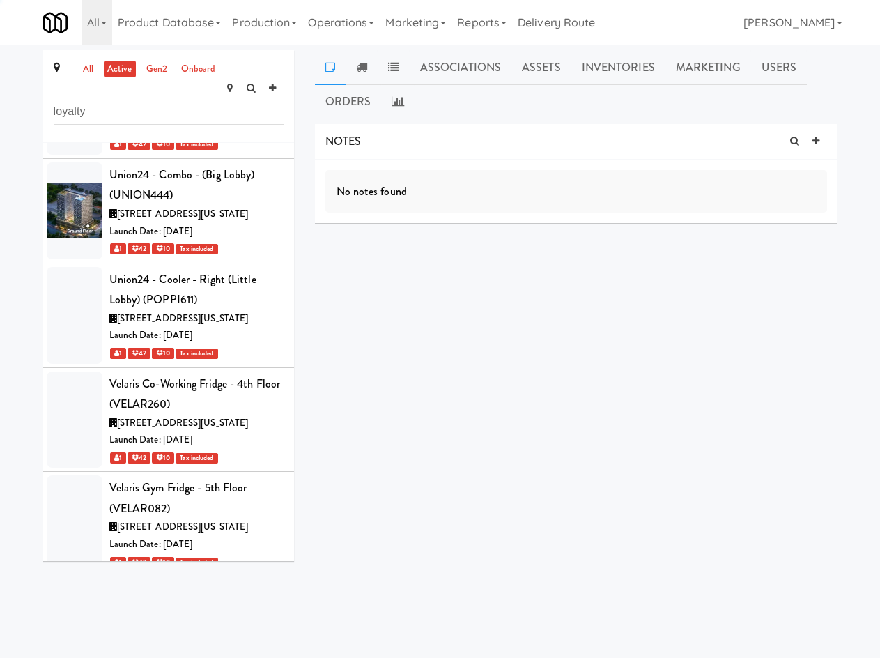
scroll to position [0, 0]
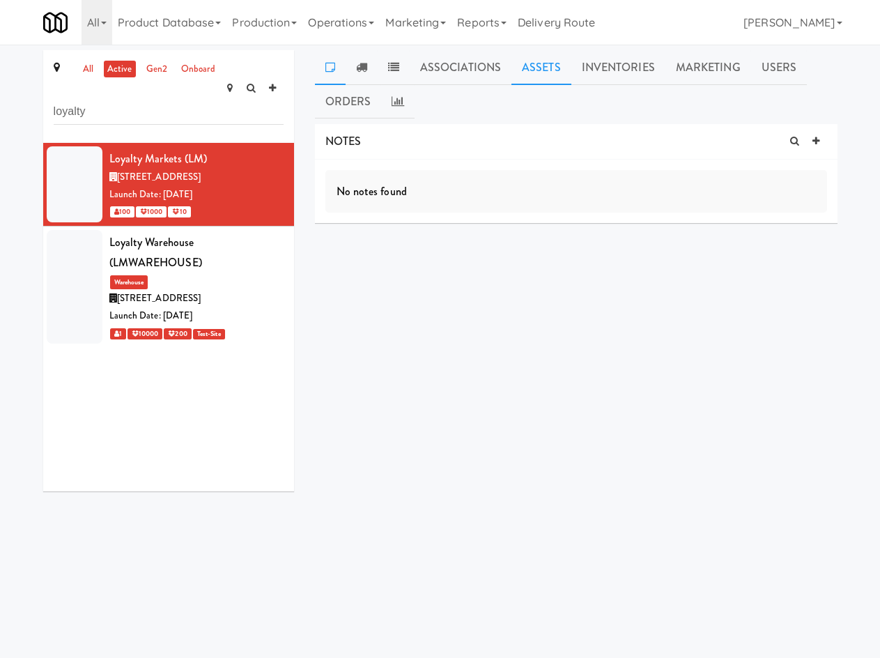
click at [525, 56] on link "Assets" at bounding box center [542, 67] width 60 height 35
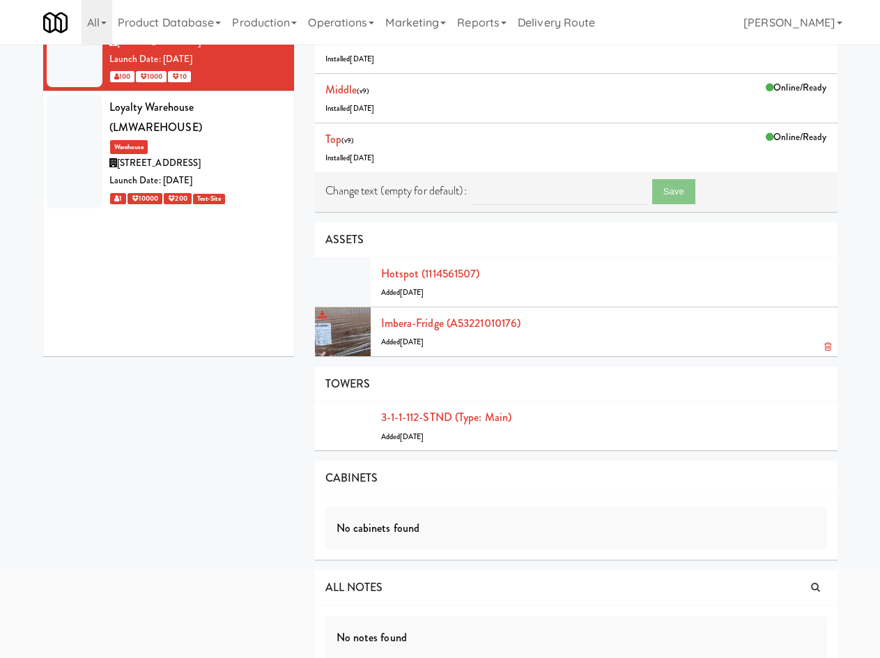
scroll to position [158, 0]
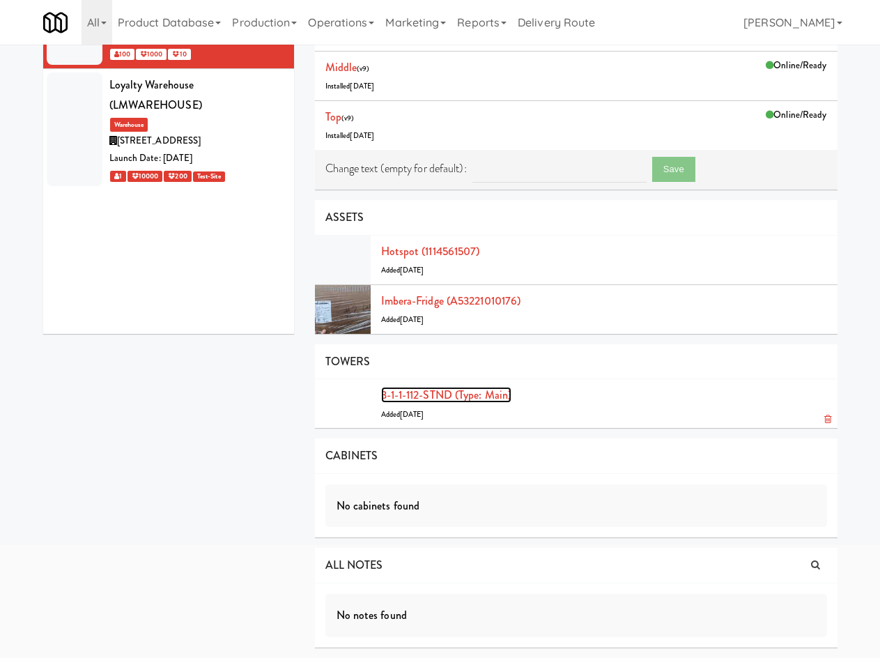
click at [478, 399] on link "3-1-1-112-STND (type: main)" at bounding box center [446, 395] width 131 height 16
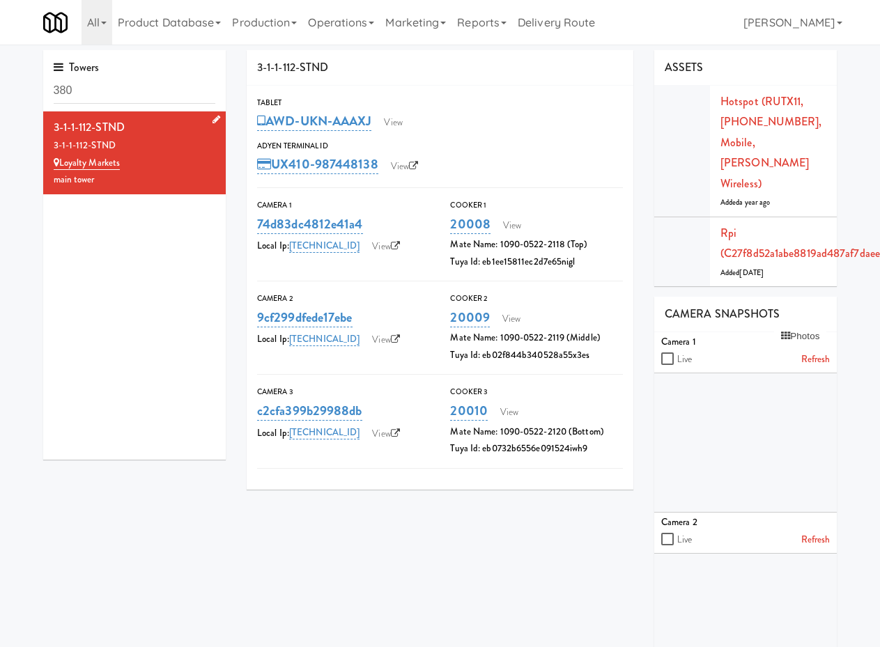
click at [213, 118] on icon at bounding box center [217, 119] width 8 height 9
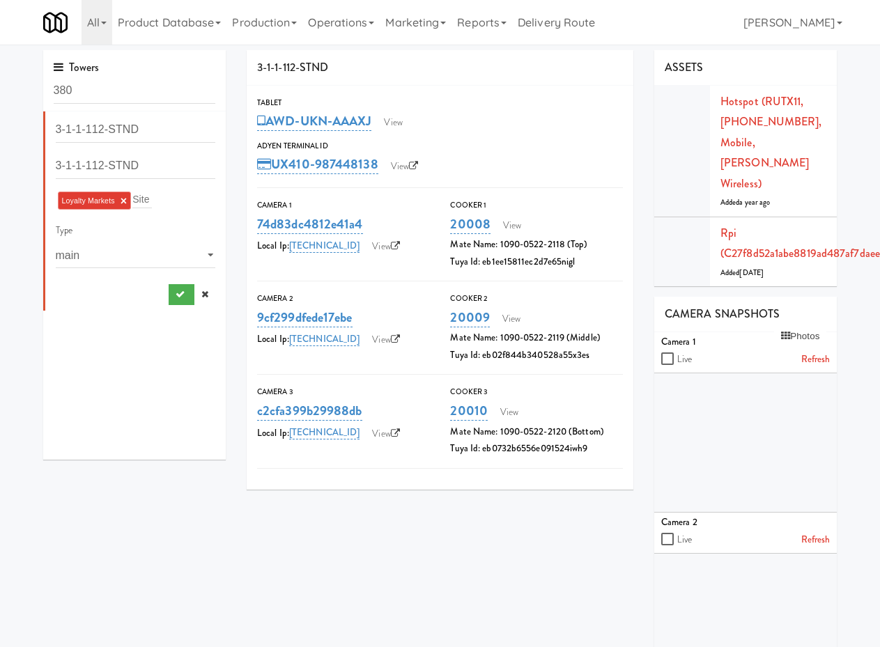
click at [198, 300] on link at bounding box center [204, 294] width 21 height 21
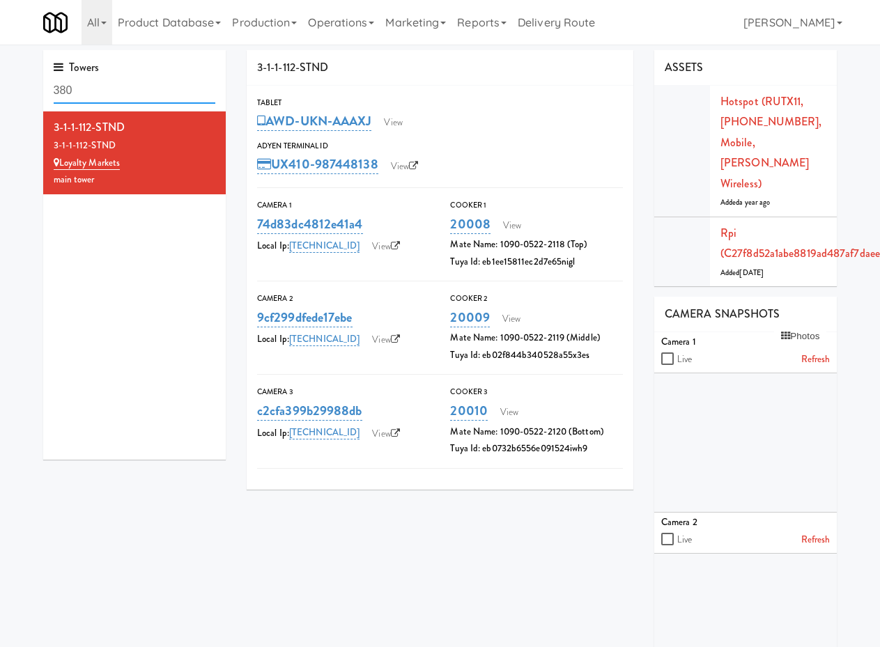
click at [154, 87] on input "380" at bounding box center [135, 91] width 162 height 26
click at [337, 17] on link "Operations" at bounding box center [340, 22] width 77 height 45
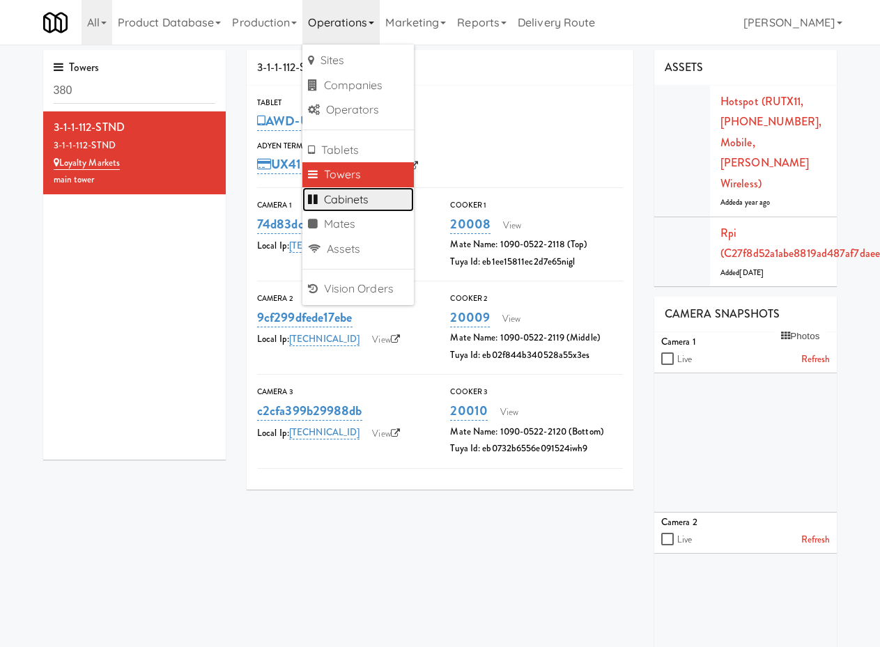
click at [376, 197] on link "Cabinets" at bounding box center [358, 199] width 112 height 25
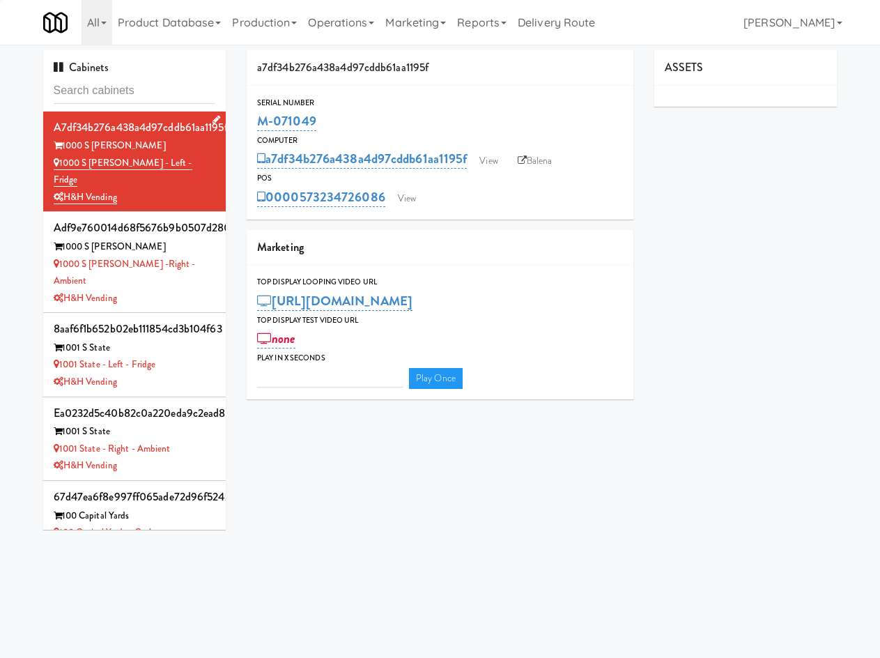
type input "3"
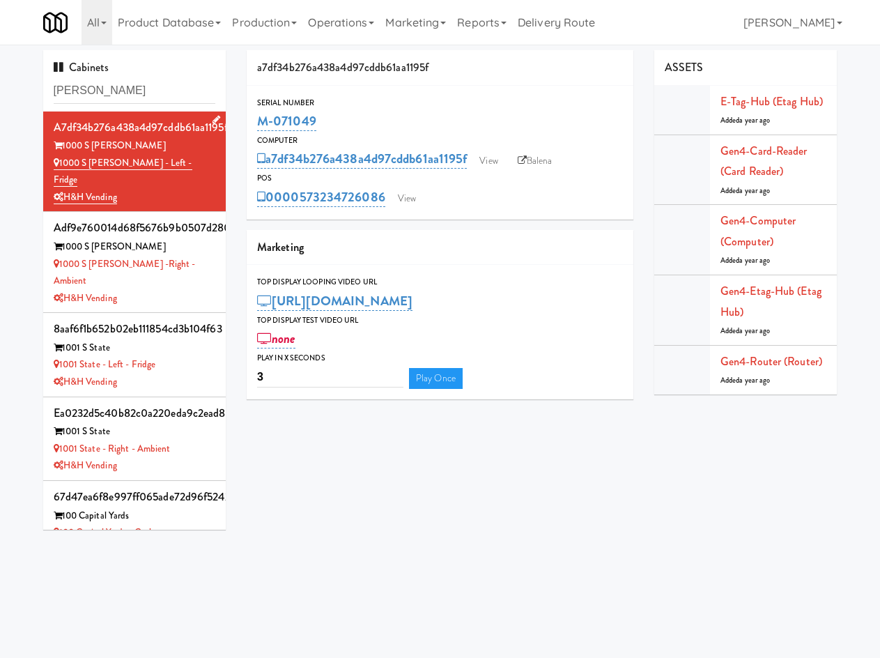
type input "sophia"
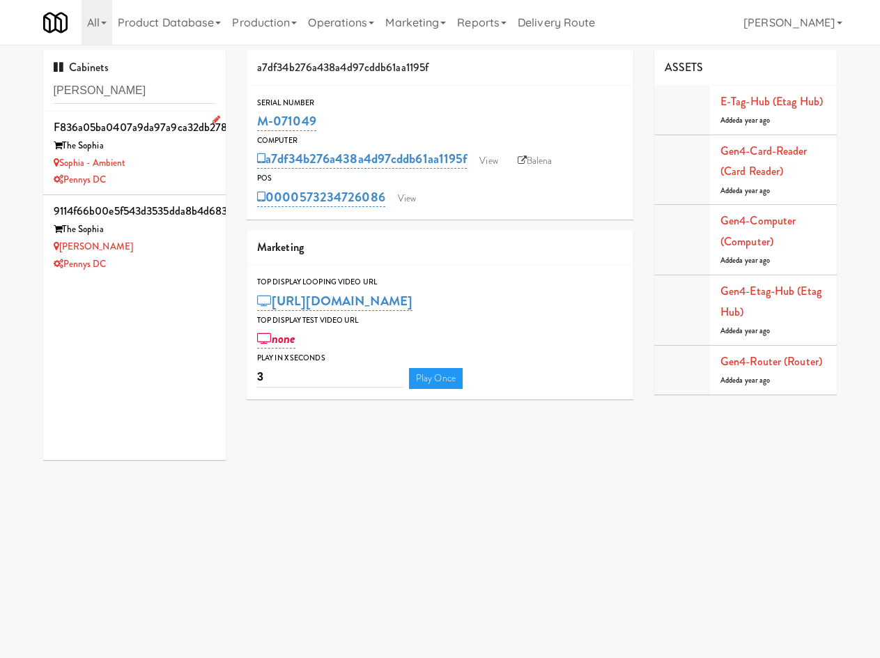
click at [155, 169] on div "Sophia - Ambient" at bounding box center [135, 163] width 162 height 17
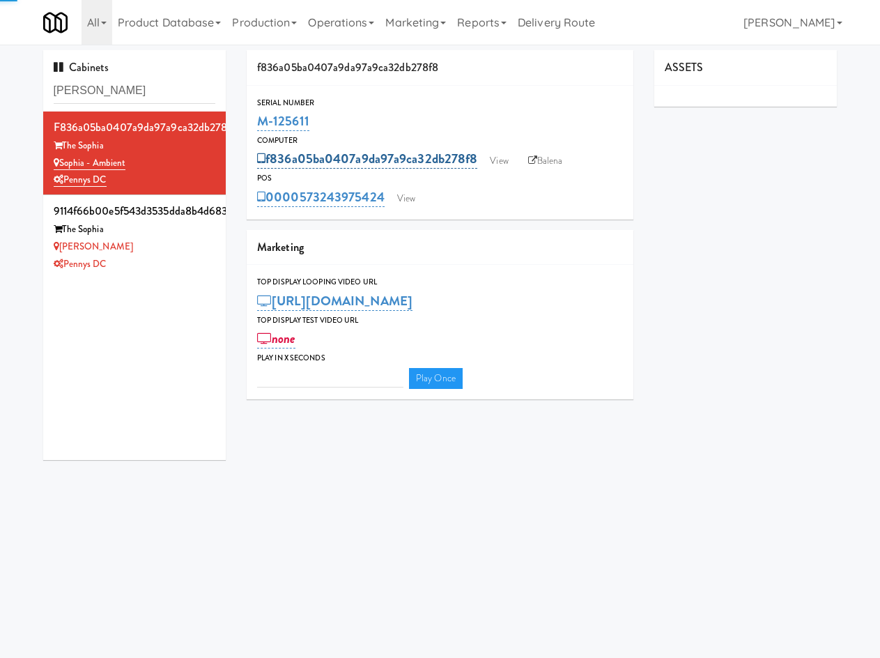
type input "3"
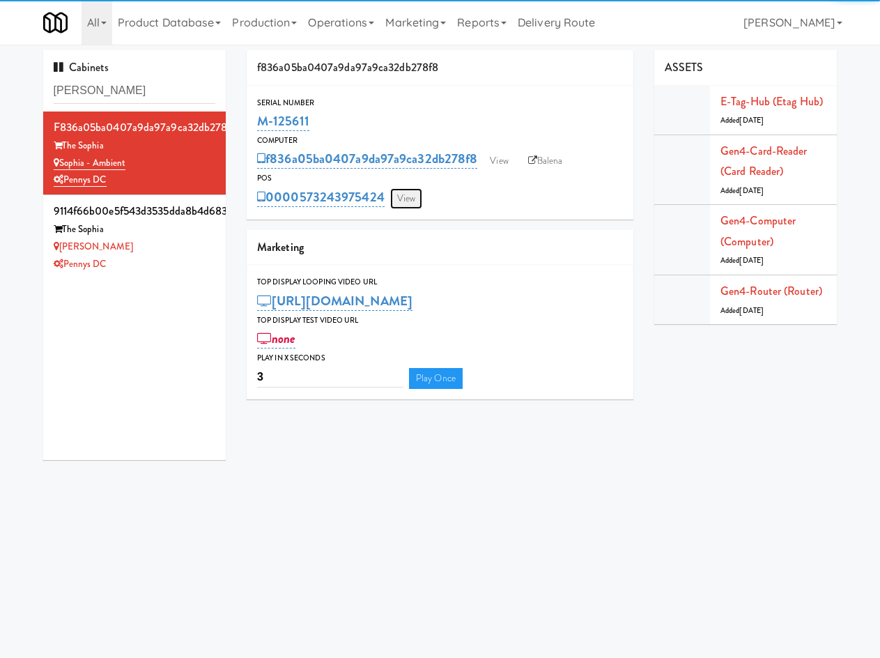
click at [415, 200] on link "View" at bounding box center [406, 198] width 32 height 21
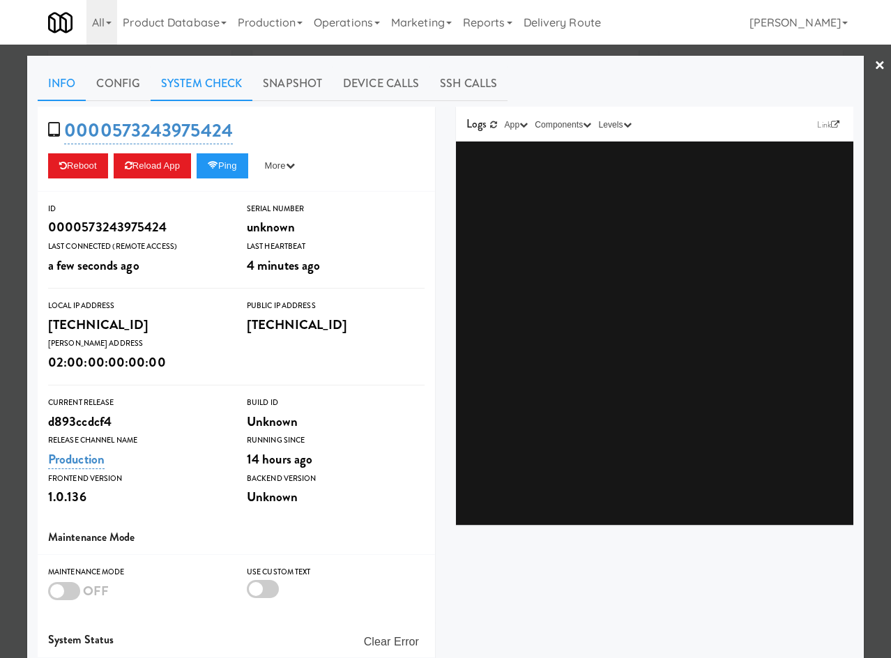
click at [211, 82] on link "System Check" at bounding box center [202, 83] width 102 height 35
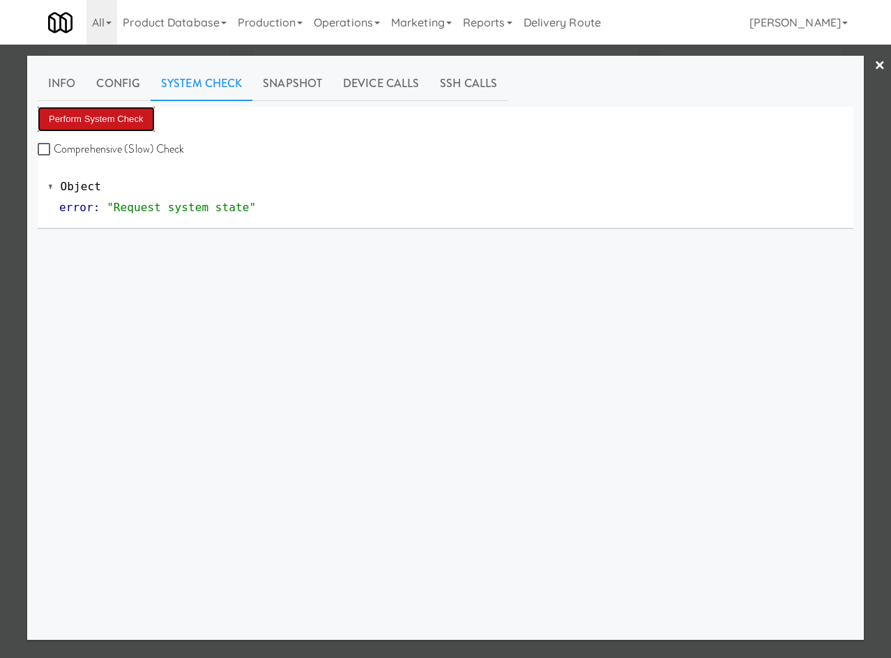
click at [129, 117] on button "Perform System Check" at bounding box center [96, 119] width 117 height 25
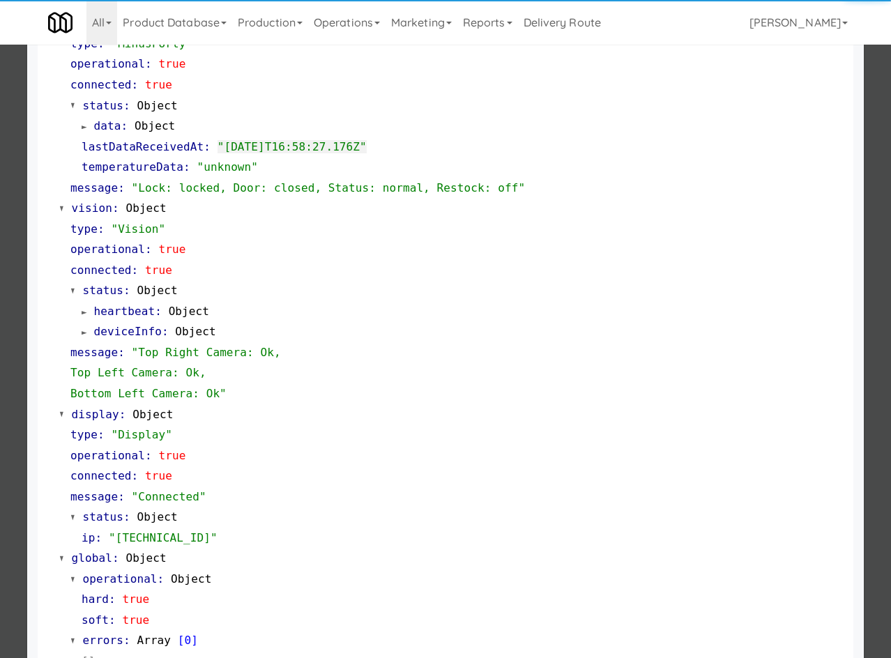
scroll to position [445, 0]
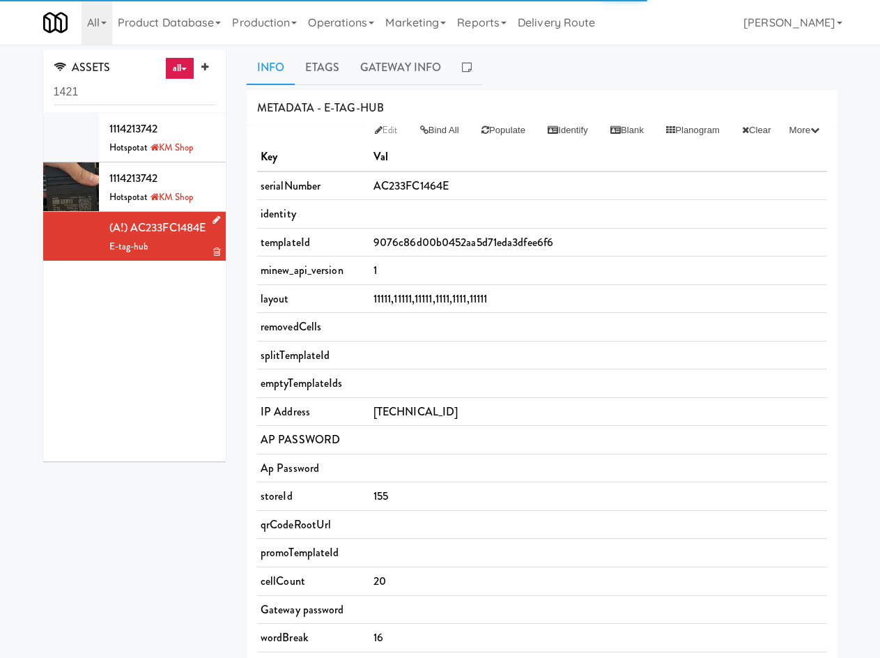
click at [213, 220] on icon at bounding box center [217, 219] width 8 height 9
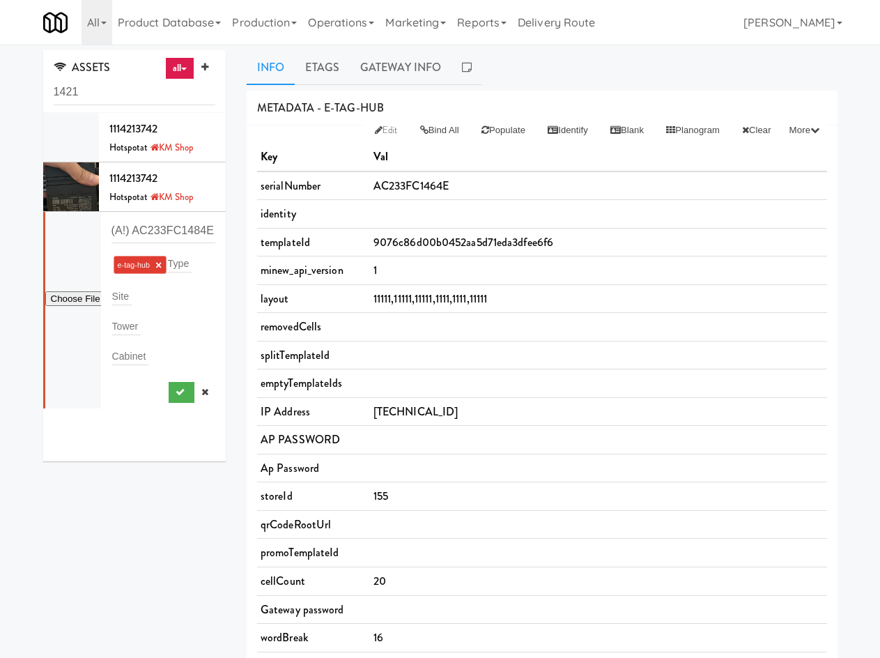
click at [164, 293] on div "Site" at bounding box center [164, 296] width 105 height 20
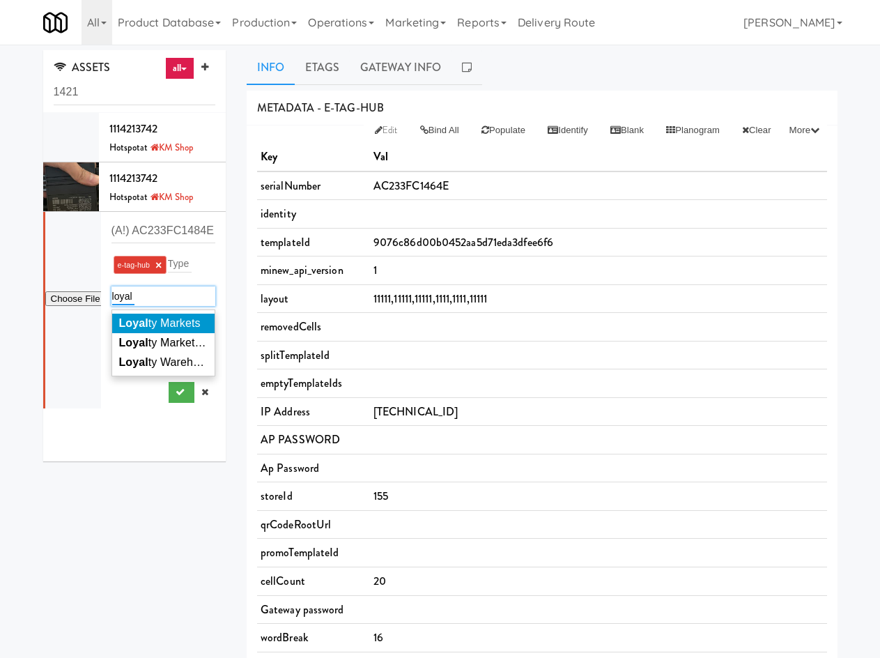
type input "loyal"
click at [168, 316] on li "Loyal ty Markets" at bounding box center [163, 324] width 103 height 20
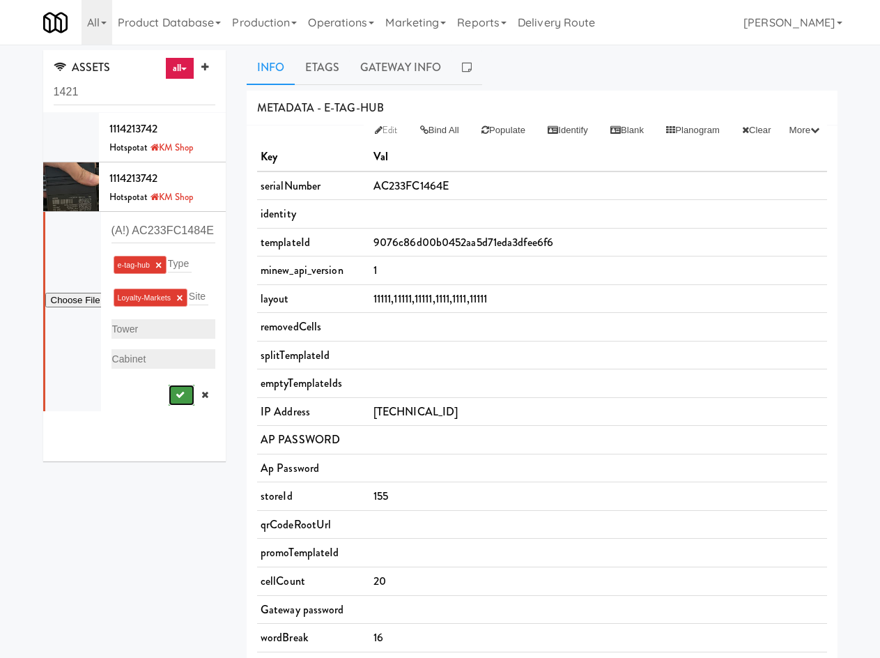
click at [176, 406] on button "submit" at bounding box center [182, 395] width 26 height 21
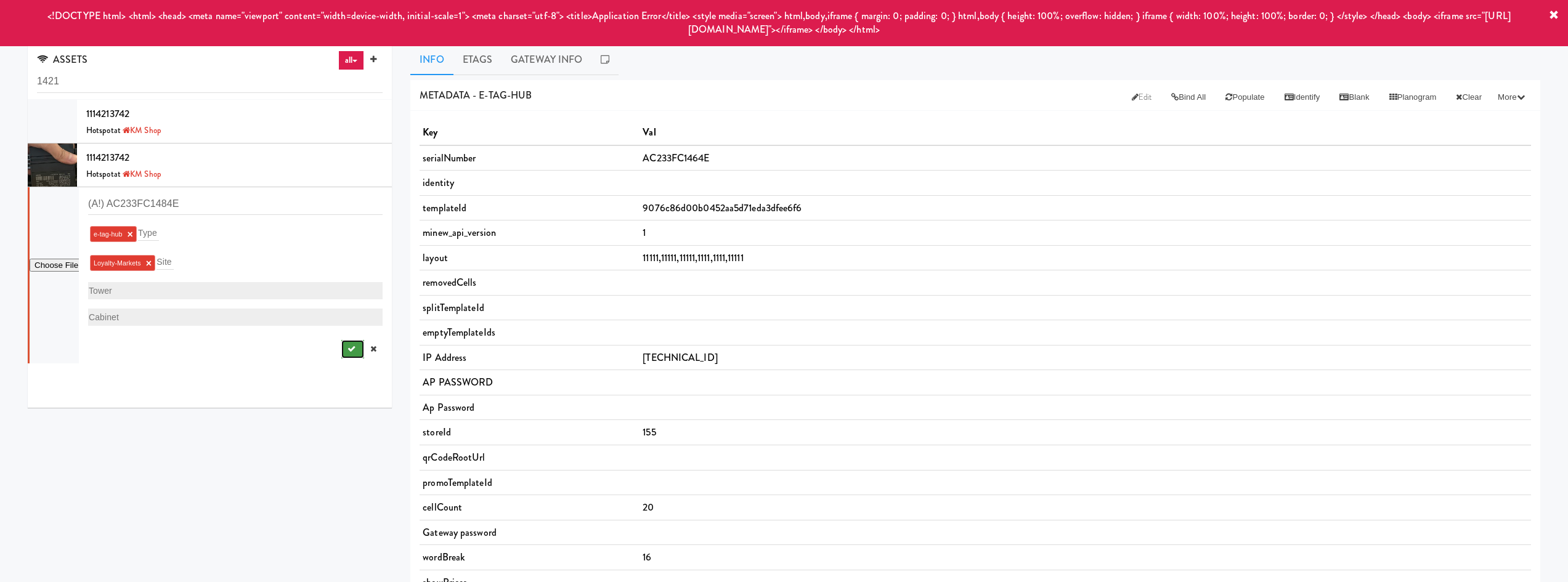
click at [347, 346] on icon "submit" at bounding box center [351, 348] width 8 height 8
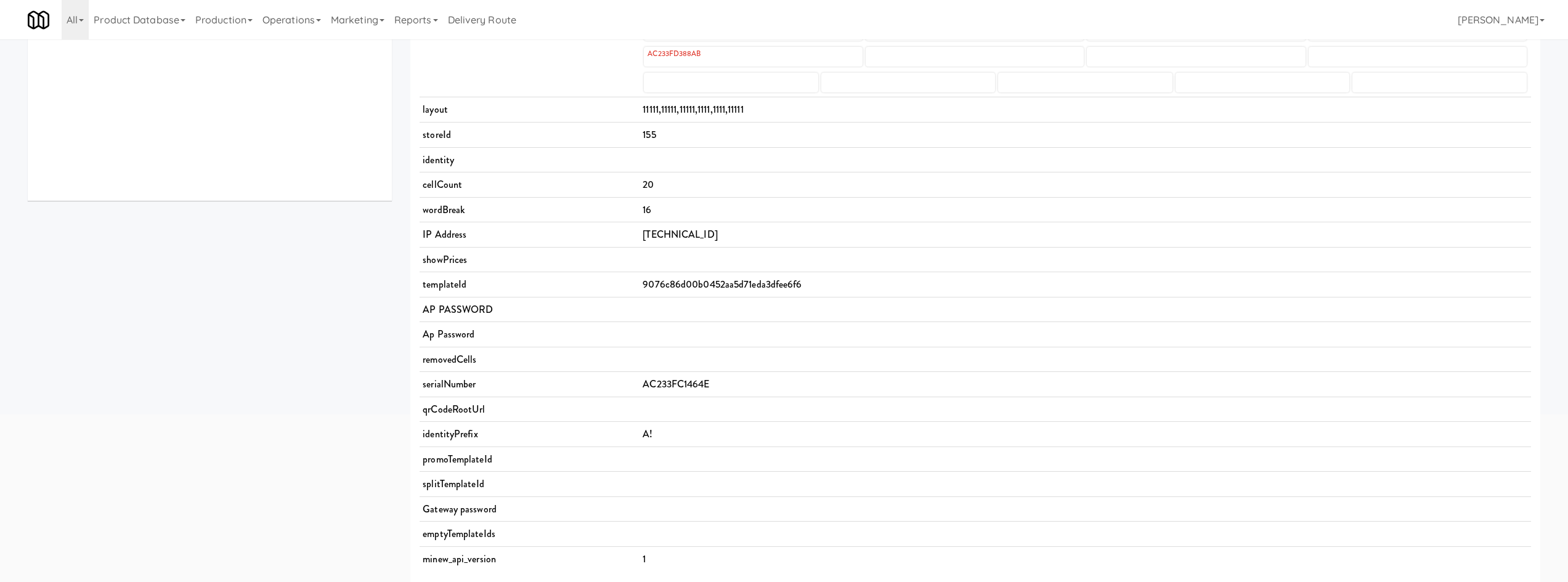
scroll to position [287, 0]
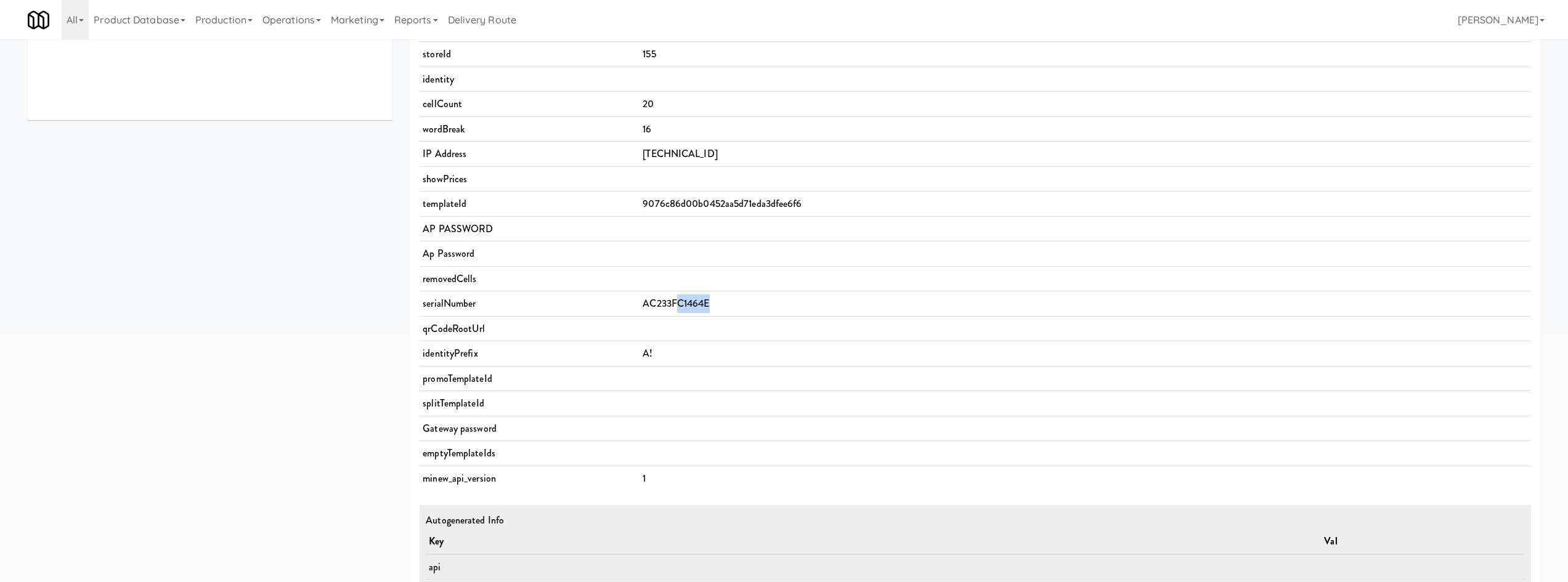
drag, startPoint x: 672, startPoint y: 303, endPoint x: 713, endPoint y: 306, distance: 41.1
click at [713, 306] on td "AC233FC1464E" at bounding box center [1085, 304] width 891 height 26
click at [693, 310] on span "AC233FC1464E" at bounding box center [675, 303] width 66 height 14
drag, startPoint x: 684, startPoint y: 305, endPoint x: 714, endPoint y: 304, distance: 30.0
click at [714, 304] on td "AC233FC1464E" at bounding box center [1085, 304] width 891 height 26
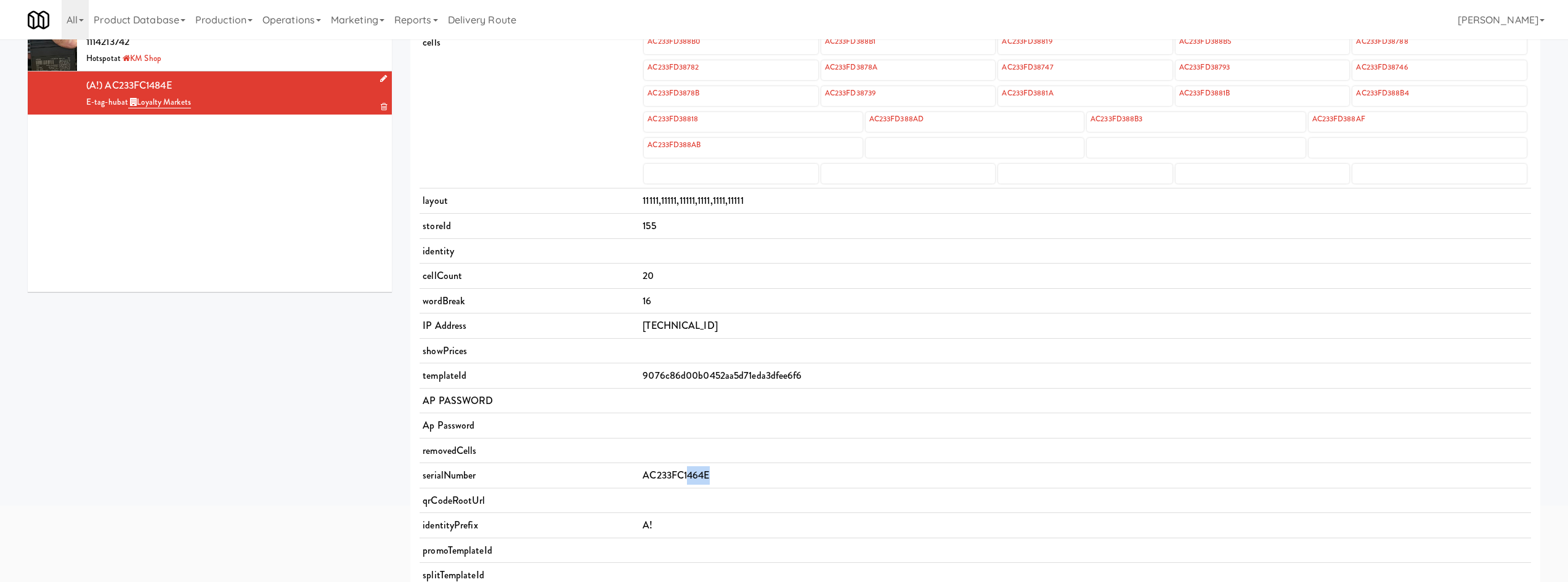
scroll to position [143, 0]
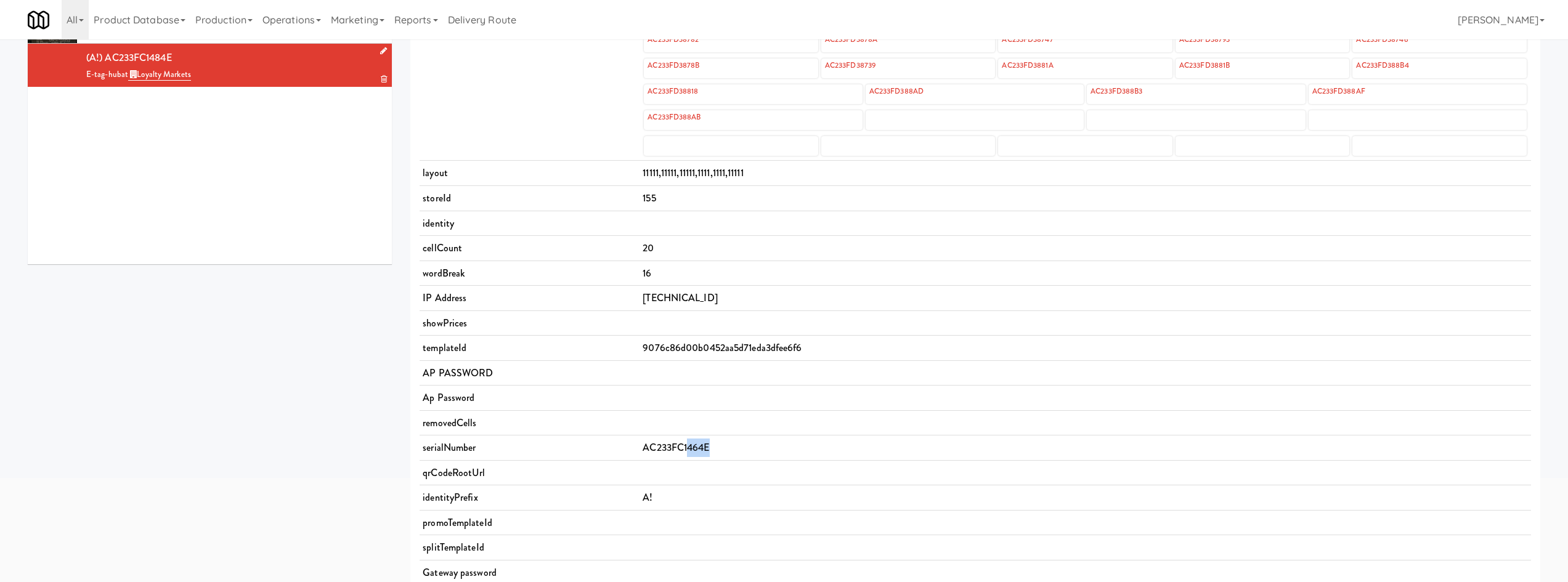
click at [684, 448] on span "AC233FC1464E" at bounding box center [675, 447] width 66 height 14
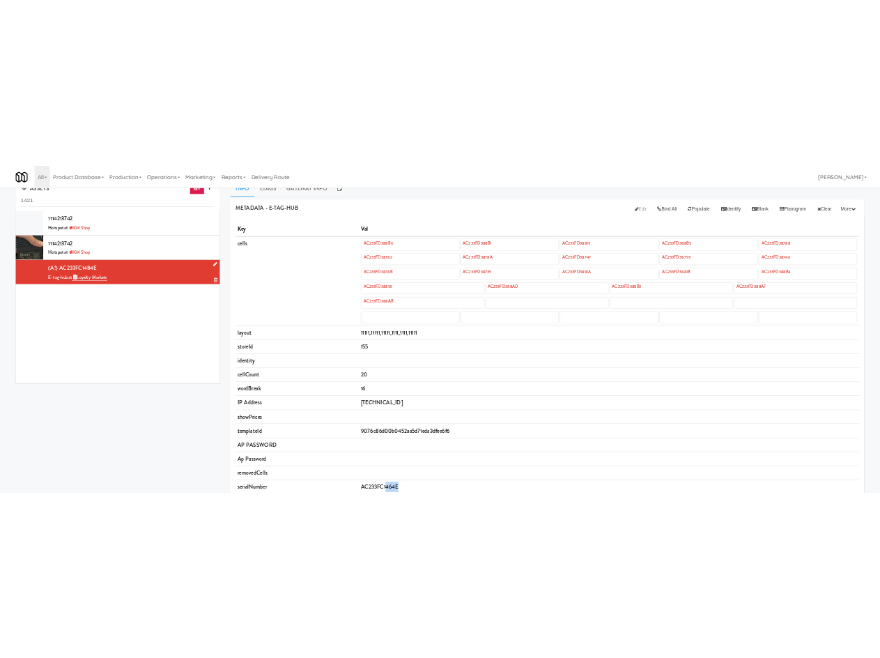
scroll to position [0, 0]
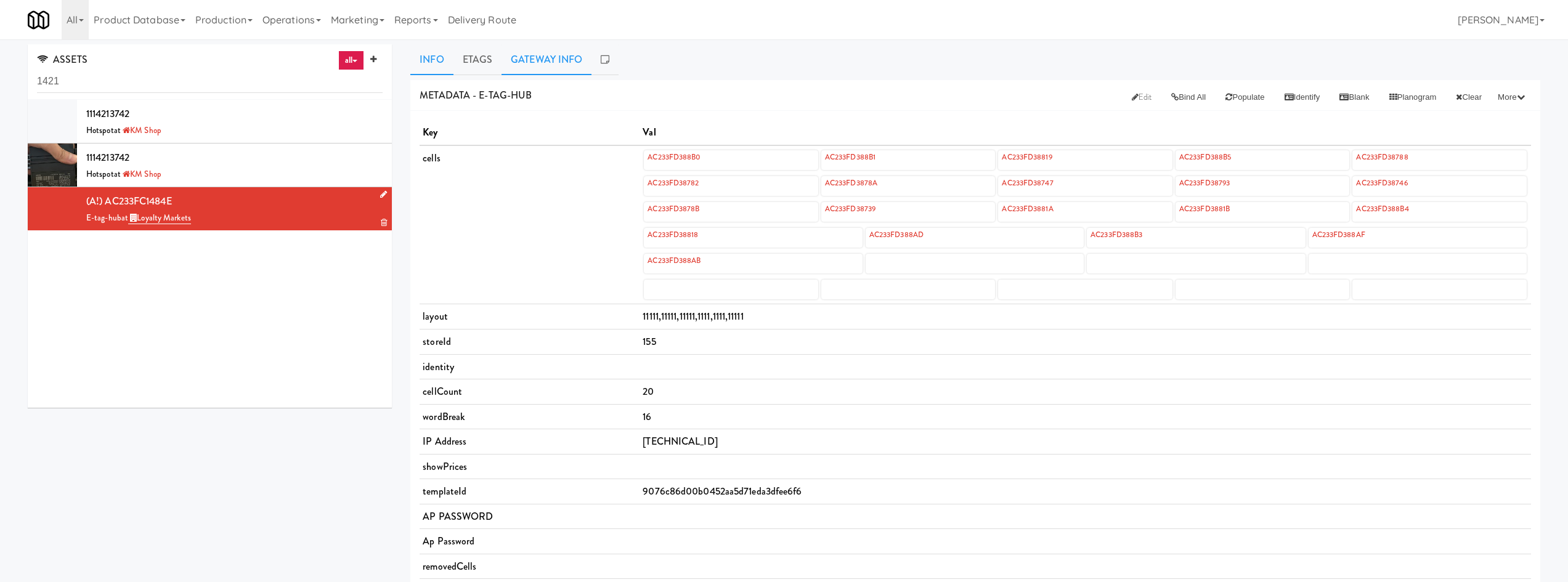
click at [561, 62] on link "Gateway Info" at bounding box center [546, 59] width 90 height 31
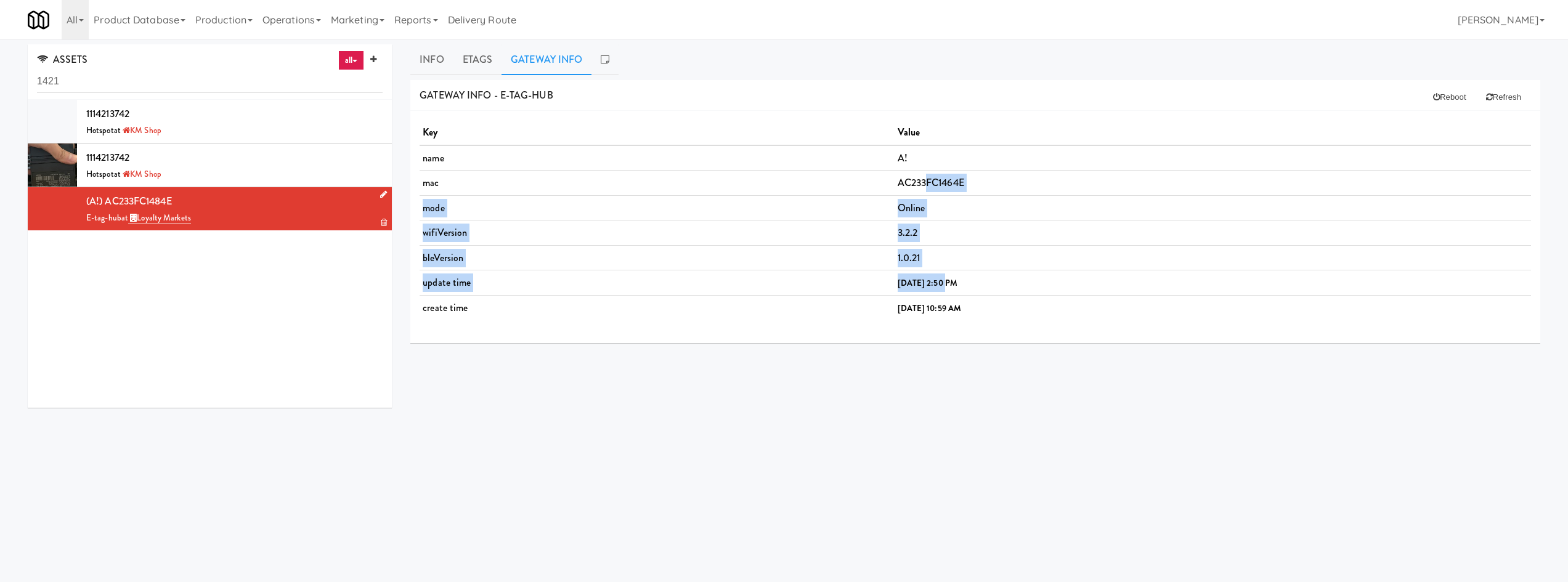
drag, startPoint x: 862, startPoint y: 185, endPoint x: 874, endPoint y: 283, distance: 98.7
click at [787, 283] on tbody "name A! mac [MAC_ADDRESS] mode Online wifiVersion 3.2.2 bleVersion 1.0.21 updat…" at bounding box center [975, 232] width 1111 height 175
click at [787, 282] on b "[DATE] 2:50 PM" at bounding box center [927, 283] width 60 height 11
click at [787, 184] on td "AC233FC1464E" at bounding box center [1213, 183] width 636 height 26
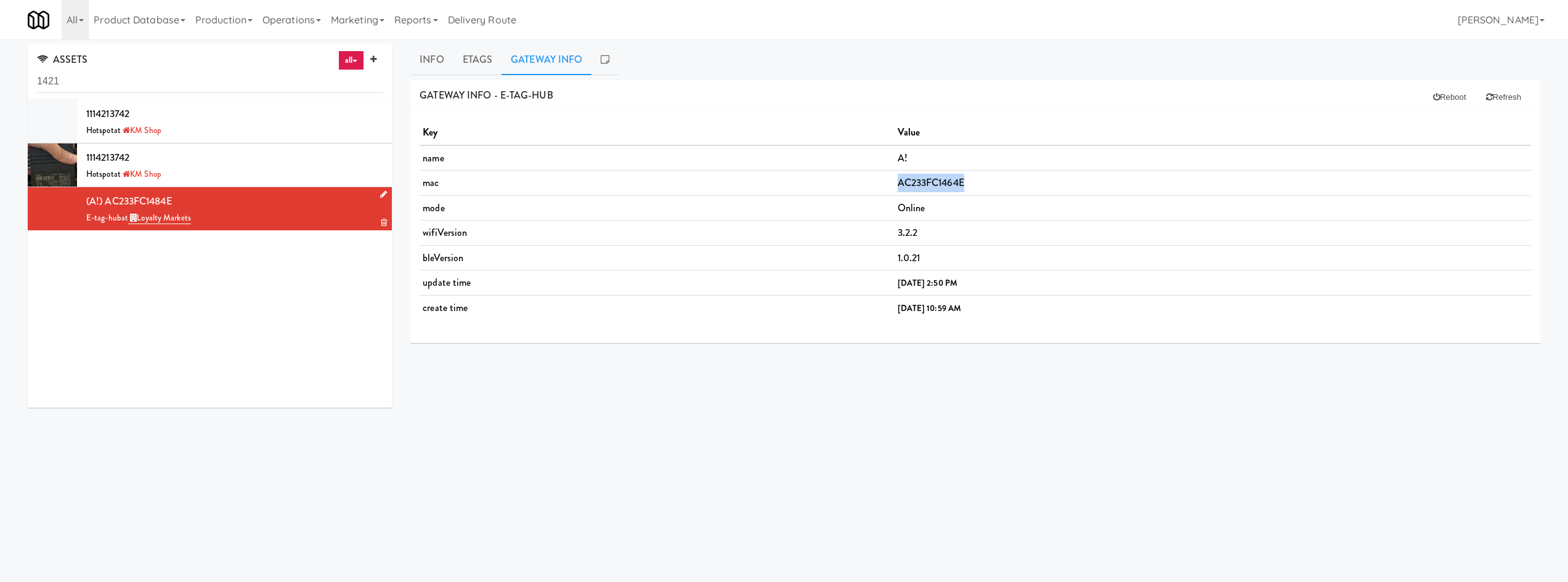
copy td "AC233FC1464E"
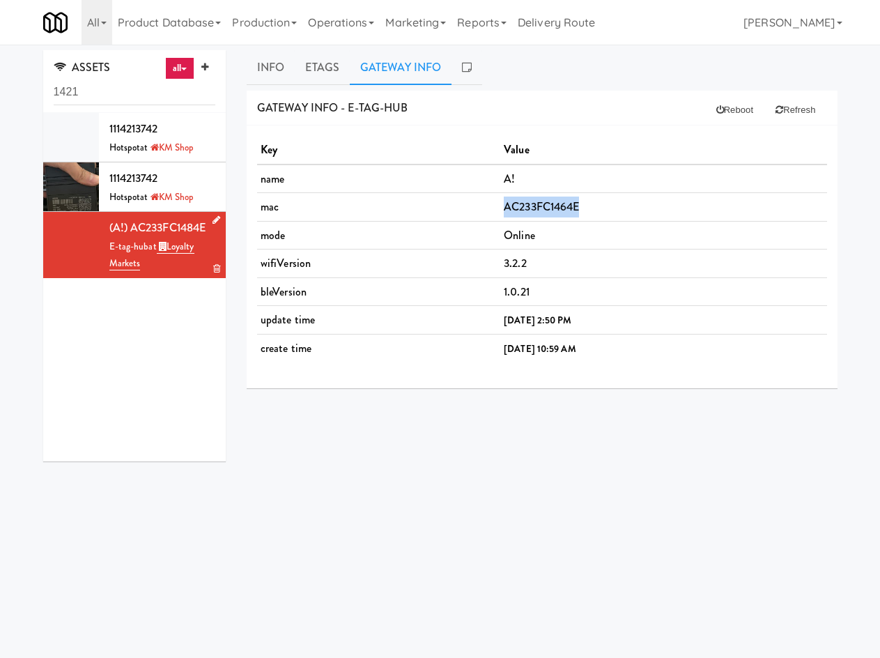
click at [573, 215] on td "AC233FC1464E" at bounding box center [663, 207] width 326 height 29
click at [213, 216] on icon at bounding box center [217, 219] width 8 height 9
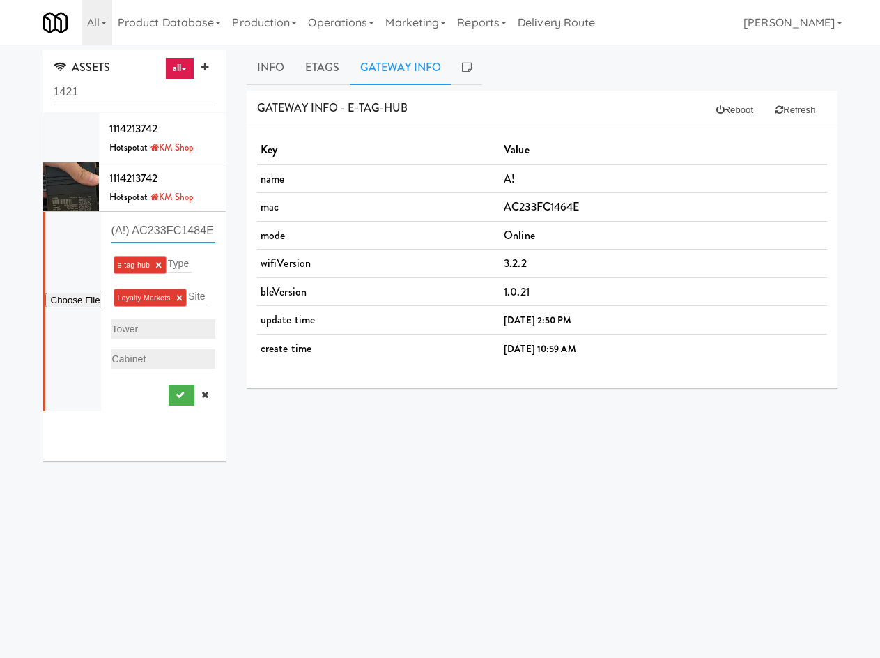
click at [178, 230] on input "(A!) AC233FC1484E" at bounding box center [164, 230] width 105 height 26
click at [512, 205] on td "AC233FC1464E" at bounding box center [663, 207] width 326 height 29
copy td "AC233FC1464E"
click at [184, 237] on input "(A!) AC233FC1484E" at bounding box center [164, 230] width 105 height 26
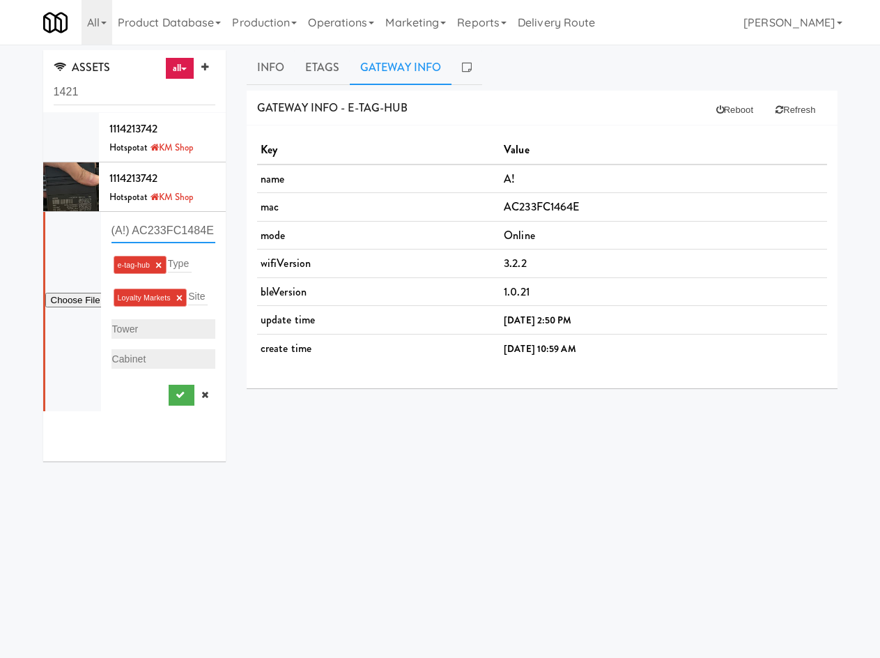
click at [184, 237] on input "(A!) AC233FC1484E" at bounding box center [164, 230] width 105 height 26
paste input "6"
type input "(A!) AC233FC1464E"
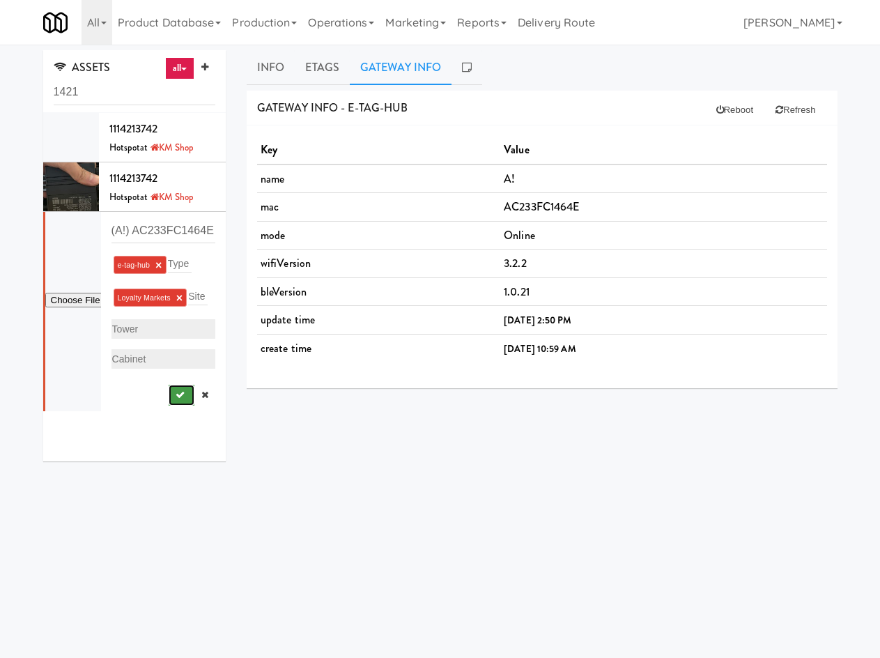
click at [174, 406] on button "submit" at bounding box center [182, 395] width 26 height 21
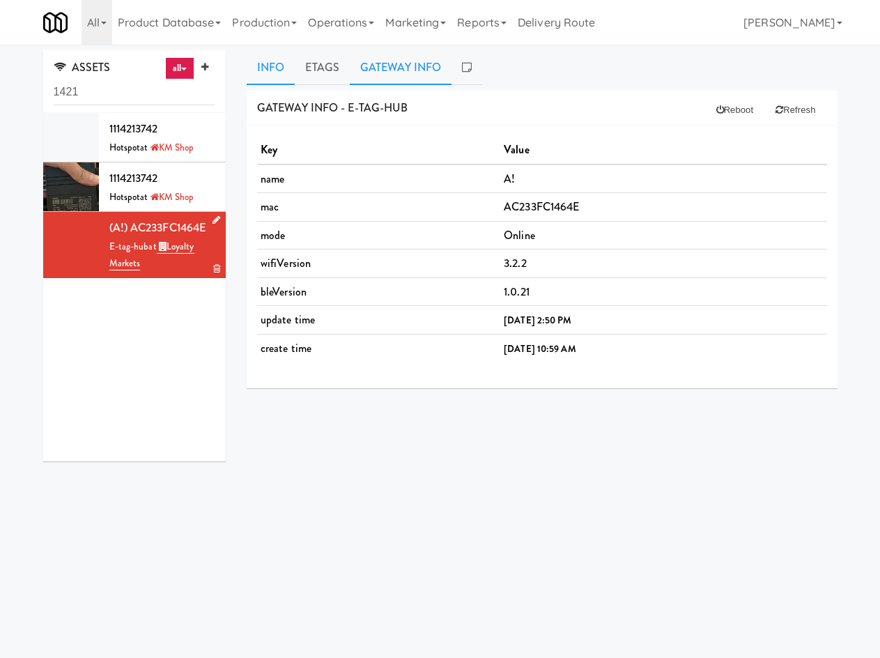
click at [268, 66] on link "Info" at bounding box center [271, 67] width 48 height 35
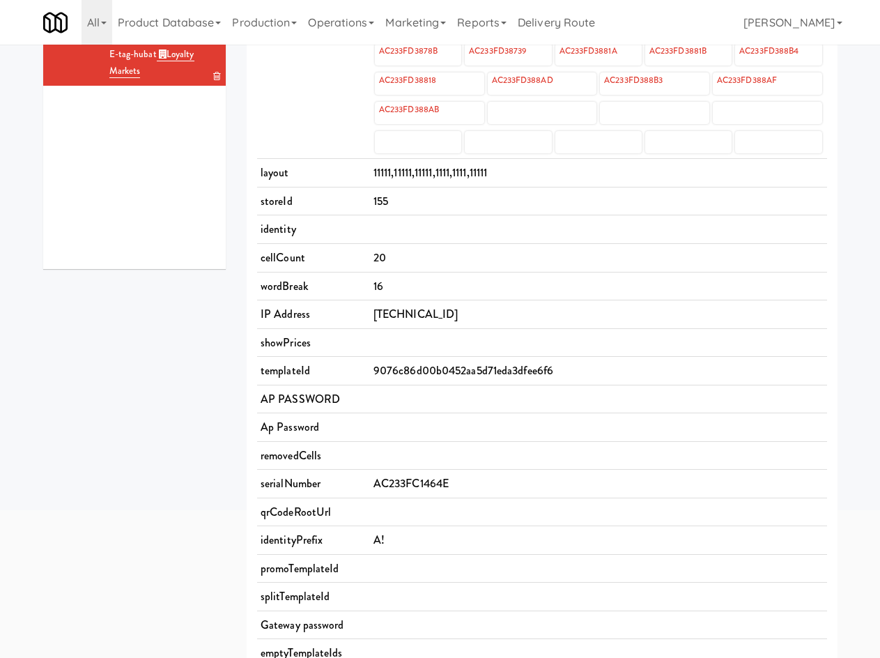
scroll to position [161, 0]
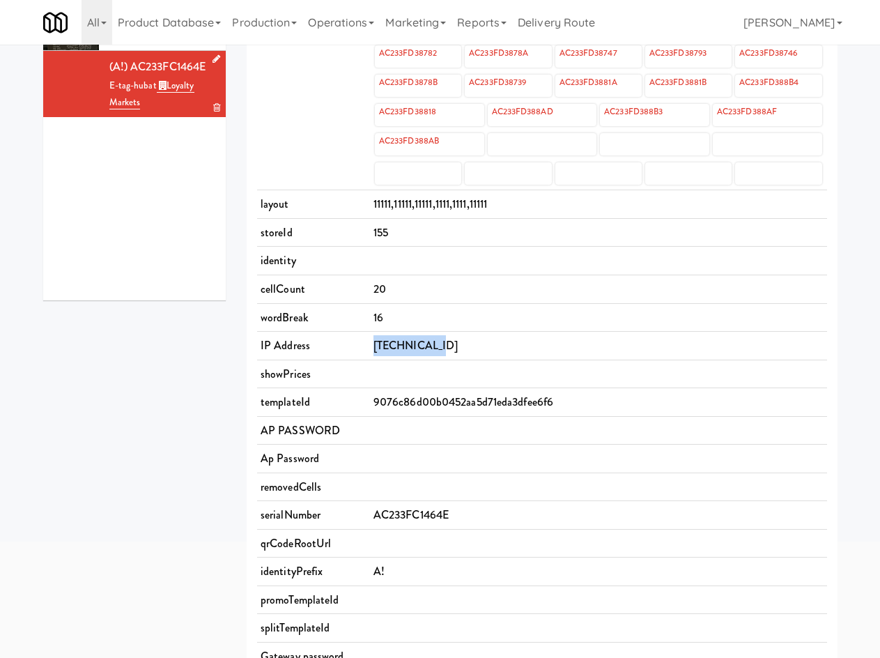
drag, startPoint x: 534, startPoint y: 344, endPoint x: 321, endPoint y: 353, distance: 212.8
click at [321, 354] on tr "IP Address [TECHNICAL_ID]" at bounding box center [542, 346] width 570 height 29
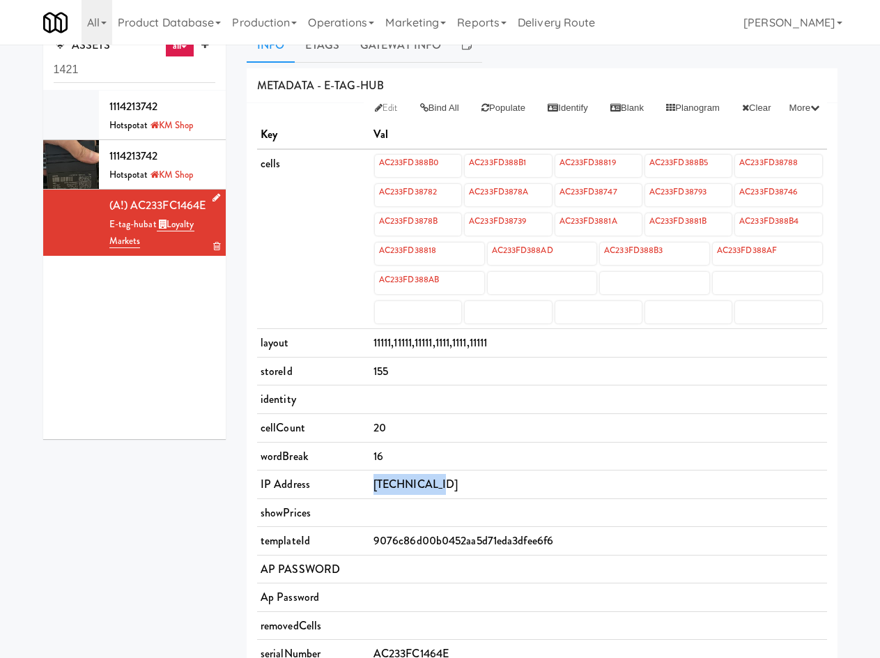
scroll to position [0, 0]
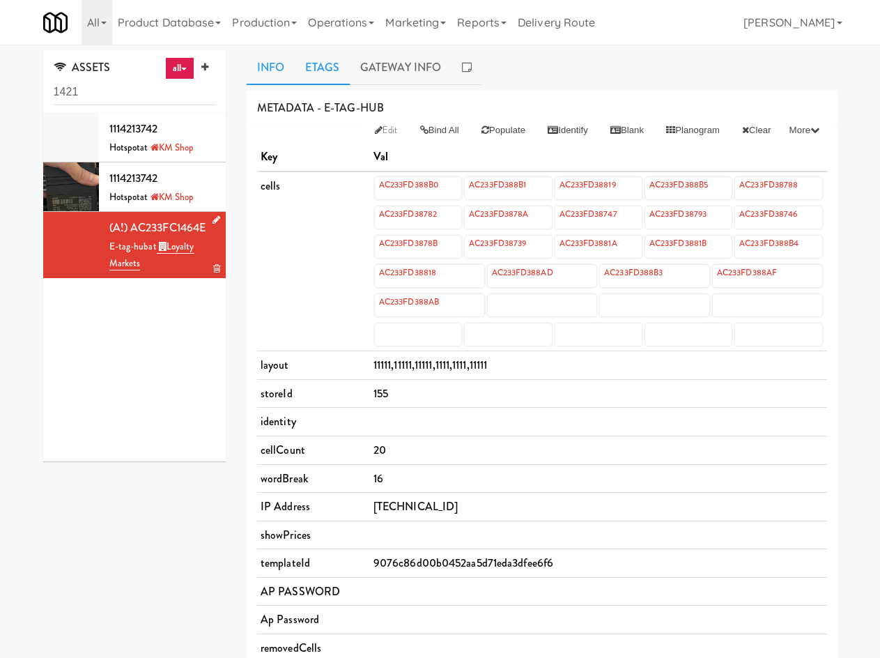
click at [302, 75] on link "Etags" at bounding box center [322, 67] width 55 height 35
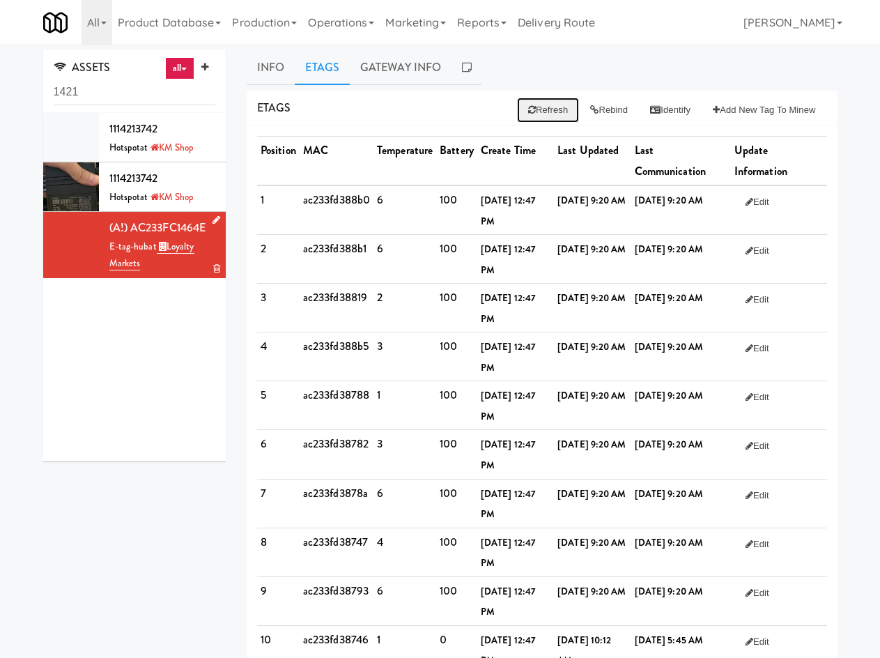
click at [535, 114] on button "Refresh" at bounding box center [548, 110] width 62 height 25
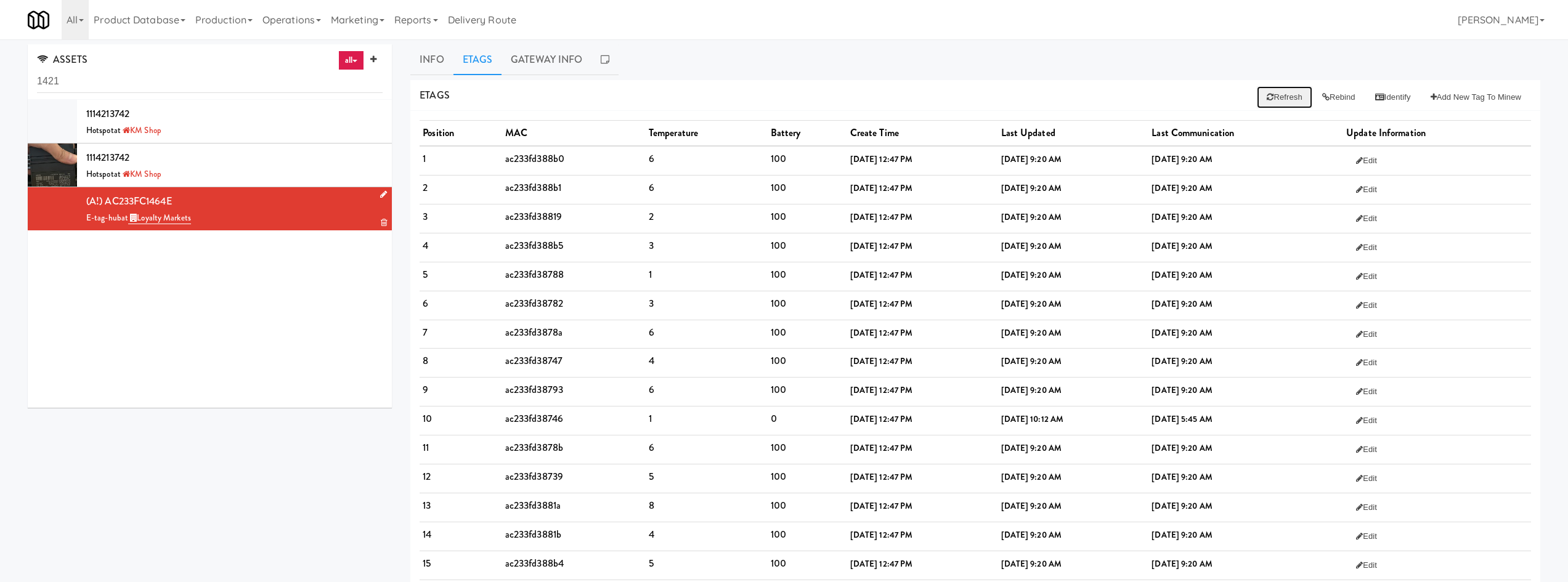
click at [787, 88] on button "Refresh" at bounding box center [1284, 97] width 55 height 22
click at [538, 162] on td "ac233fd388b0" at bounding box center [574, 160] width 143 height 29
copy td "ac233fd388b0"
click at [531, 192] on td "ac233fd388b1" at bounding box center [574, 189] width 143 height 29
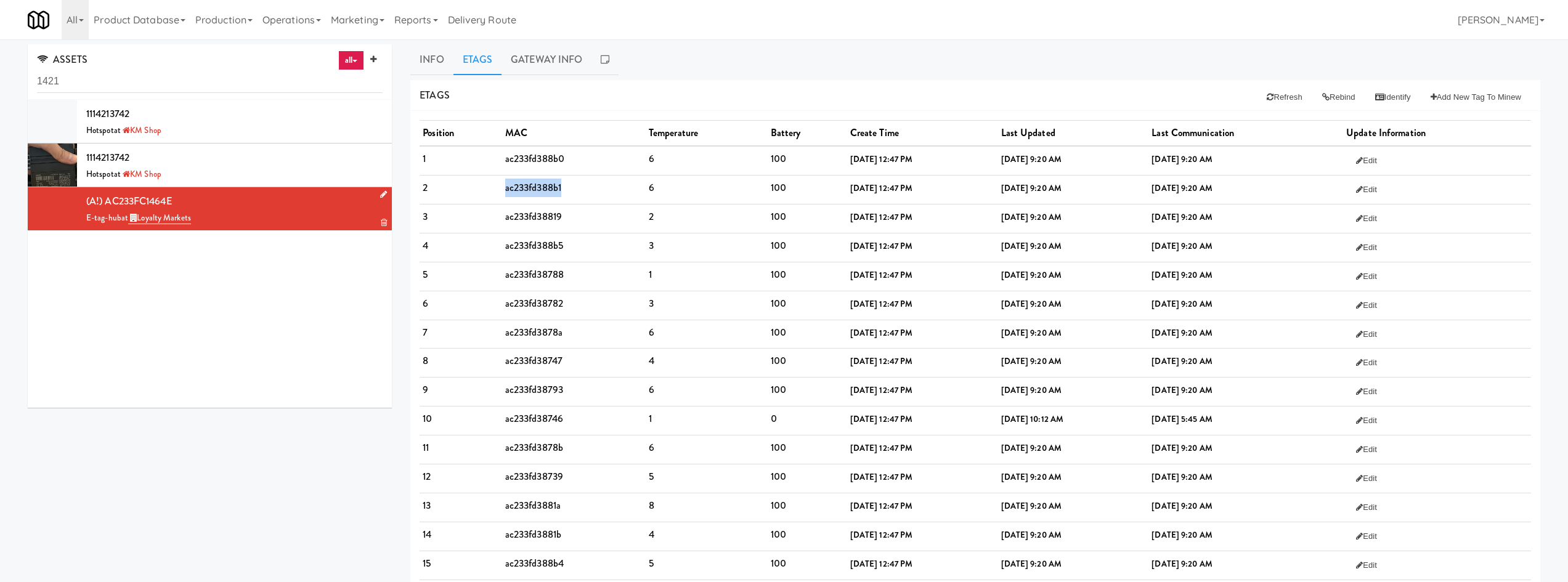
click at [531, 192] on td "ac233fd388b1" at bounding box center [574, 189] width 143 height 29
copy td "ac233fd388b1"
click at [546, 215] on td "ac233fd38819" at bounding box center [574, 218] width 143 height 29
copy td "ac233fd38819"
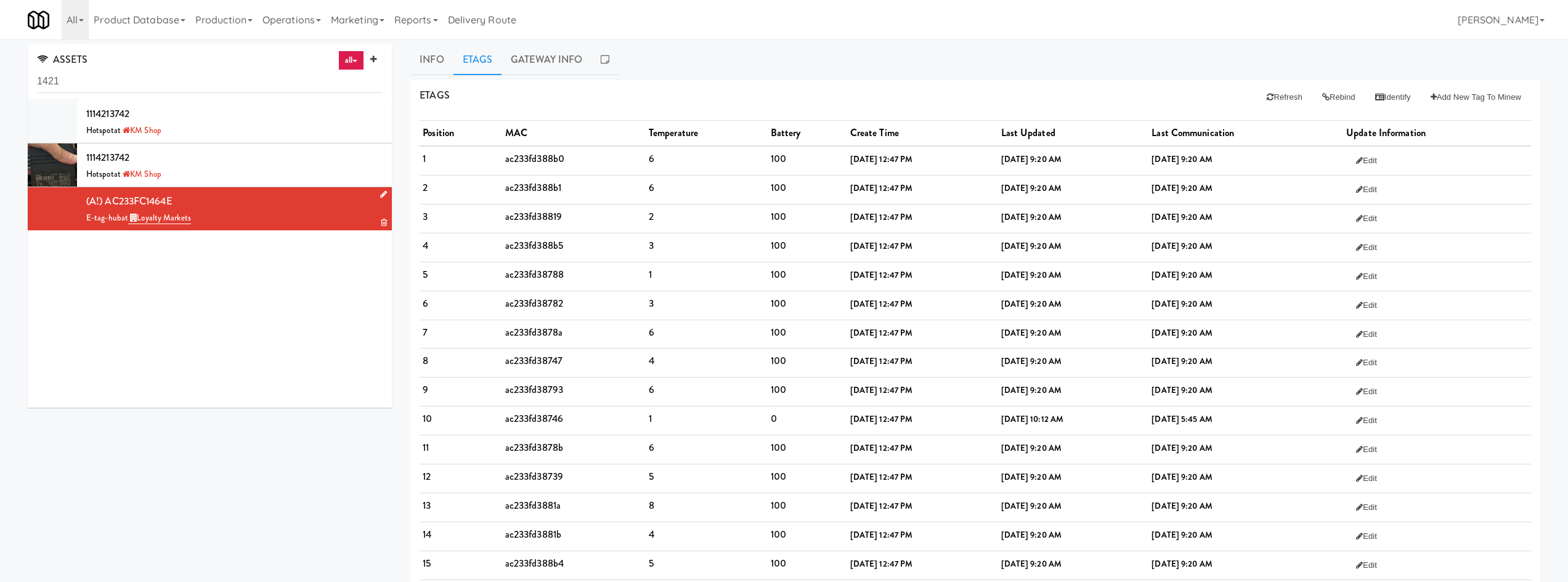
click at [517, 237] on td "ac233fd388b5" at bounding box center [574, 246] width 143 height 29
copy td "ac233fd388b5"
click at [521, 291] on td "ac233fd38782" at bounding box center [574, 305] width 143 height 29
click at [527, 284] on td "ac233fd38788" at bounding box center [574, 276] width 143 height 29
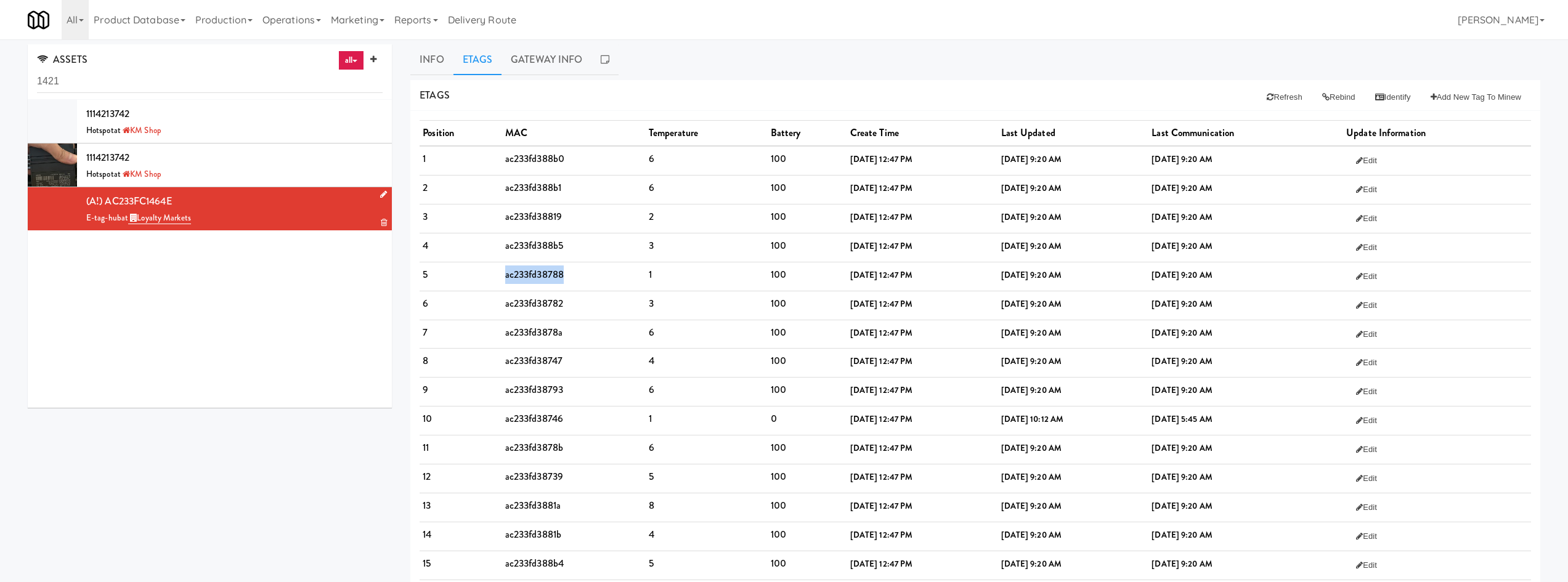
click at [527, 284] on td "ac233fd38788" at bounding box center [574, 276] width 143 height 29
click at [529, 278] on td "ac233fd38788" at bounding box center [574, 276] width 143 height 29
click at [154, 218] on link "Loyalty Markets" at bounding box center [159, 218] width 63 height 12
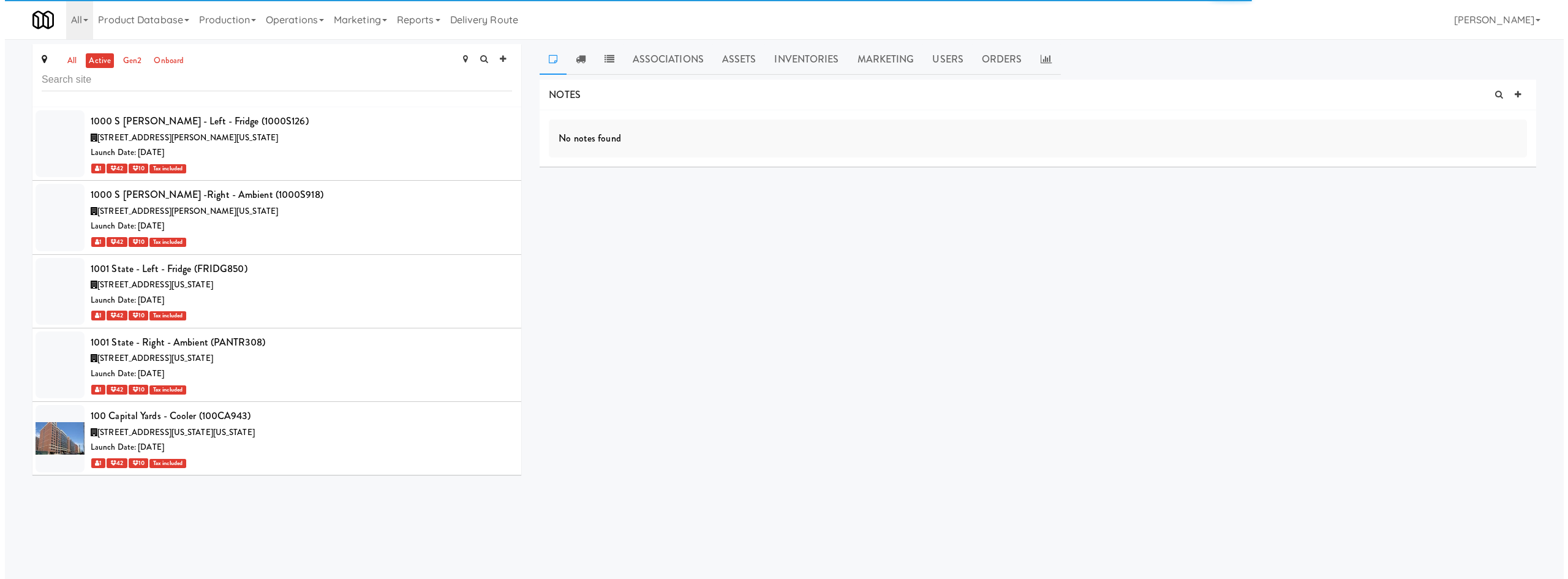
scroll to position [38909, 0]
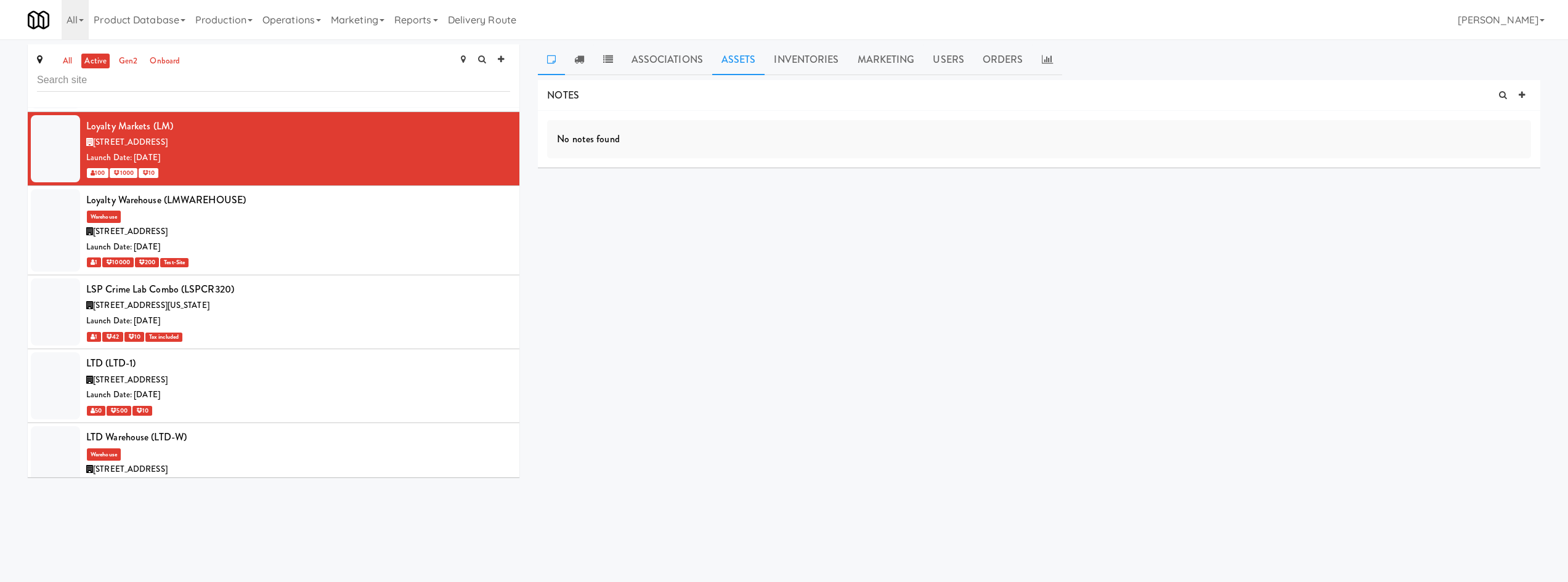
click at [735, 70] on link "Assets" at bounding box center [739, 59] width 53 height 31
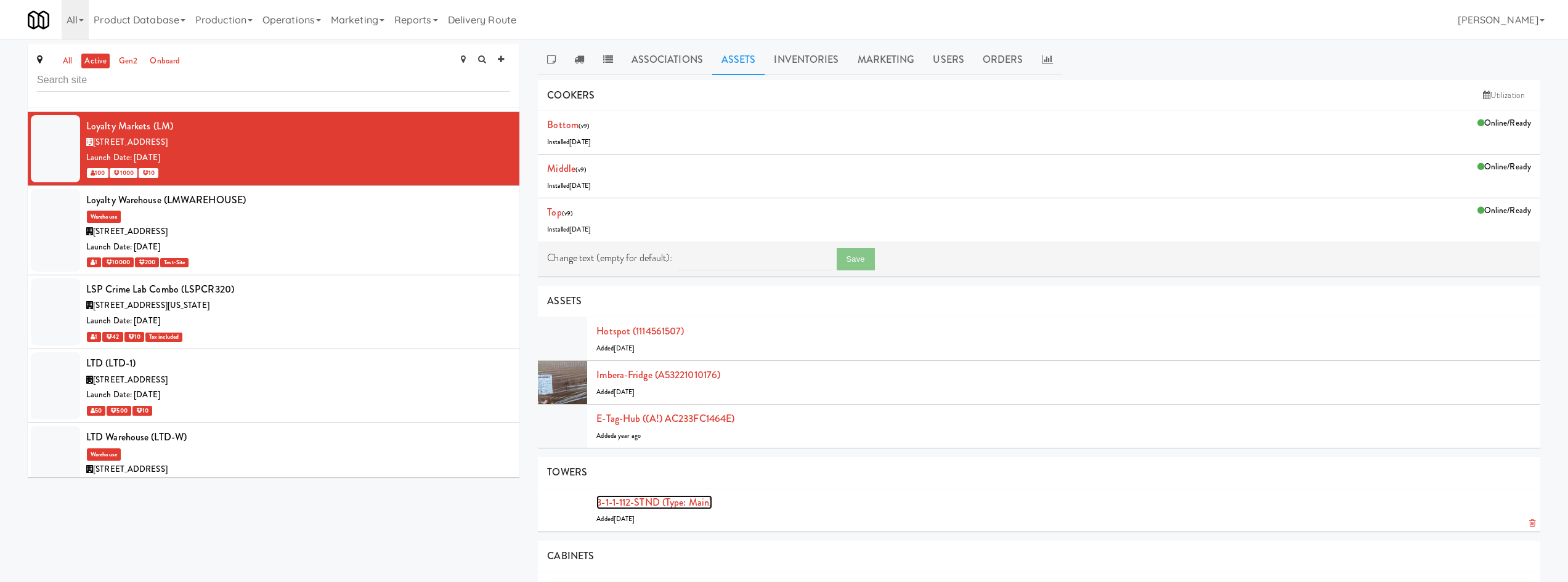
click at [642, 503] on link "3-1-1-112-STND (type: main)" at bounding box center [654, 502] width 116 height 14
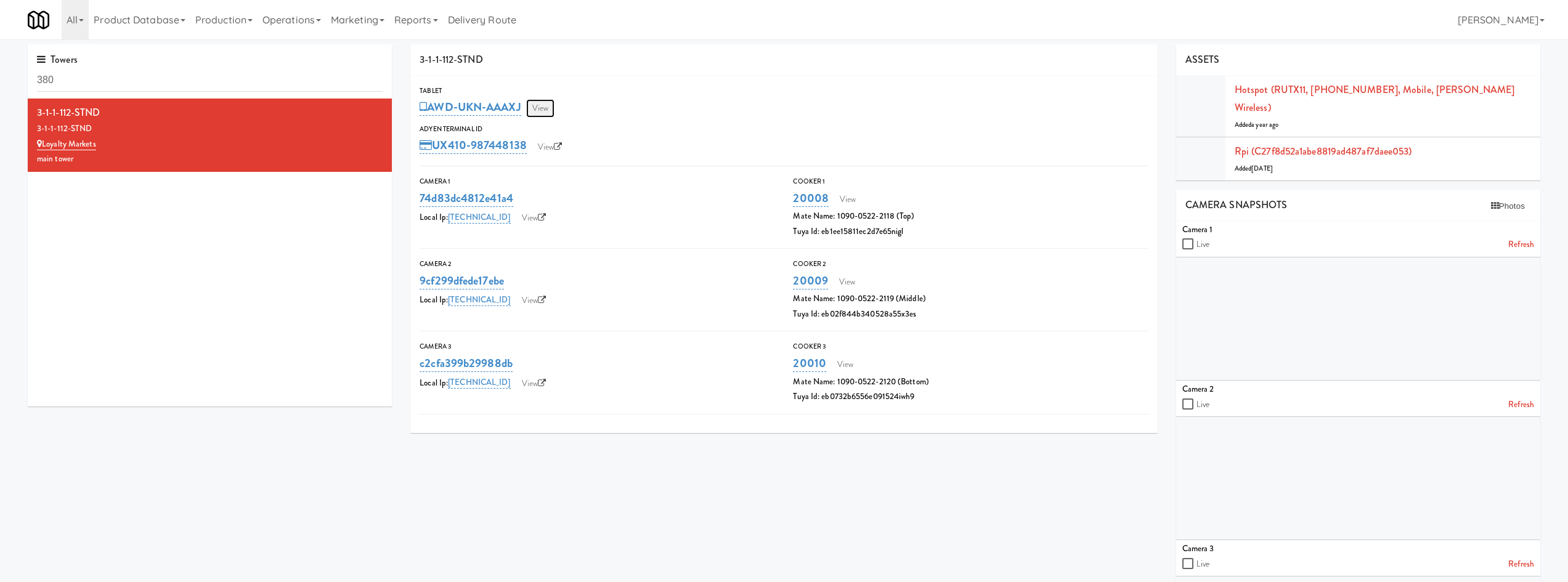
click at [550, 109] on link "View" at bounding box center [540, 108] width 28 height 19
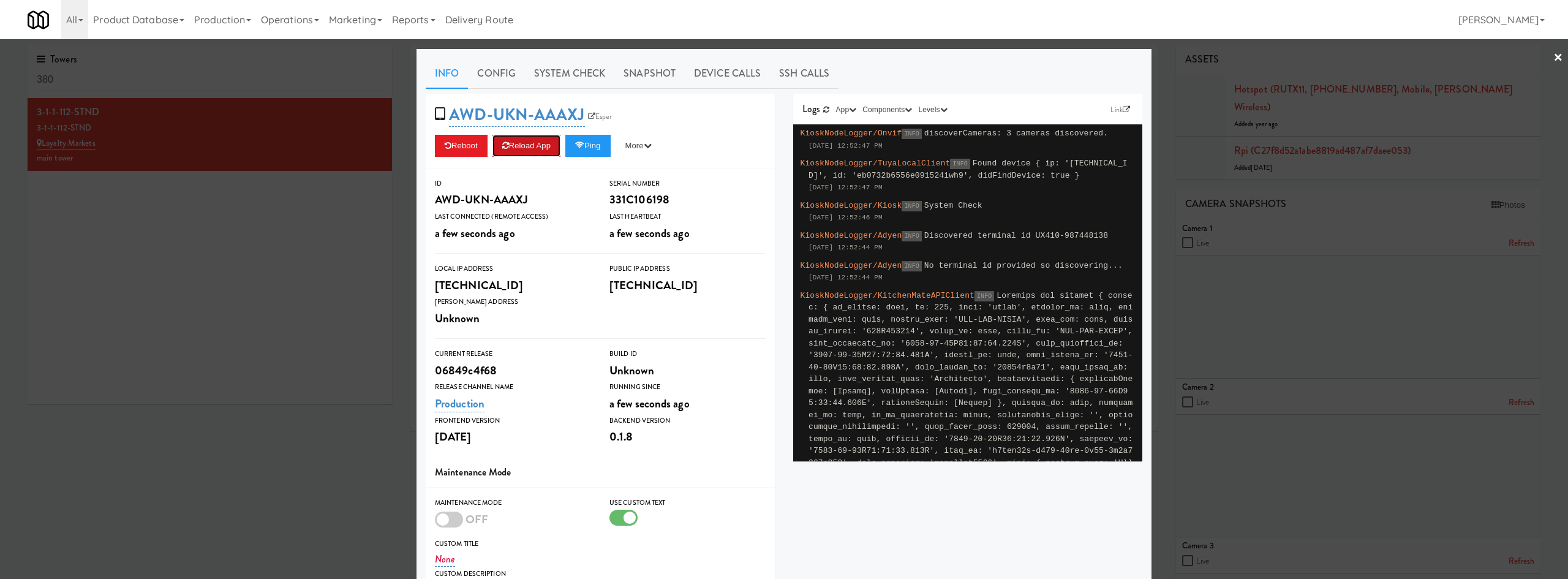
click at [537, 153] on button "Reload App" at bounding box center [526, 145] width 68 height 22
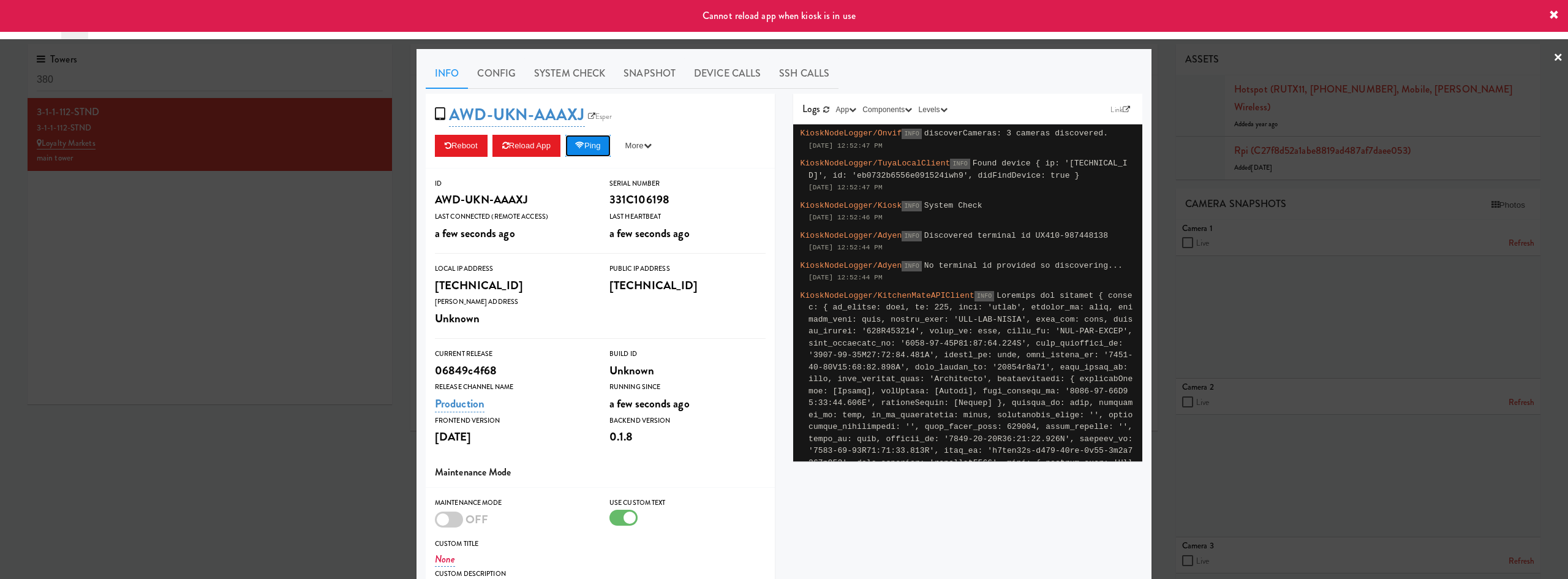
click at [587, 151] on button "Ping" at bounding box center [588, 145] width 46 height 22
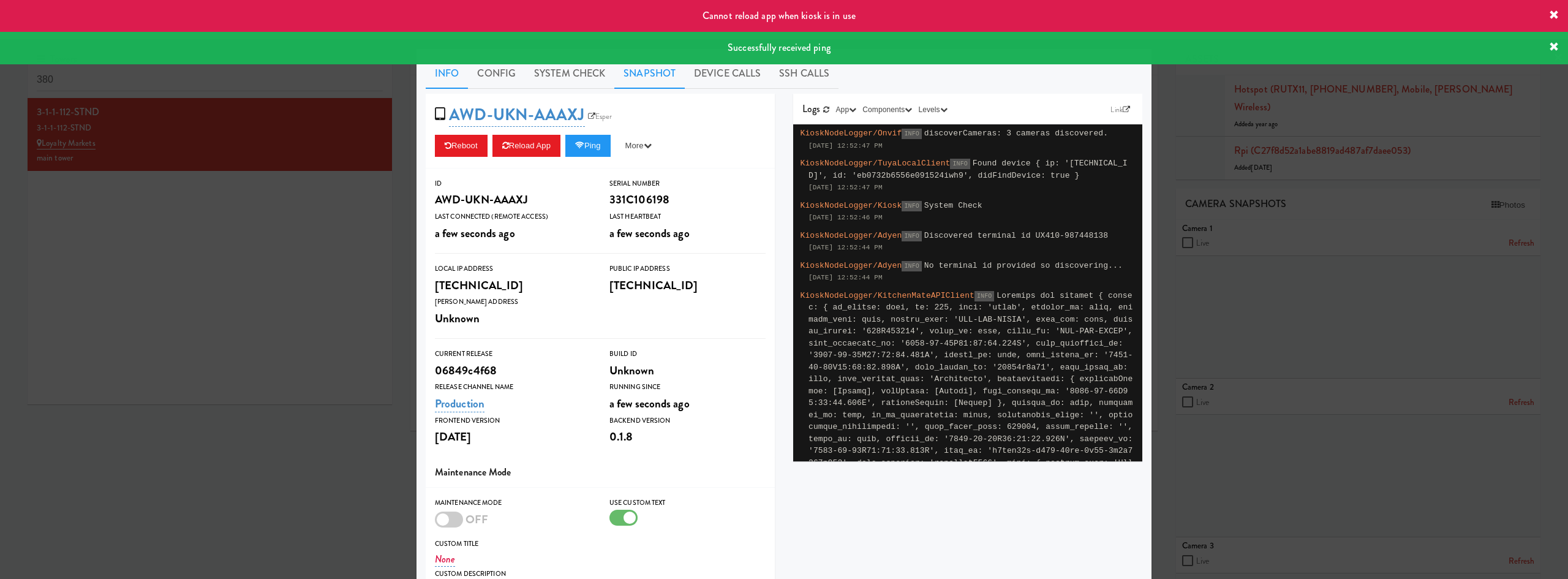
click at [643, 76] on link "Snapshot" at bounding box center [650, 73] width 70 height 31
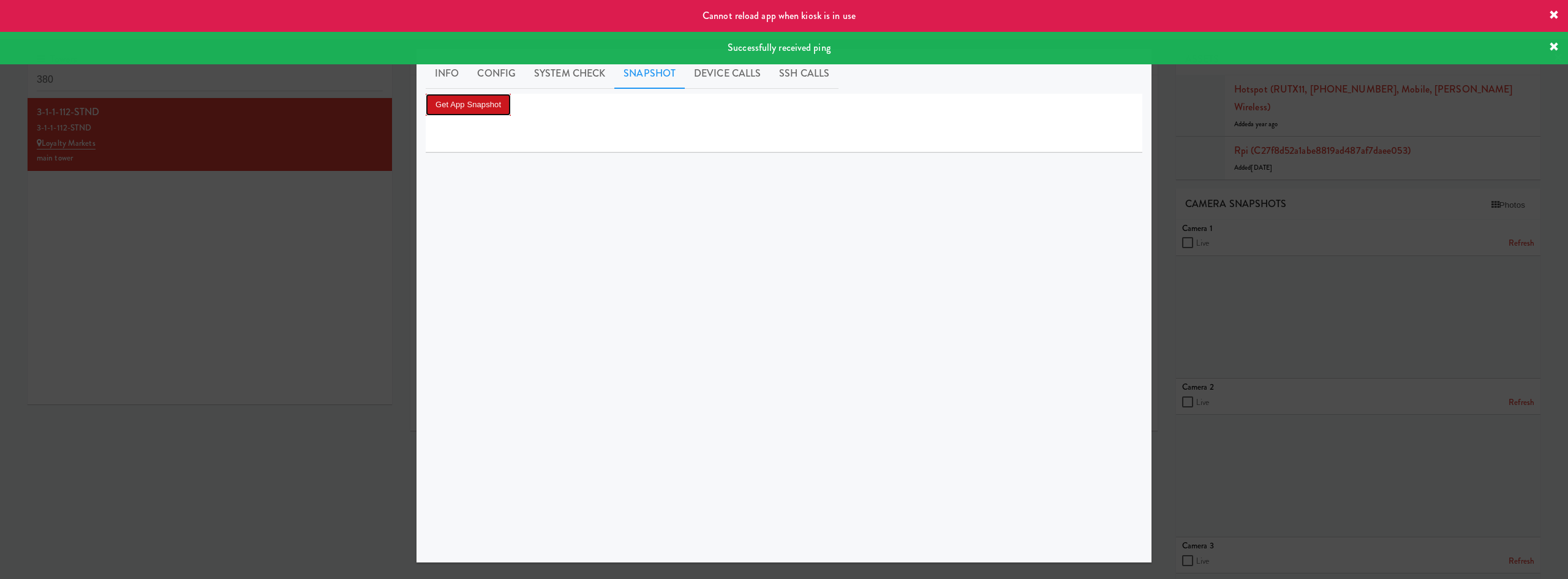
click at [507, 100] on button "Get App Snapshot" at bounding box center [468, 105] width 85 height 22
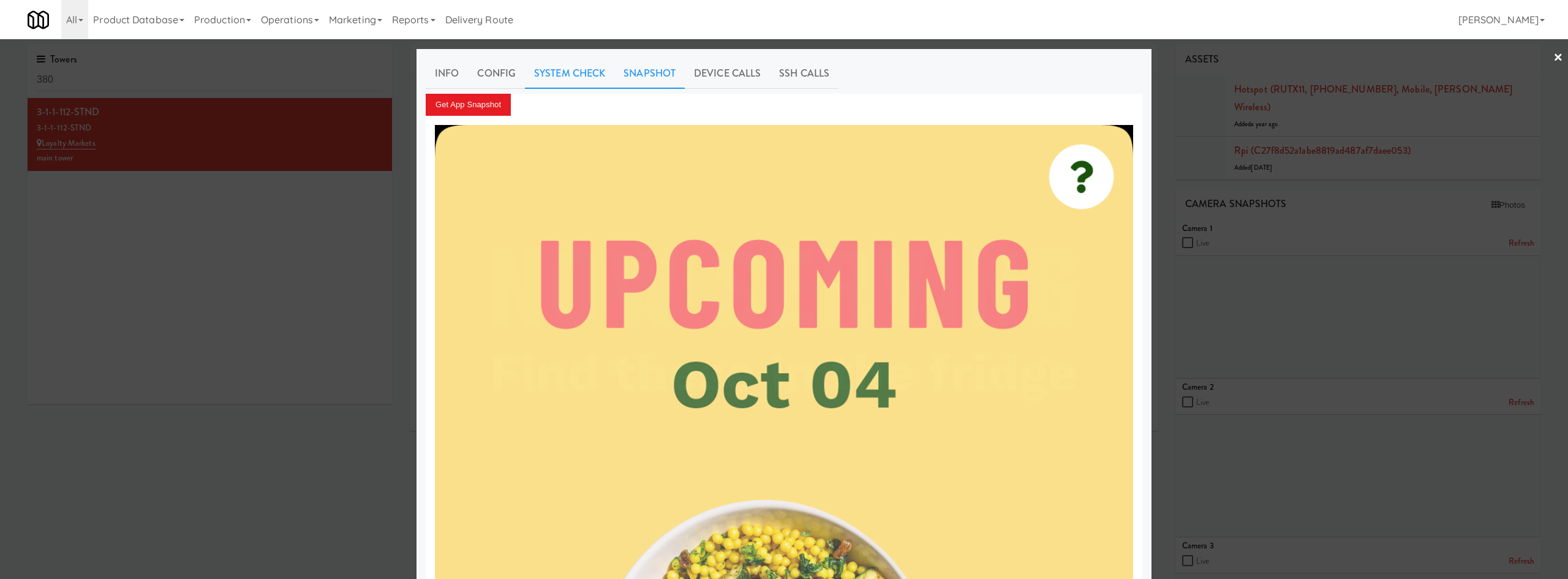
drag, startPoint x: 573, startPoint y: 80, endPoint x: 566, endPoint y: 86, distance: 9.2
click at [571, 81] on link "System Check" at bounding box center [570, 73] width 90 height 31
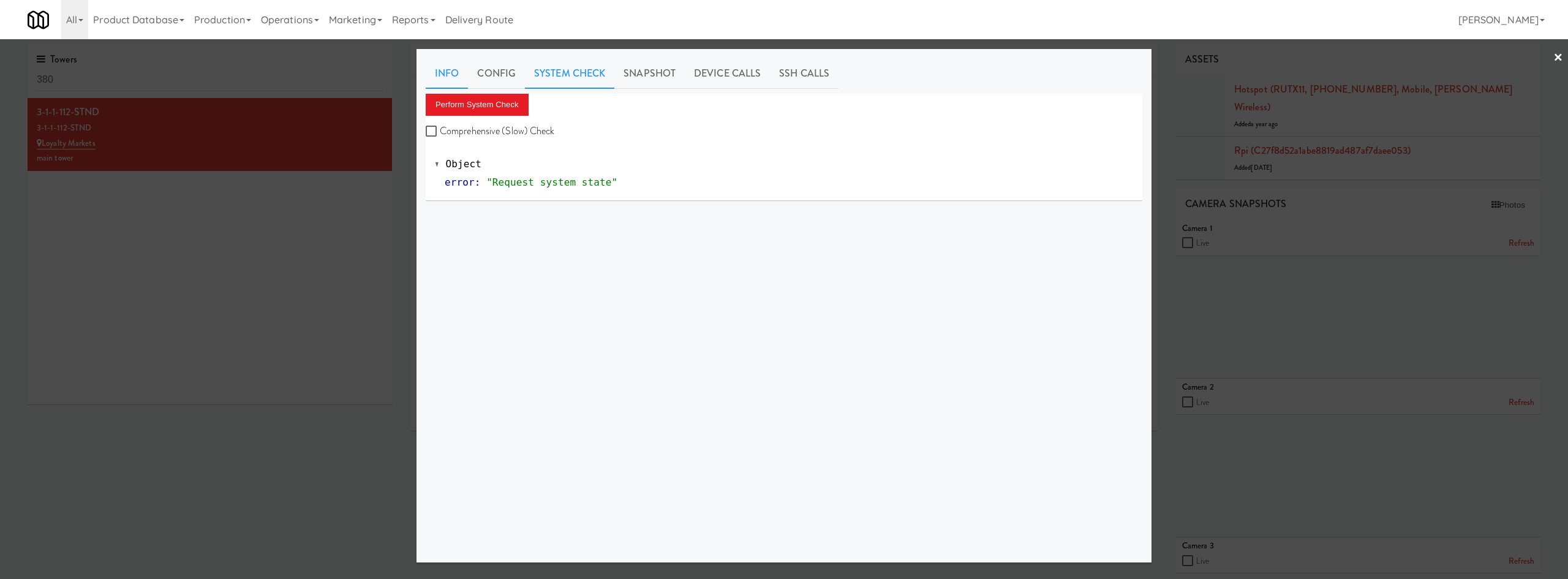
click at [444, 67] on link "Info" at bounding box center [446, 73] width 42 height 31
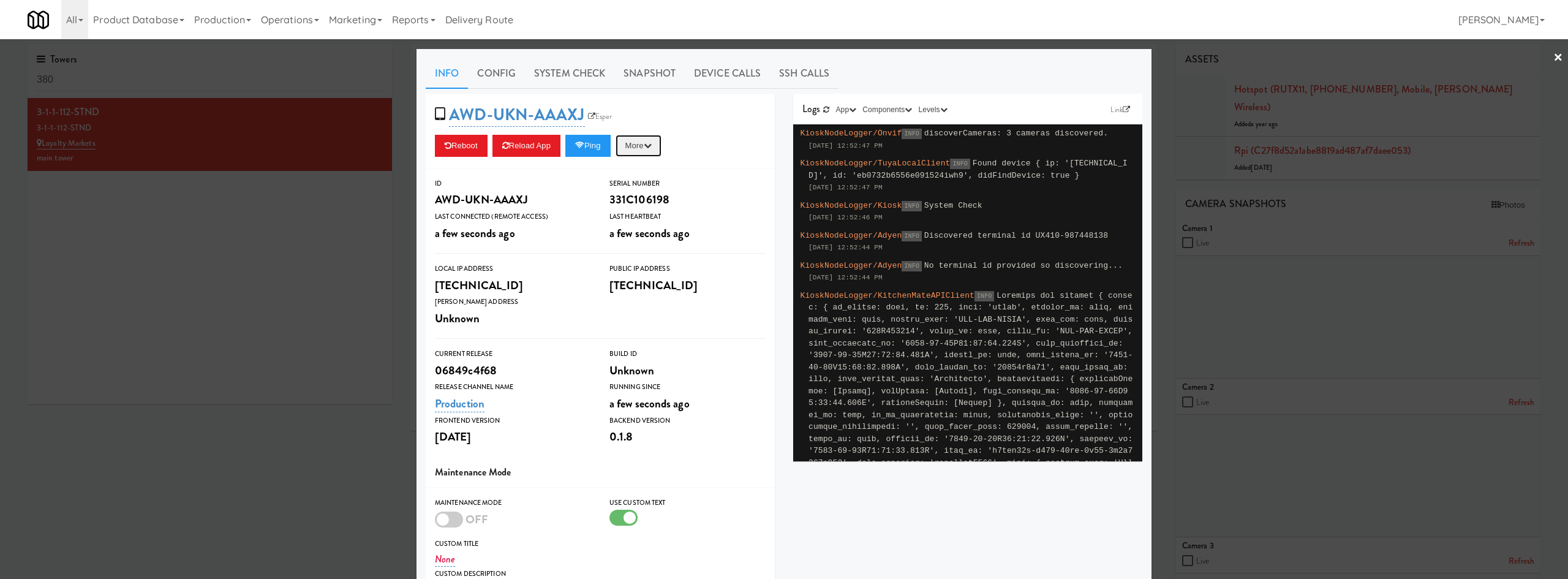
drag, startPoint x: 644, startPoint y: 142, endPoint x: 646, endPoint y: 211, distance: 69.0
click at [644, 142] on button "More" at bounding box center [638, 145] width 46 height 22
click at [640, 191] on link "Restart Server" at bounding box center [610, 192] width 112 height 22
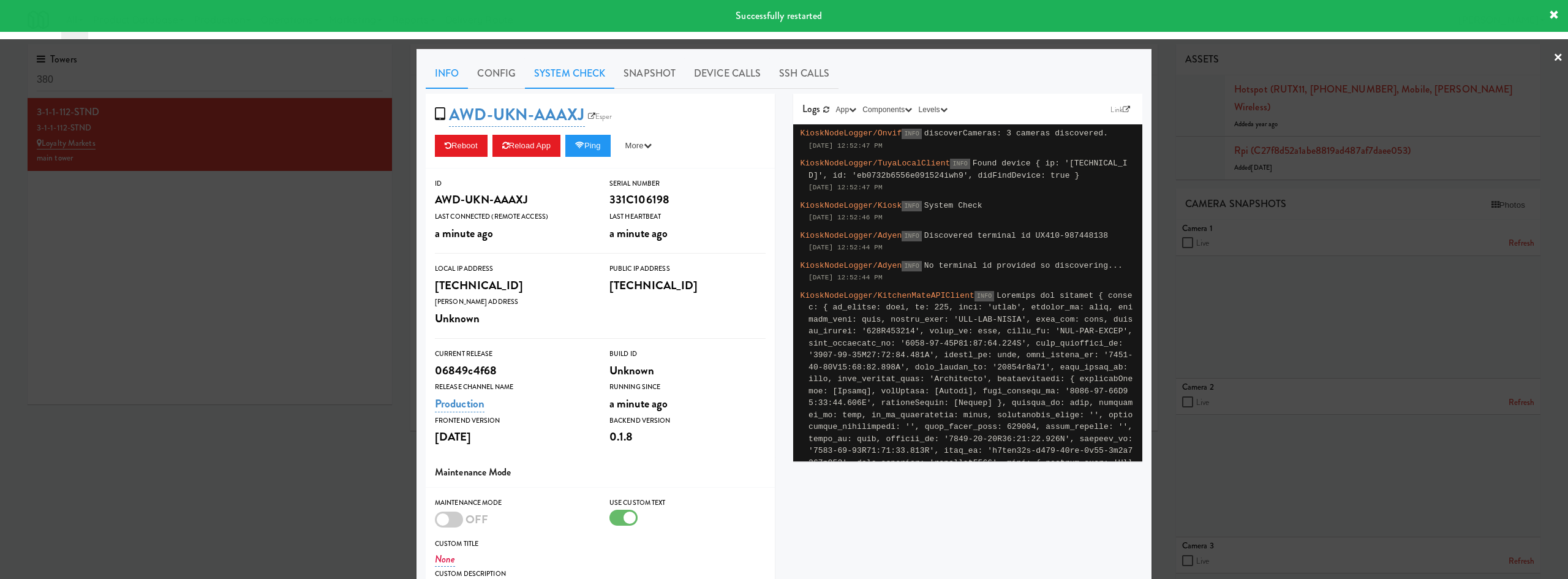
click at [563, 68] on link "System Check" at bounding box center [570, 73] width 90 height 31
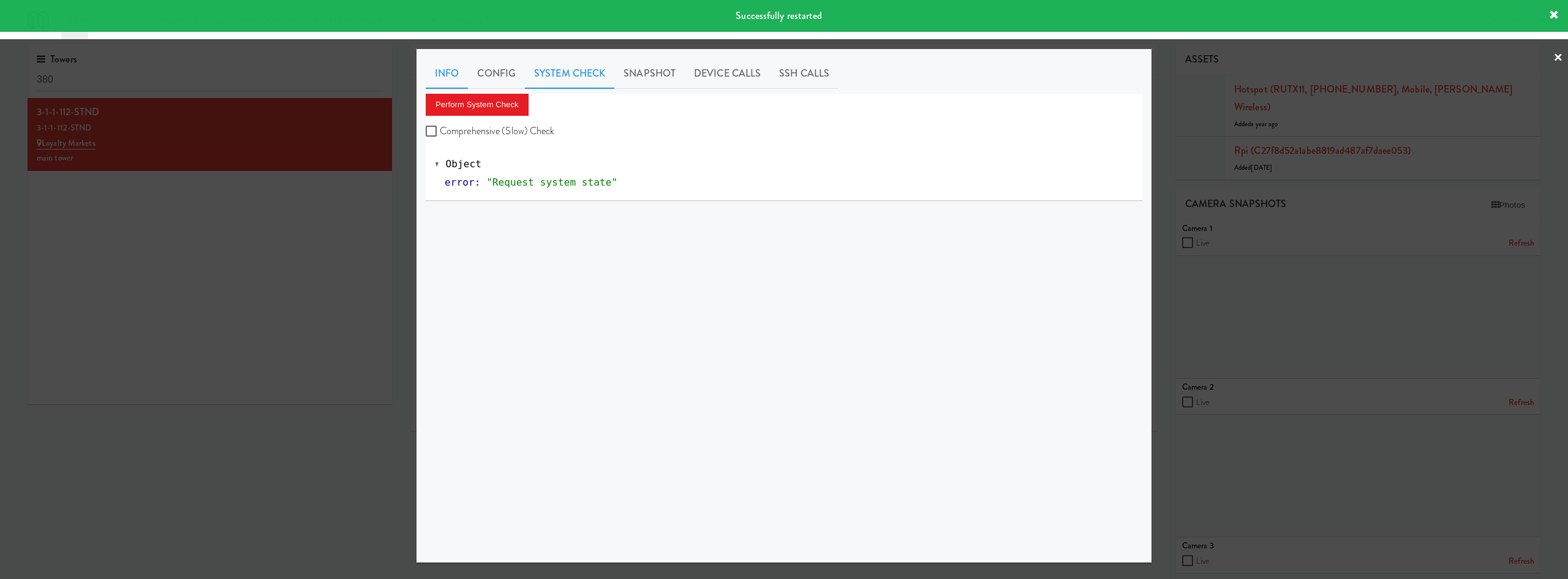
drag, startPoint x: 425, startPoint y: 71, endPoint x: 443, endPoint y: 72, distance: 18.0
click at [430, 70] on link "Info" at bounding box center [446, 73] width 42 height 31
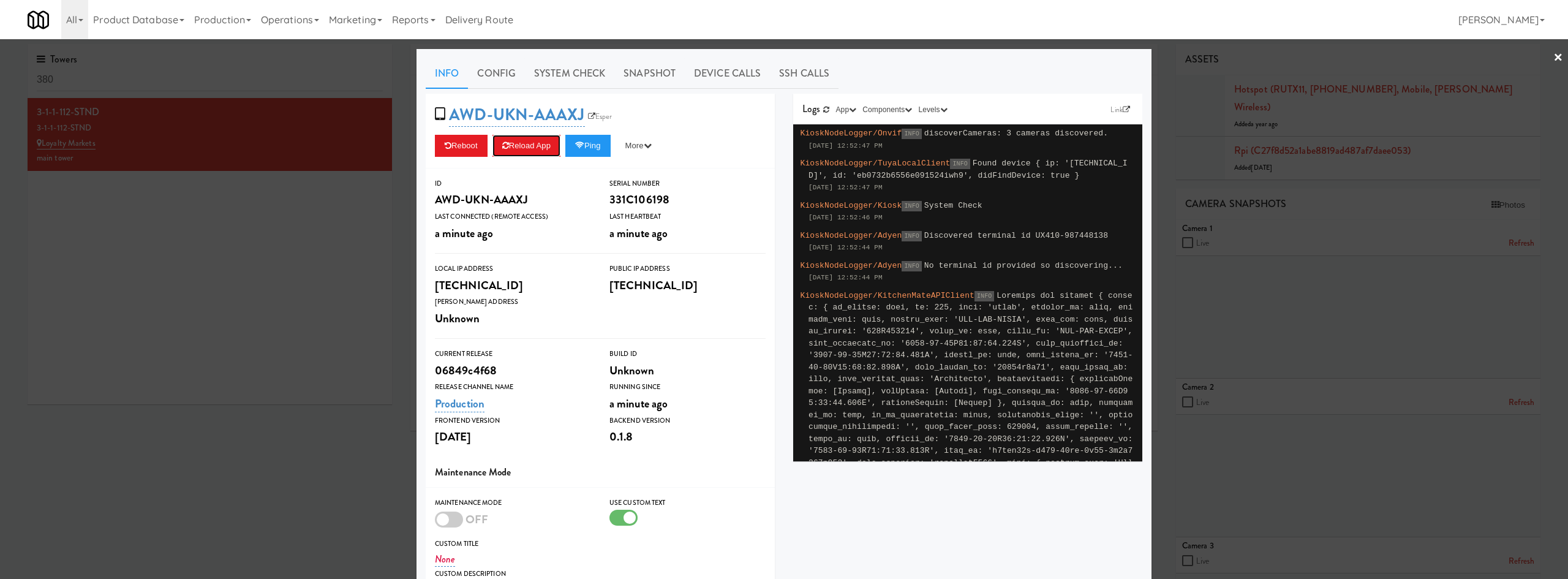
drag, startPoint x: 530, startPoint y: 149, endPoint x: 526, endPoint y: 166, distance: 17.5
click at [528, 151] on button "Reload App" at bounding box center [526, 145] width 68 height 22
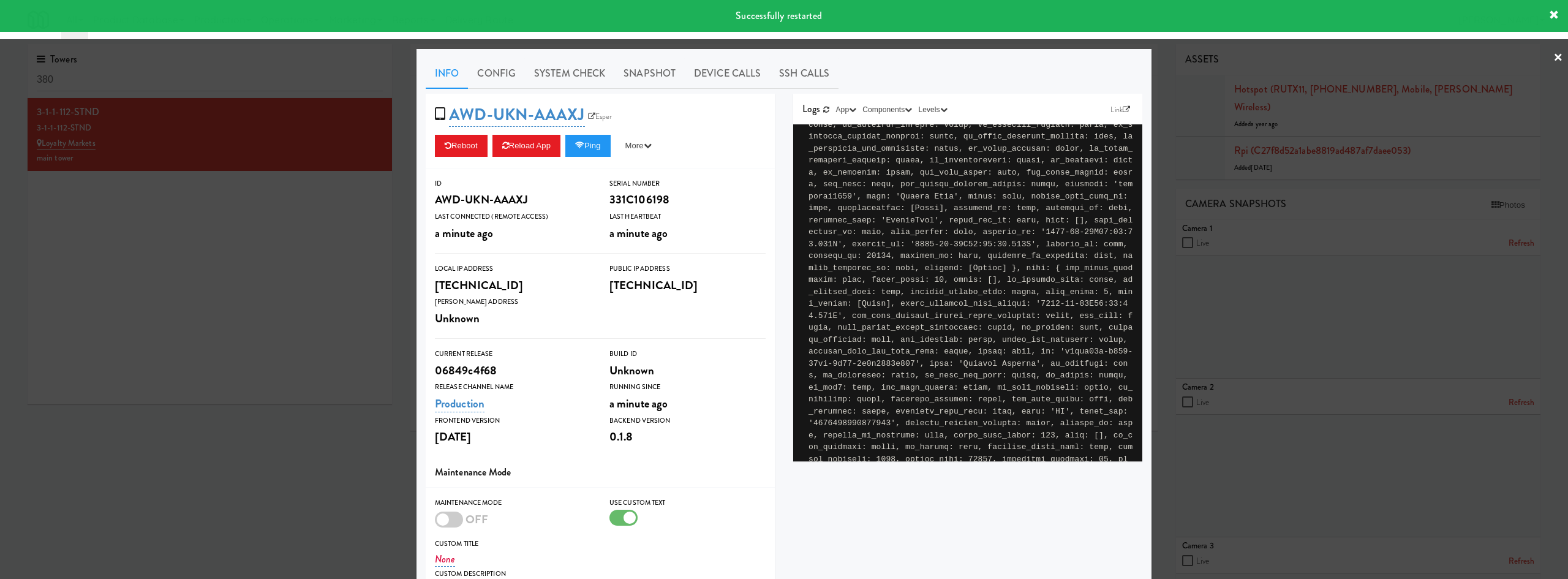
scroll to position [571, 0]
drag, startPoint x: 488, startPoint y: 74, endPoint x: 480, endPoint y: 90, distance: 17.9
click at [487, 75] on link "Config" at bounding box center [496, 73] width 57 height 31
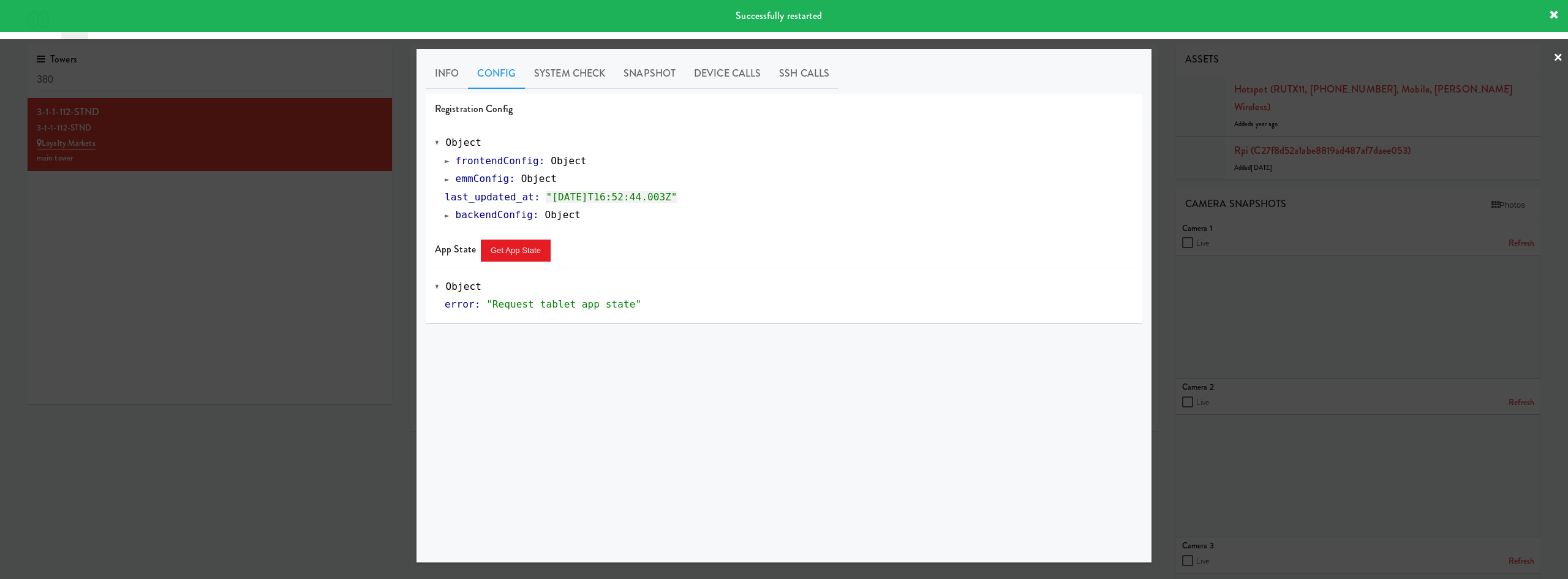
click at [452, 183] on link "emmConfig : Object" at bounding box center [501, 178] width 113 height 11
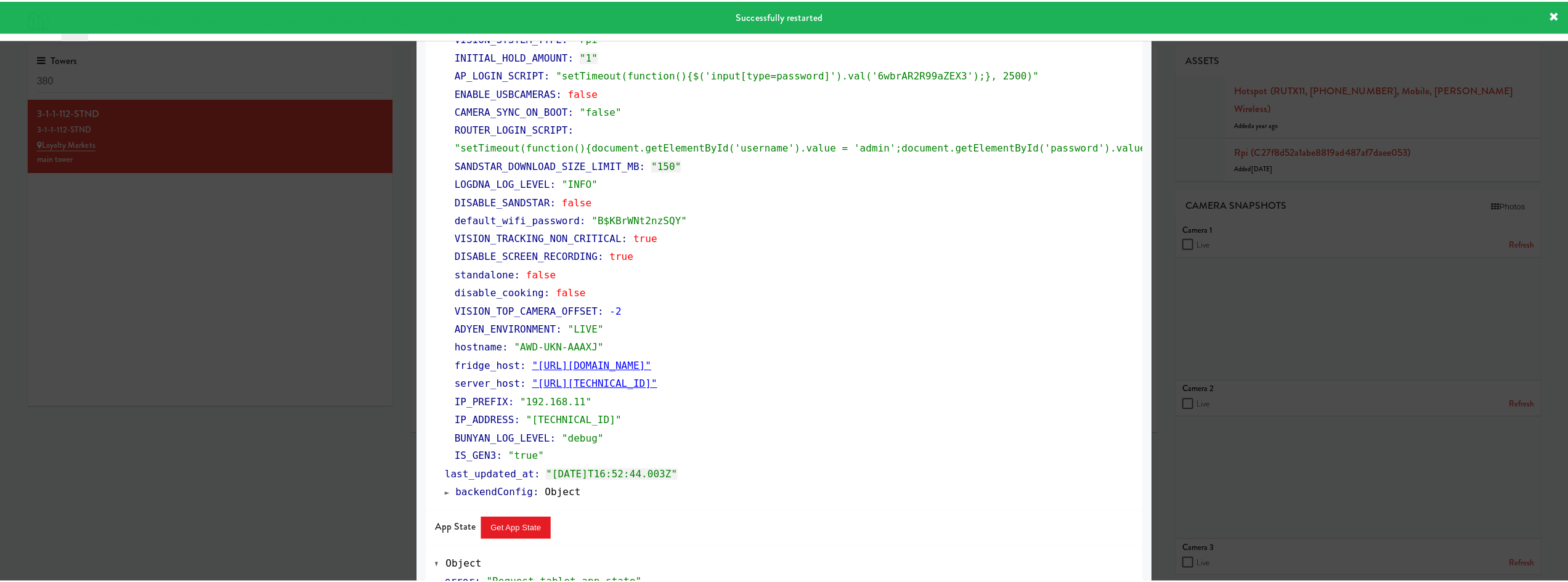
scroll to position [370, 0]
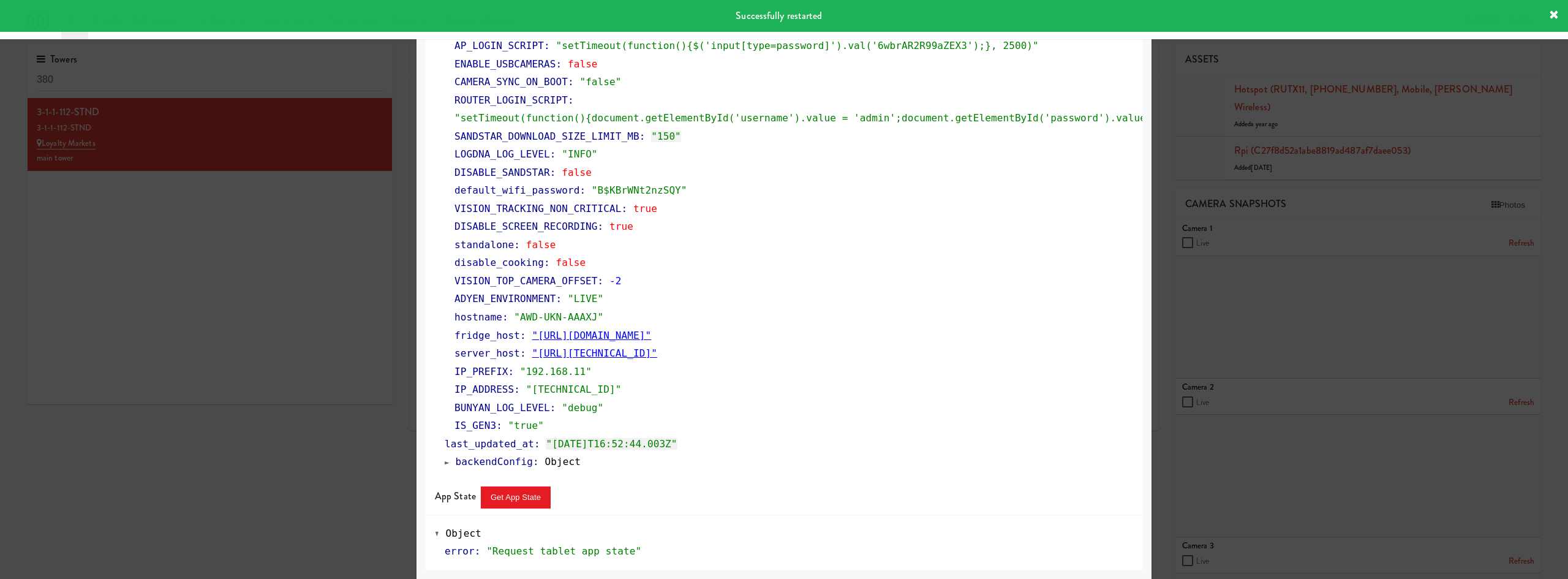
click at [219, 463] on div at bounding box center [784, 289] width 1568 height 579
